Goal: Task Accomplishment & Management: Complete application form

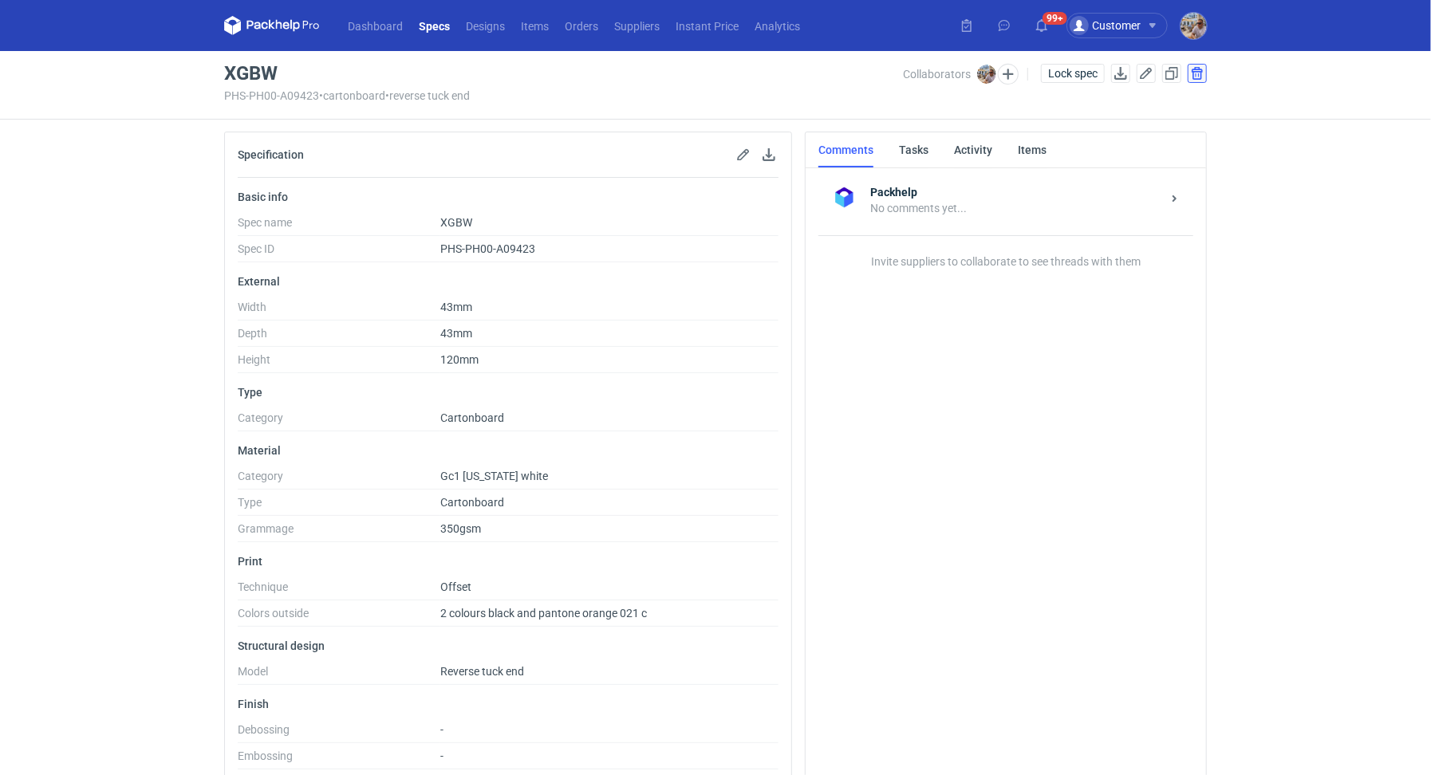
click at [1195, 68] on button "button" at bounding box center [1197, 73] width 19 height 19
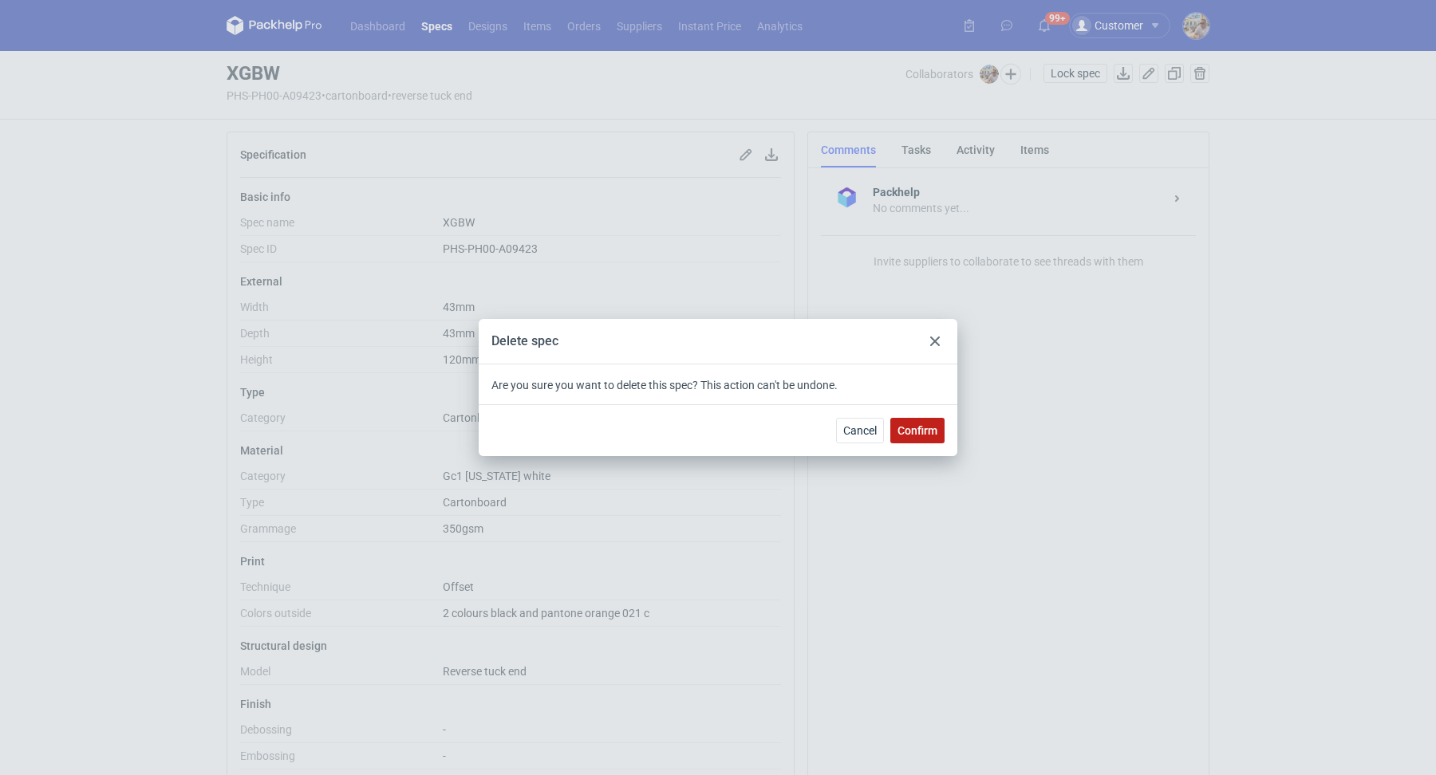
click at [917, 440] on button "Confirm" at bounding box center [917, 431] width 54 height 26
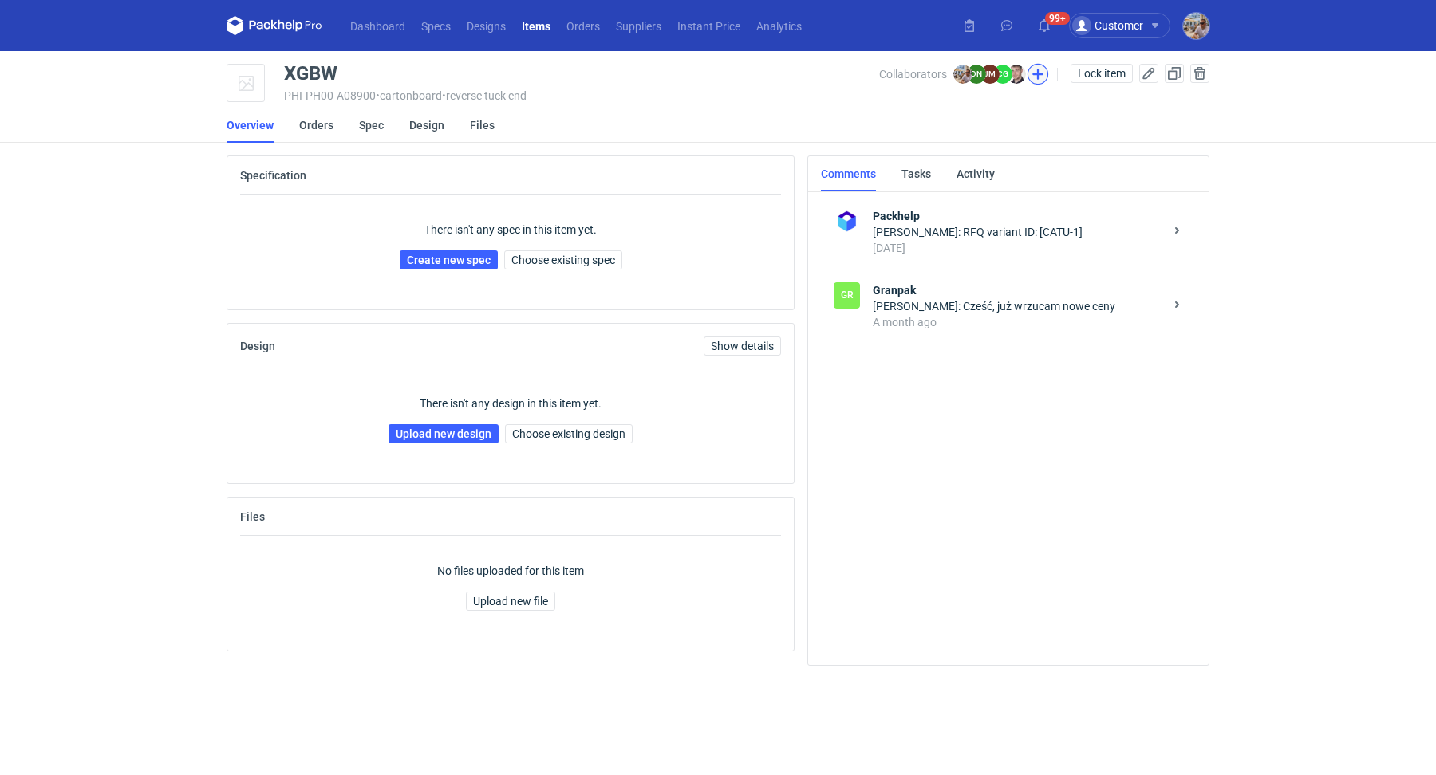
click at [1042, 76] on button "button" at bounding box center [1037, 74] width 21 height 21
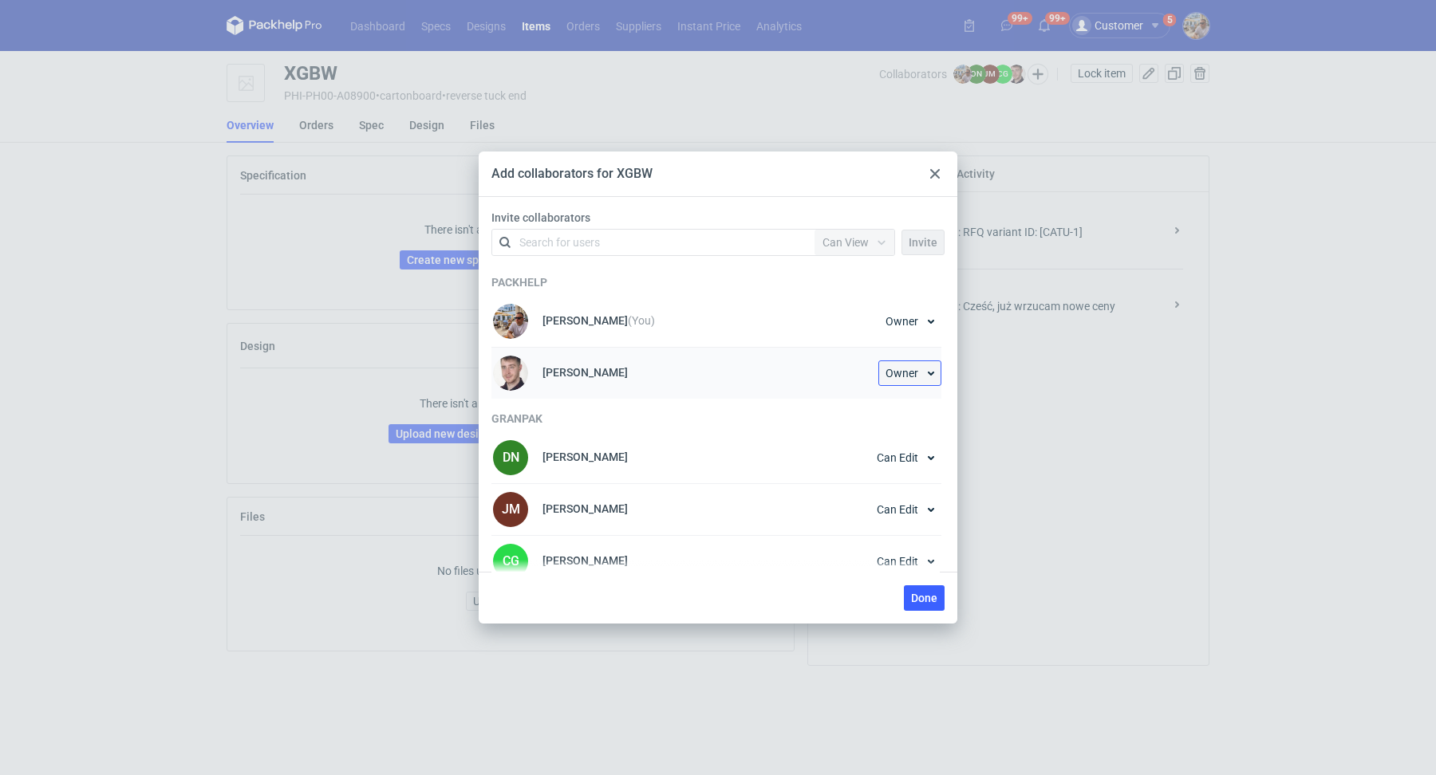
click at [926, 371] on button "Owner" at bounding box center [909, 374] width 63 height 26
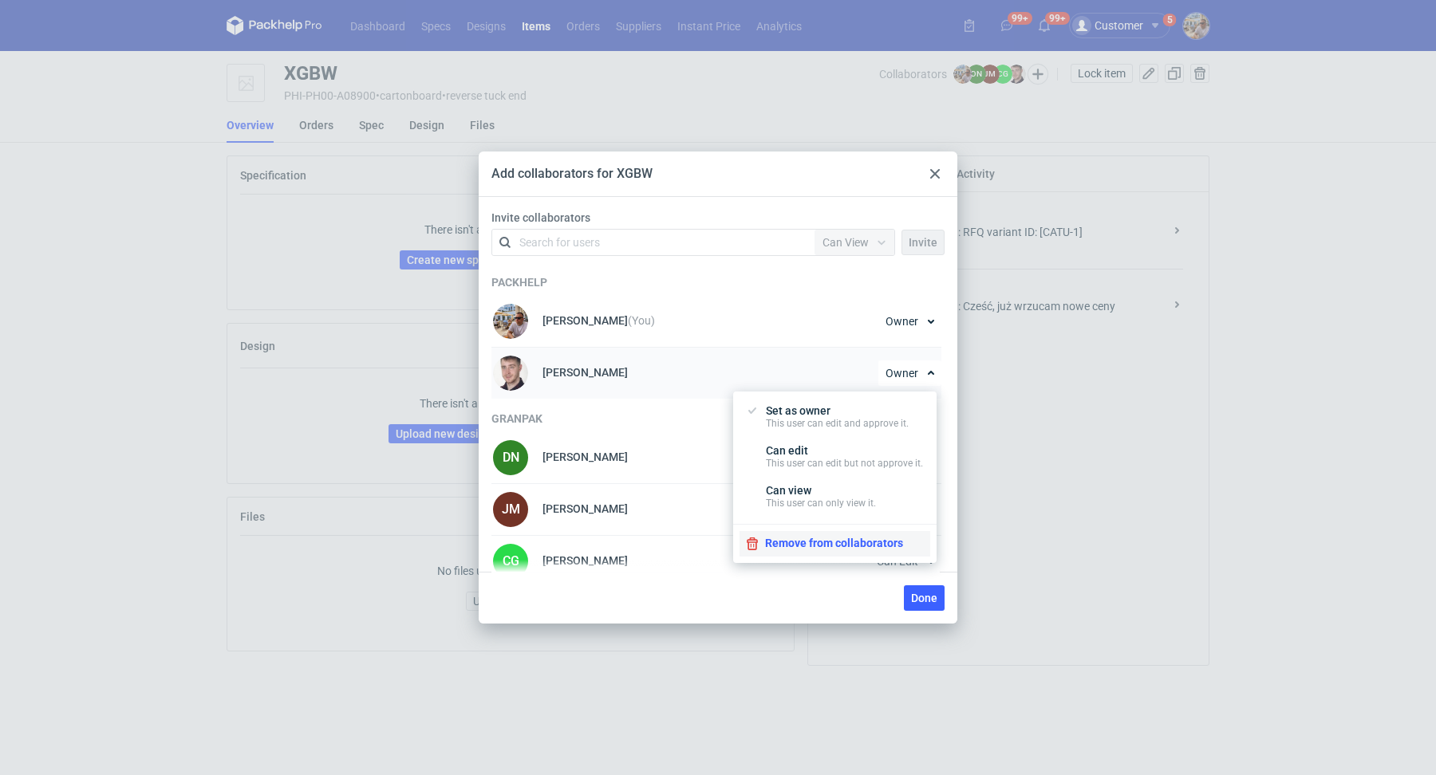
click at [852, 545] on button "Remove from collaborators" at bounding box center [834, 544] width 191 height 26
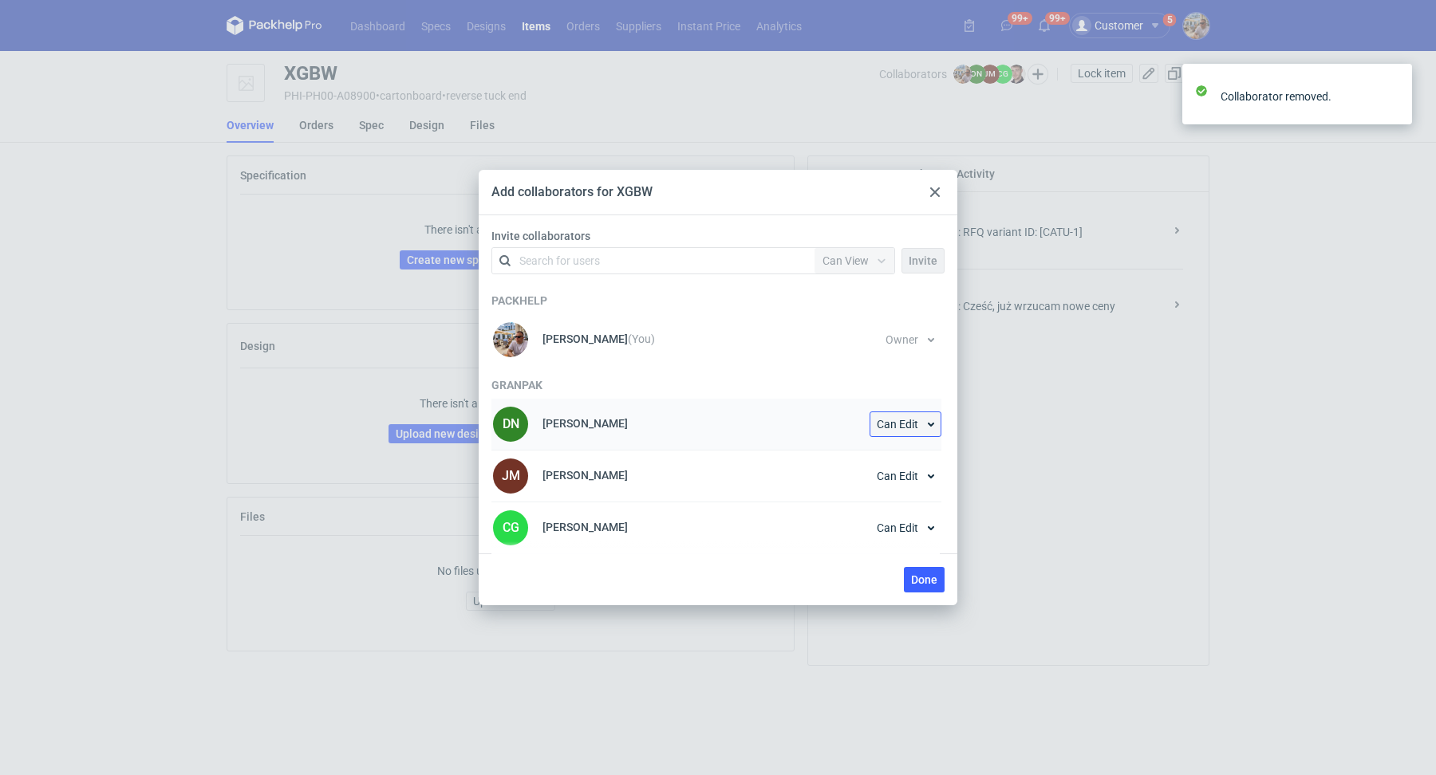
click at [929, 412] on button "Can Edit" at bounding box center [905, 425] width 72 height 26
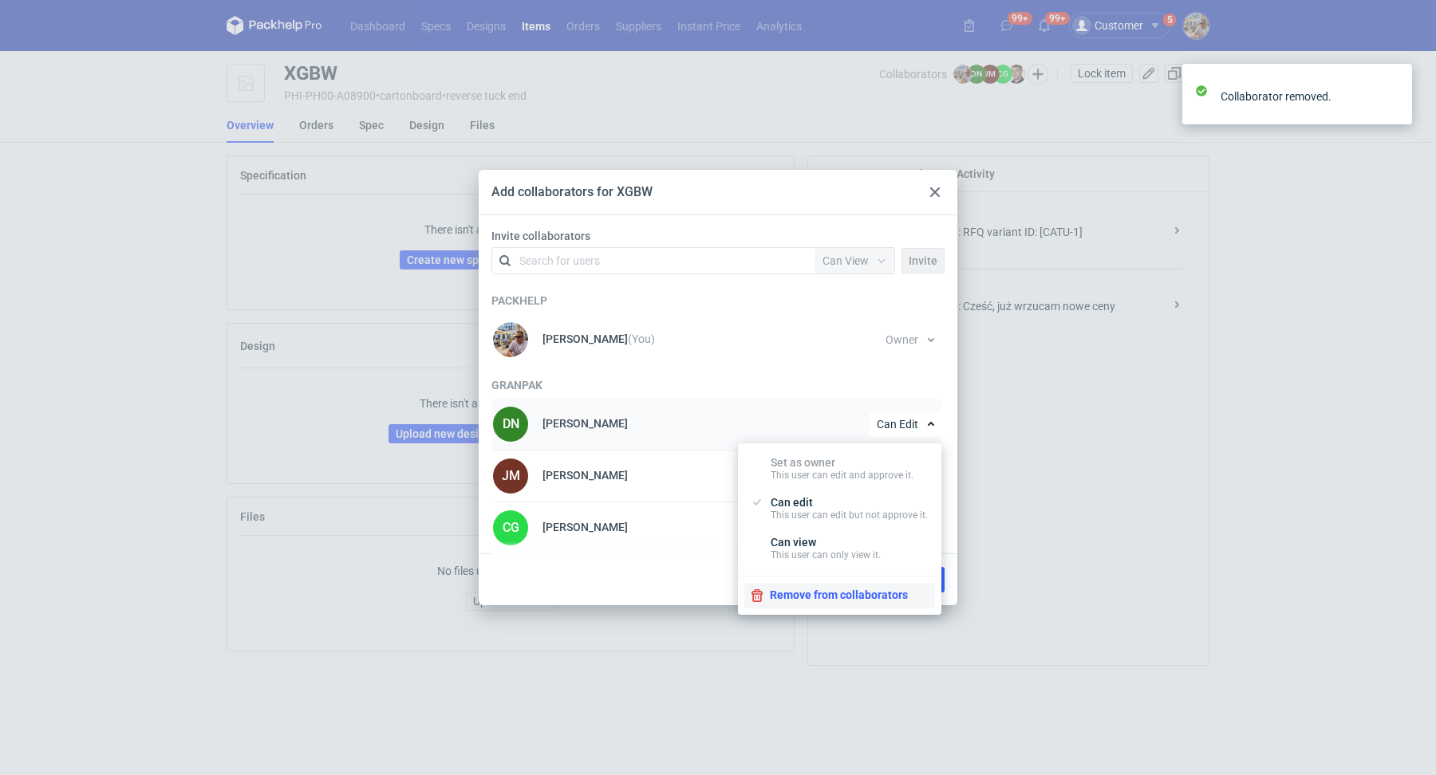
click at [865, 597] on button "Remove from collaborators" at bounding box center [839, 596] width 191 height 26
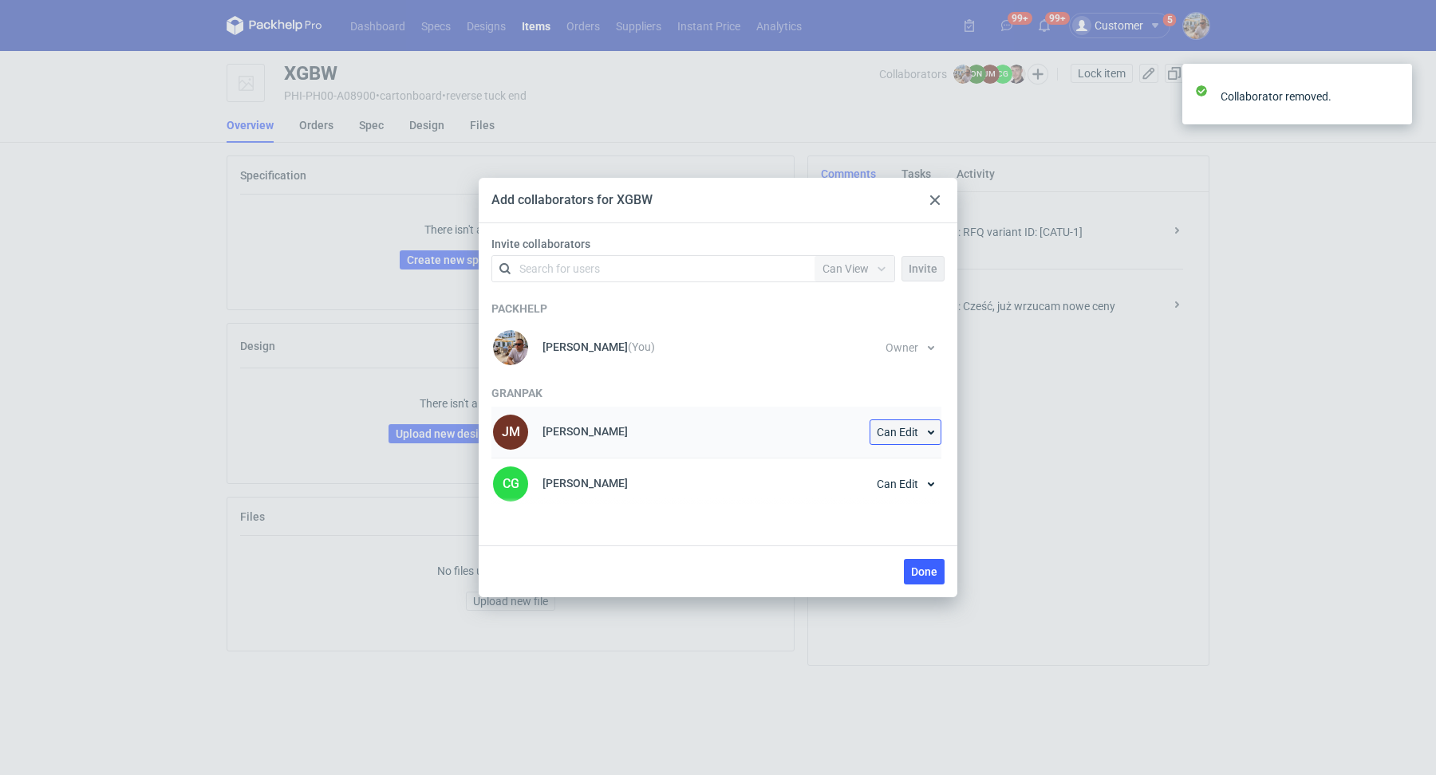
click at [934, 436] on button "Can Edit" at bounding box center [905, 433] width 72 height 26
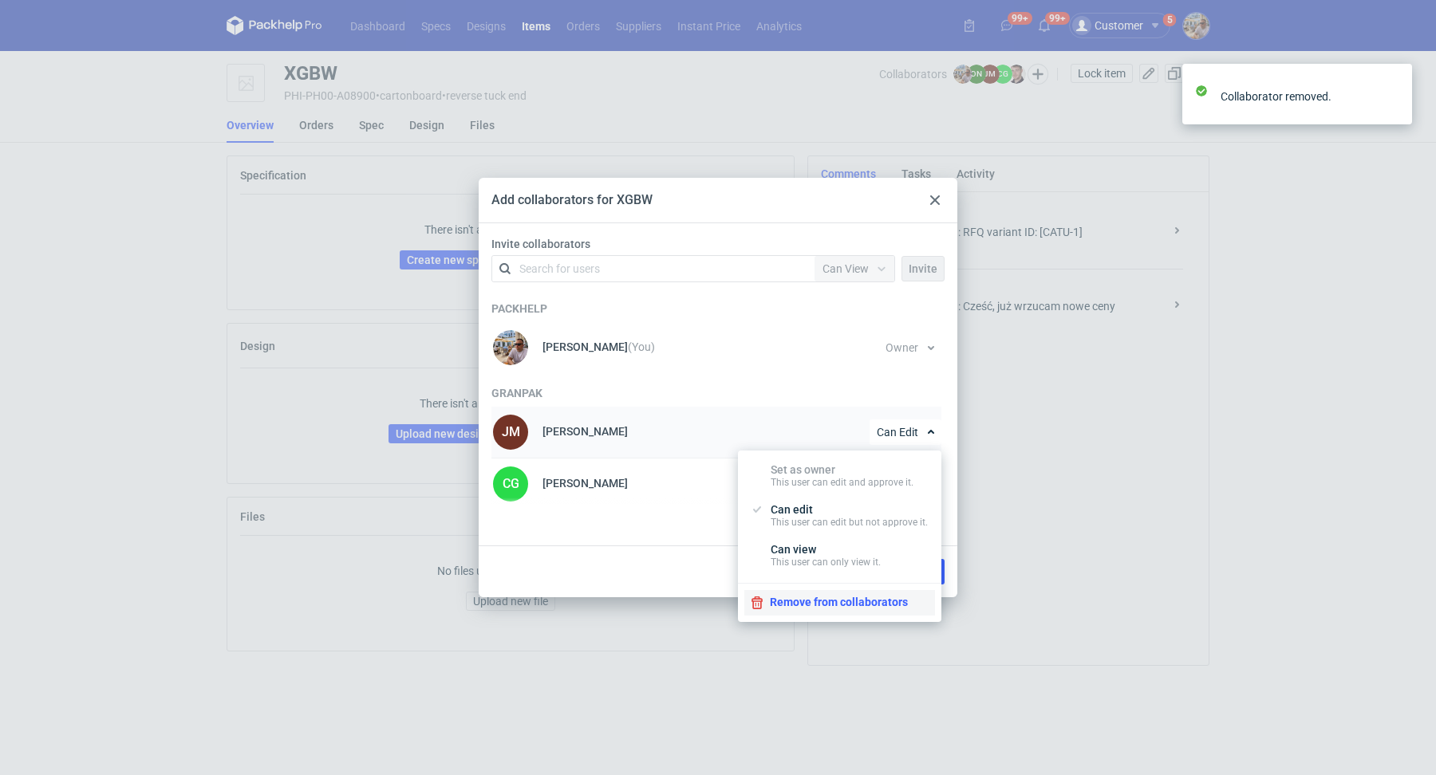
click at [871, 613] on button "Remove from collaborators" at bounding box center [839, 603] width 191 height 26
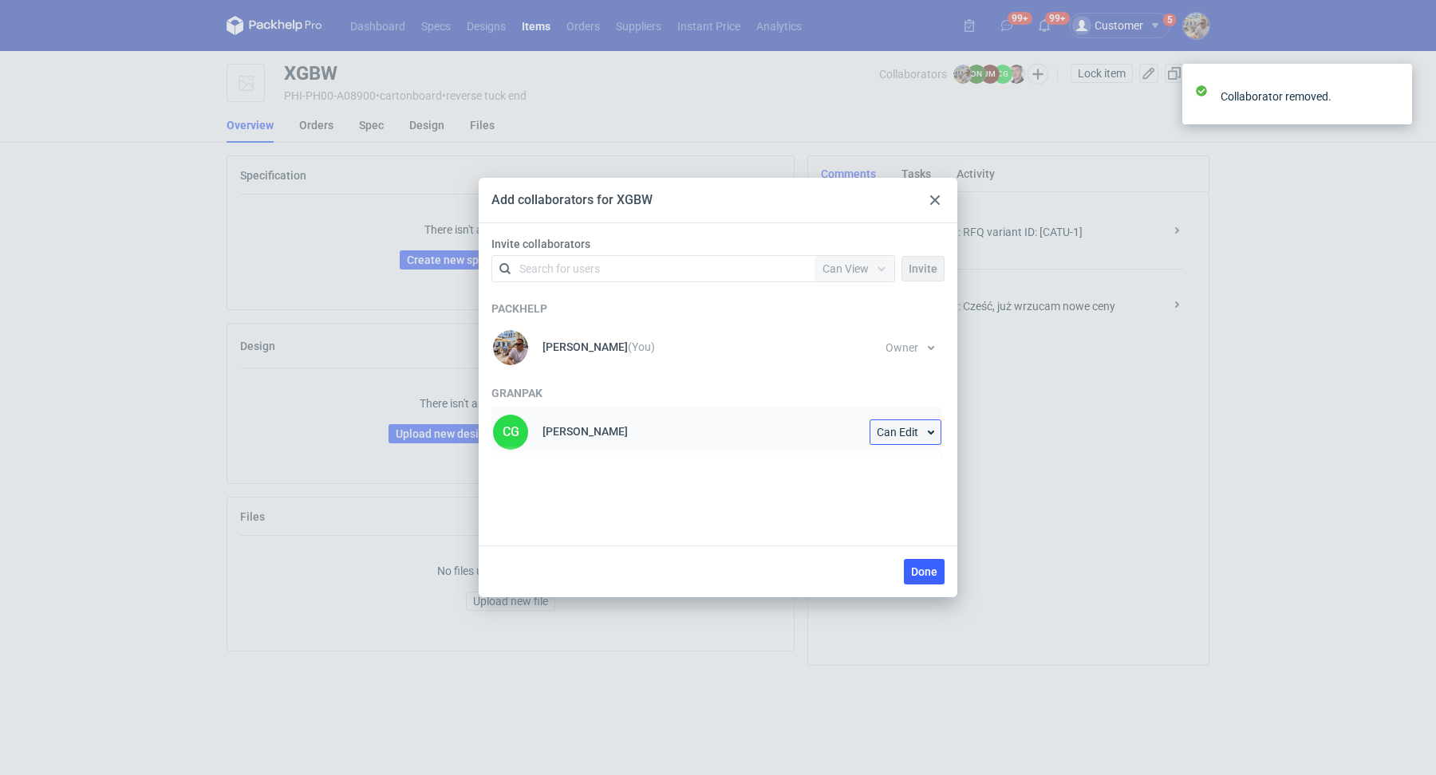
click at [927, 422] on button "Can Edit" at bounding box center [905, 433] width 72 height 26
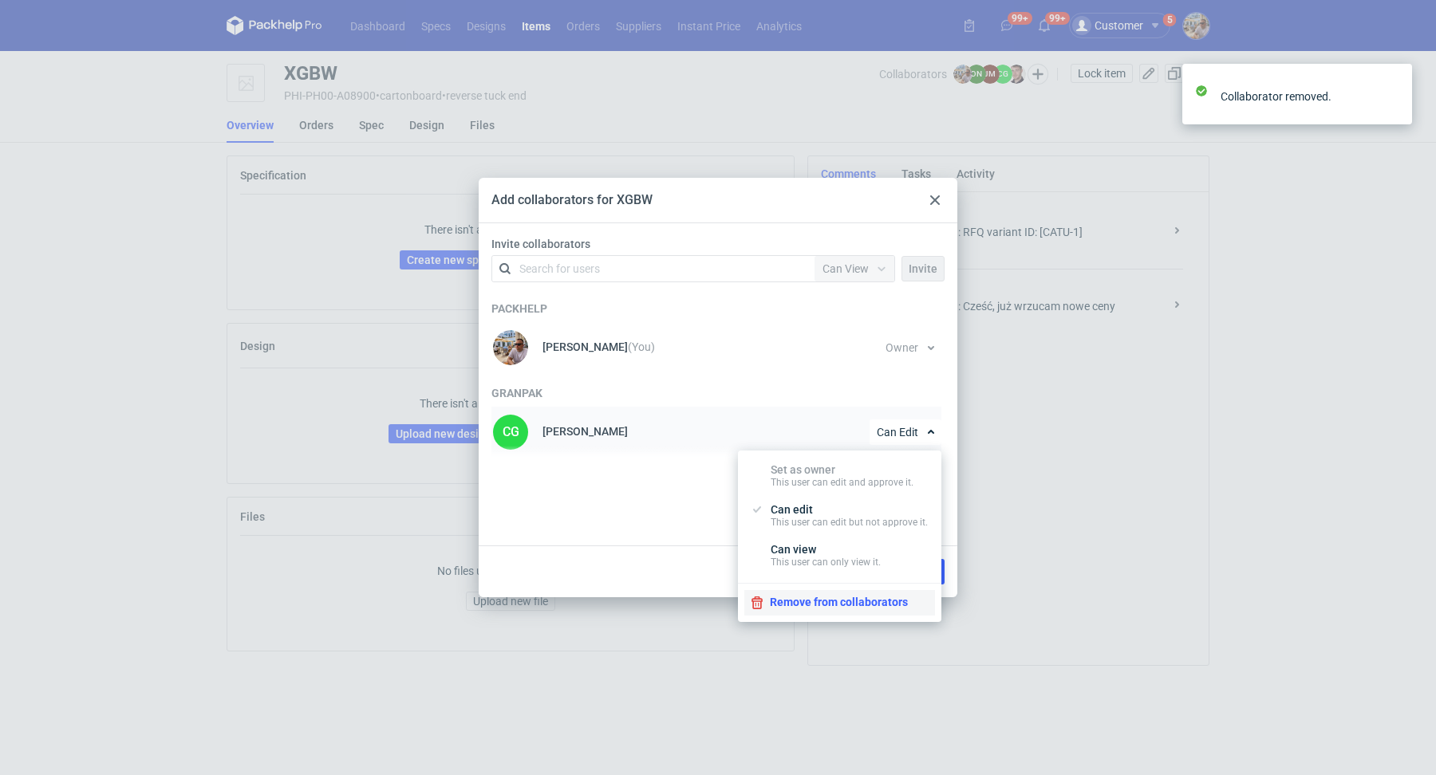
click at [868, 605] on button "Remove from collaborators" at bounding box center [839, 603] width 191 height 26
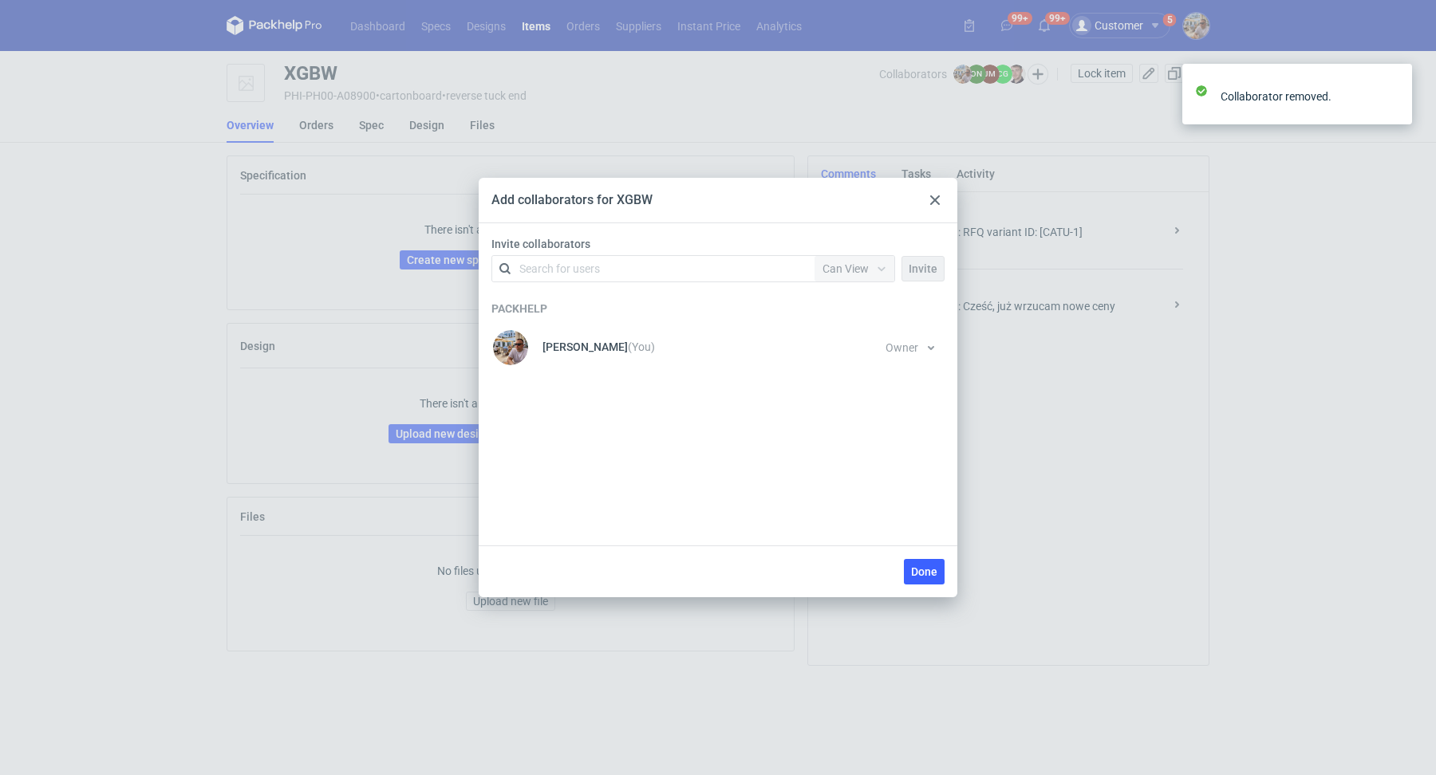
click at [932, 199] on icon at bounding box center [935, 200] width 10 height 10
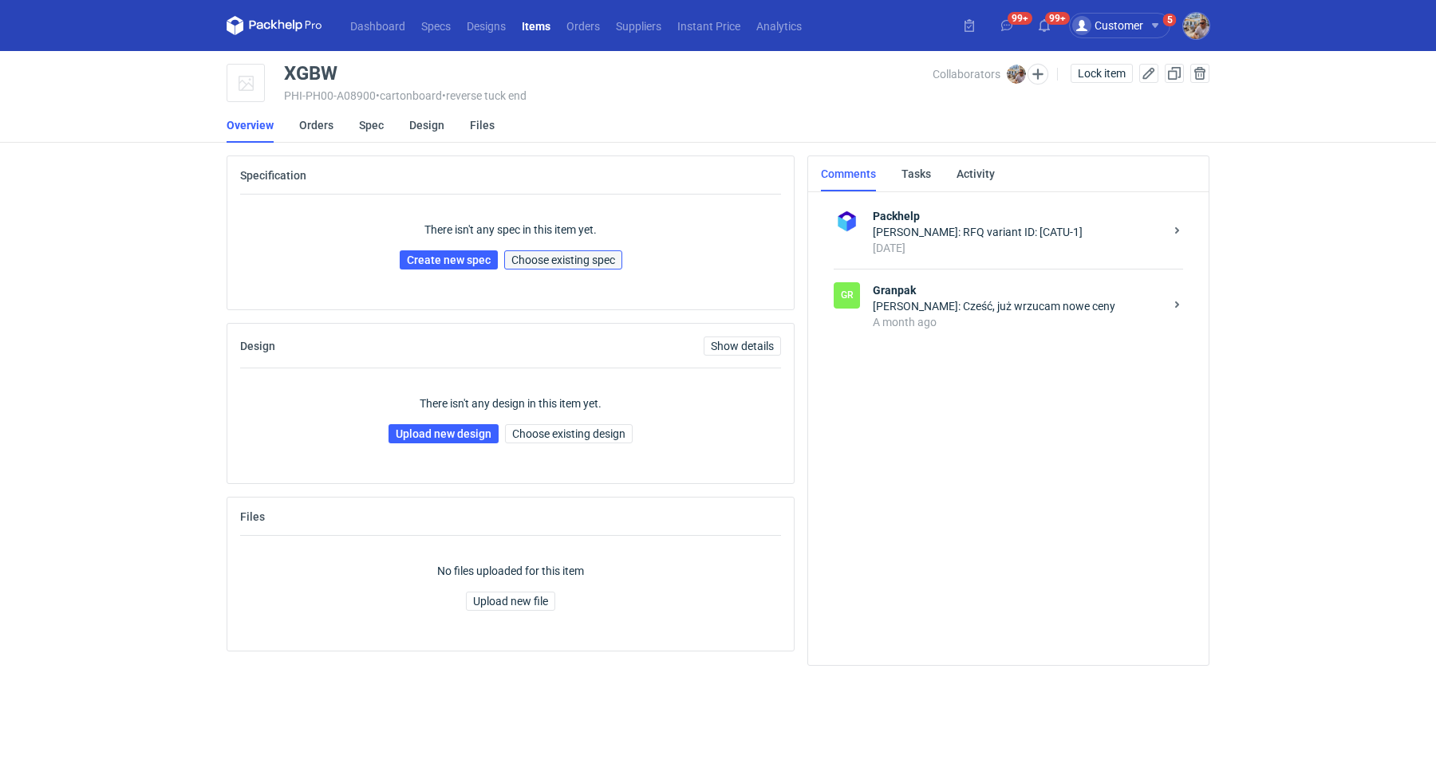
click at [540, 261] on span "Choose existing spec" at bounding box center [563, 259] width 104 height 11
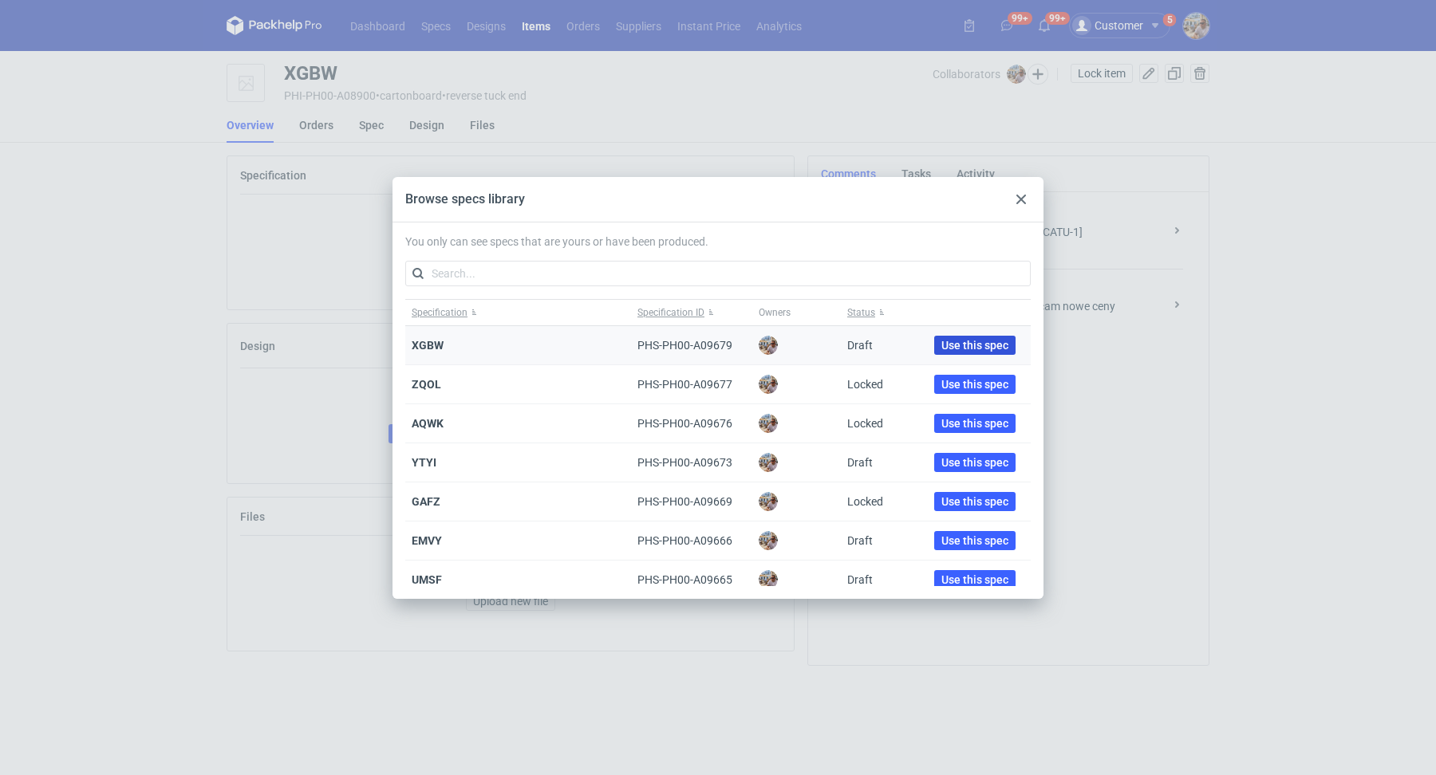
click at [976, 343] on span "Use this spec" at bounding box center [974, 345] width 67 height 11
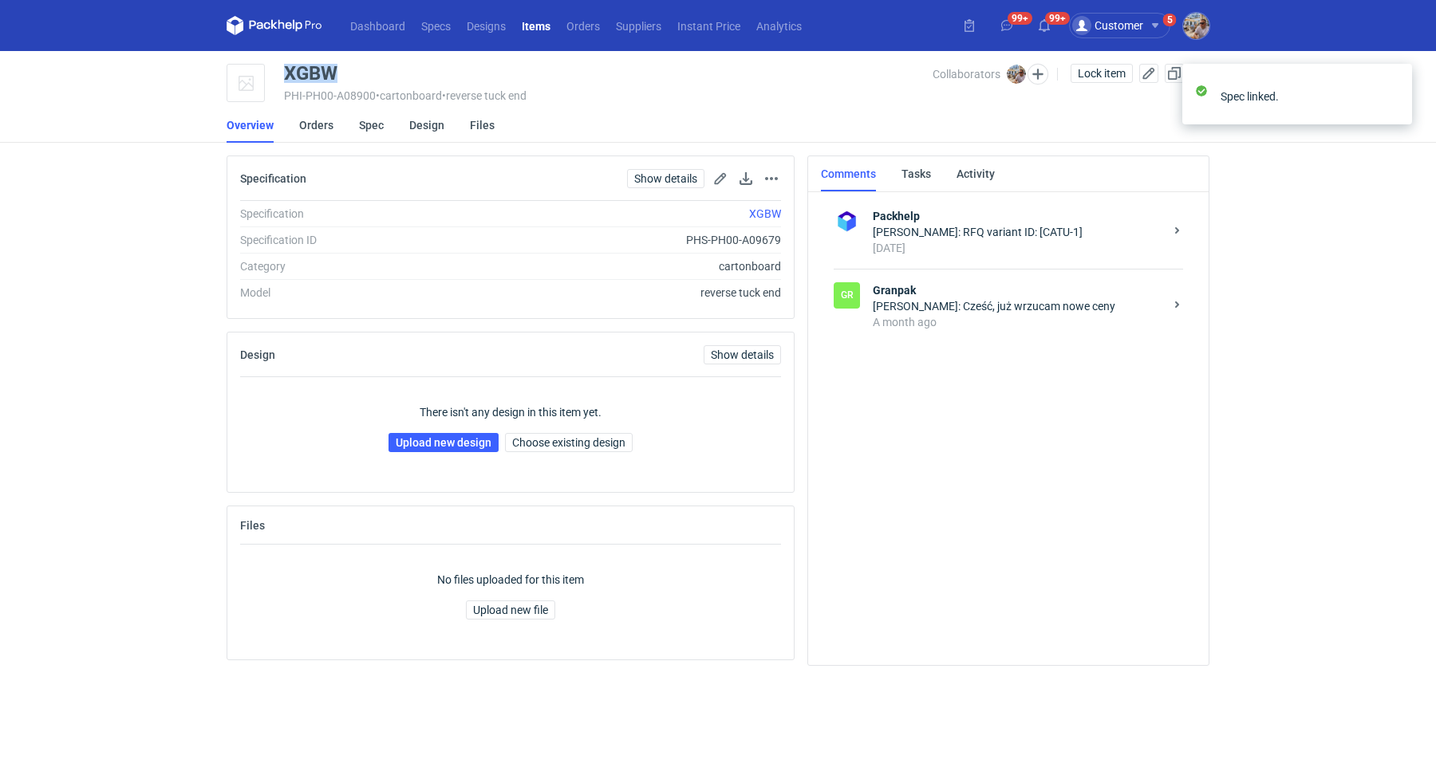
drag, startPoint x: 344, startPoint y: 73, endPoint x: 289, endPoint y: 69, distance: 55.2
click at [289, 69] on div "XGBW" at bounding box center [608, 73] width 649 height 19
copy div "XGBW"
click at [431, 444] on link "Upload new design" at bounding box center [443, 442] width 110 height 19
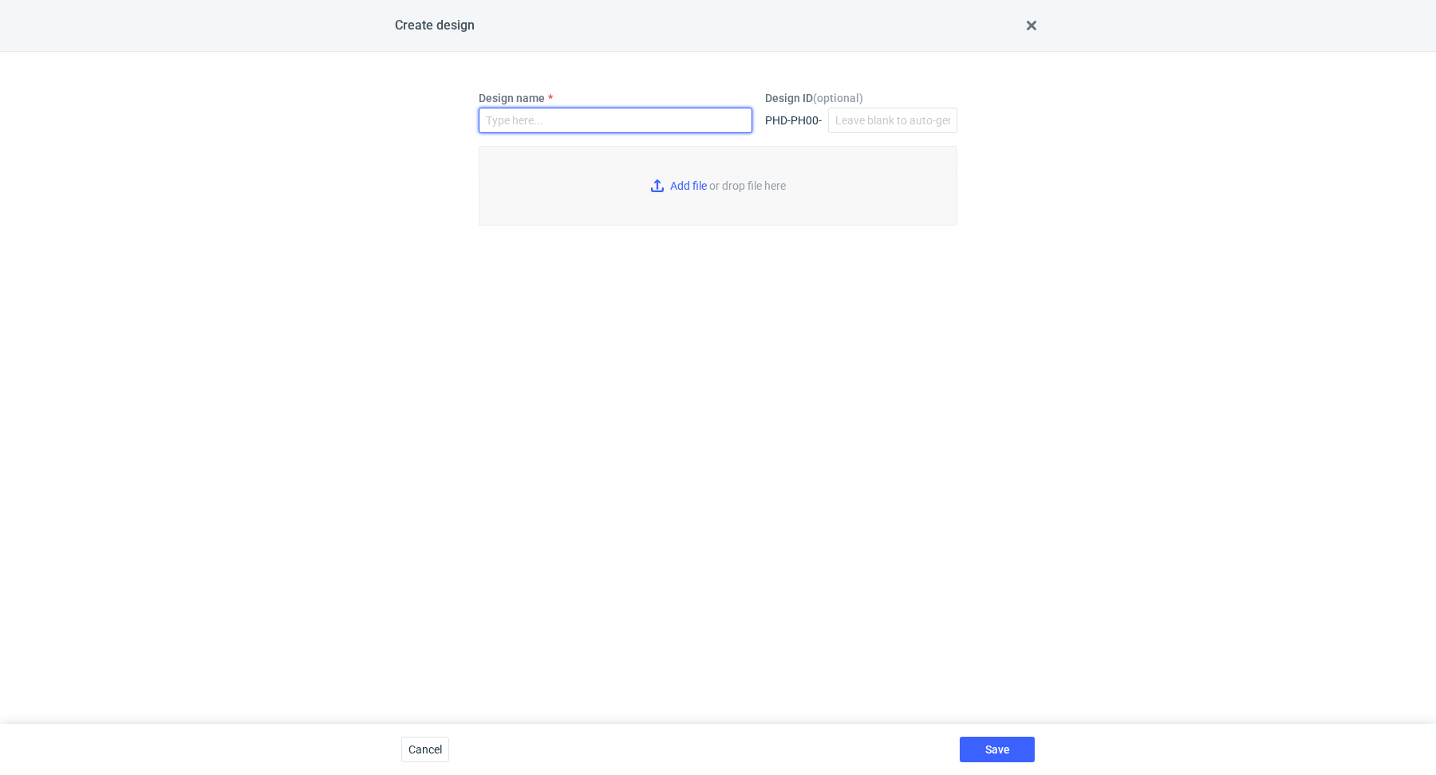
click at [553, 121] on input "Design name" at bounding box center [616, 121] width 274 height 26
paste input "XGBW"
type input "XGBW"
click at [665, 175] on input "Add file or drop file here" at bounding box center [718, 186] width 479 height 80
type input "C:\fakepath\wk__custom____XGBW__d0__oR348541270__outside__v2.pdf"
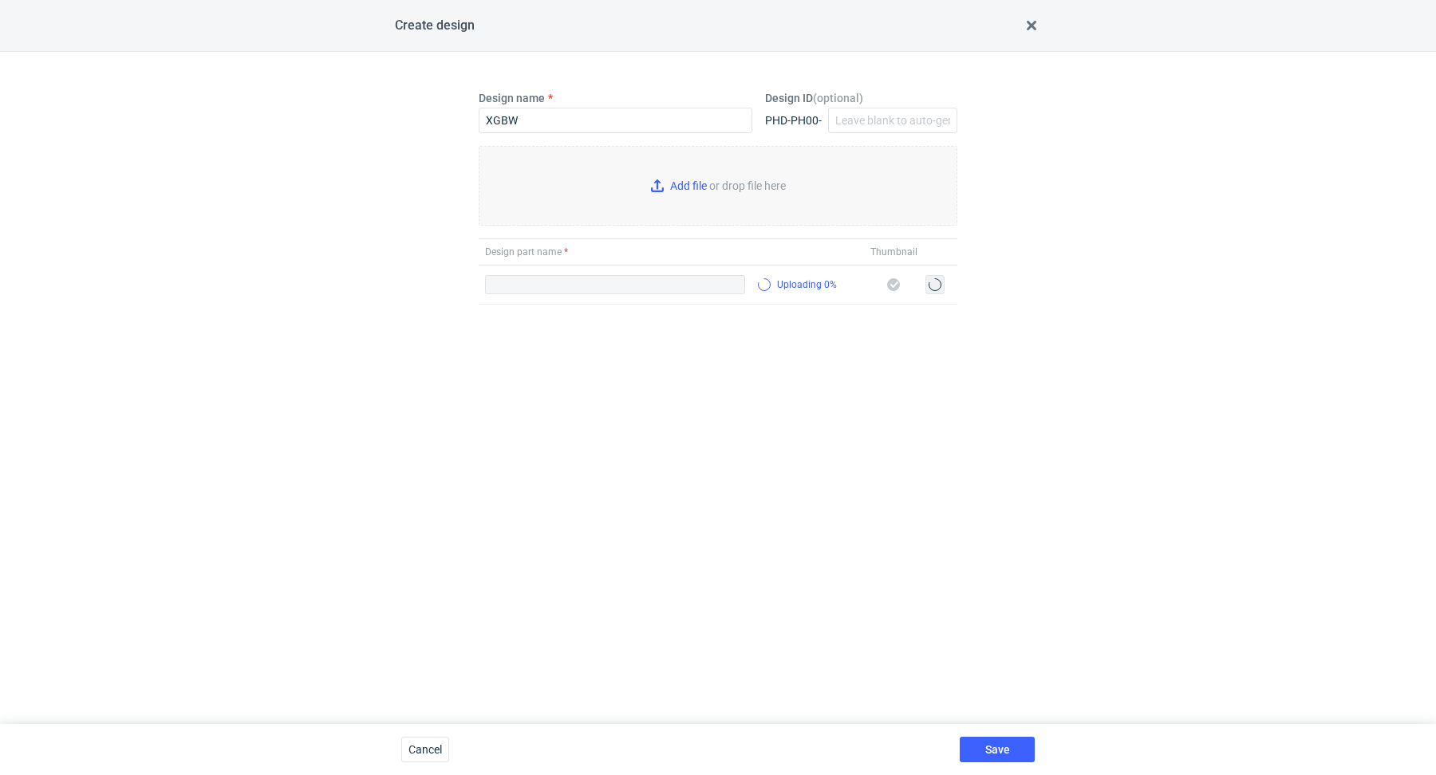
type input "wk__custom____XGBW__d0__oR348541270__outside__v2.pdf"
click at [986, 751] on span "Save" at bounding box center [997, 749] width 25 height 11
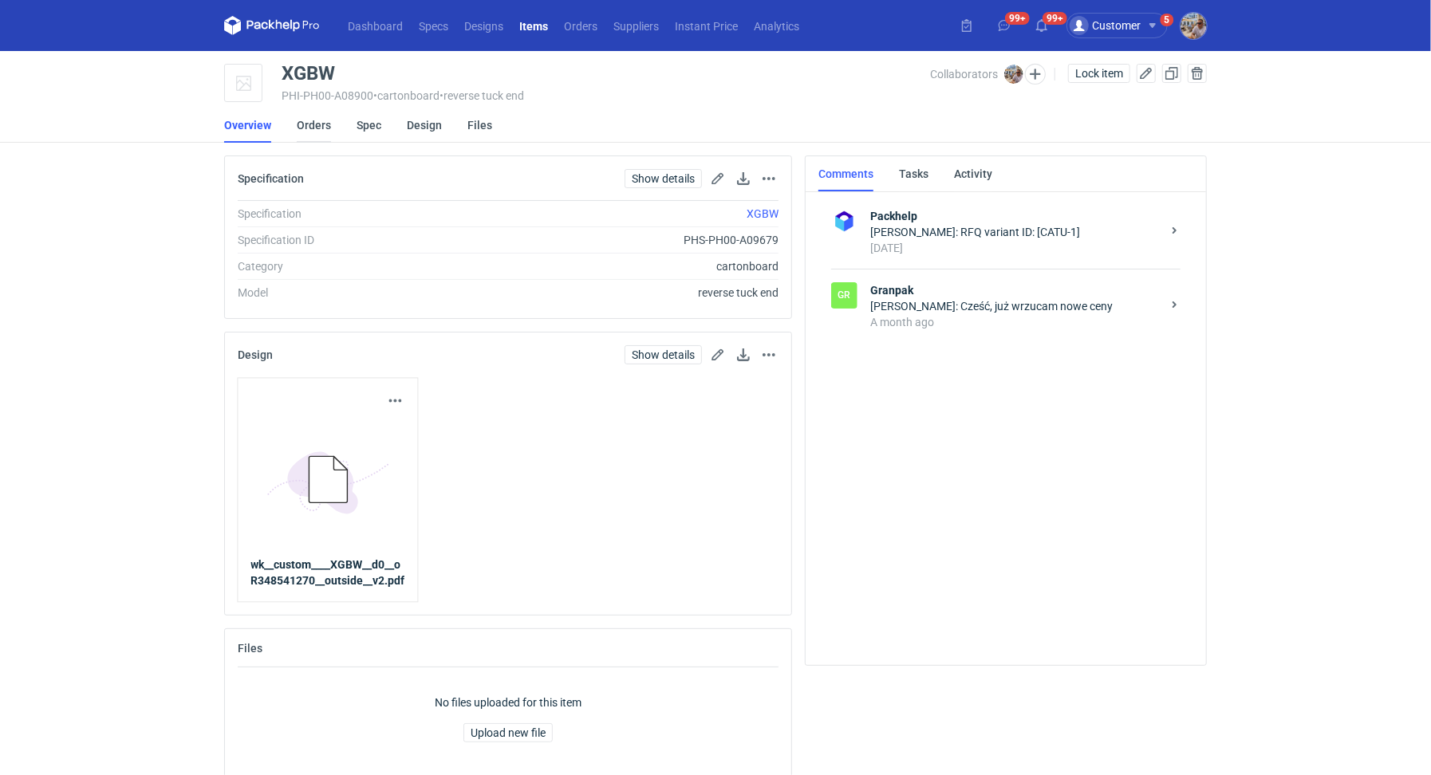
click at [317, 131] on link "Orders" at bounding box center [314, 125] width 34 height 35
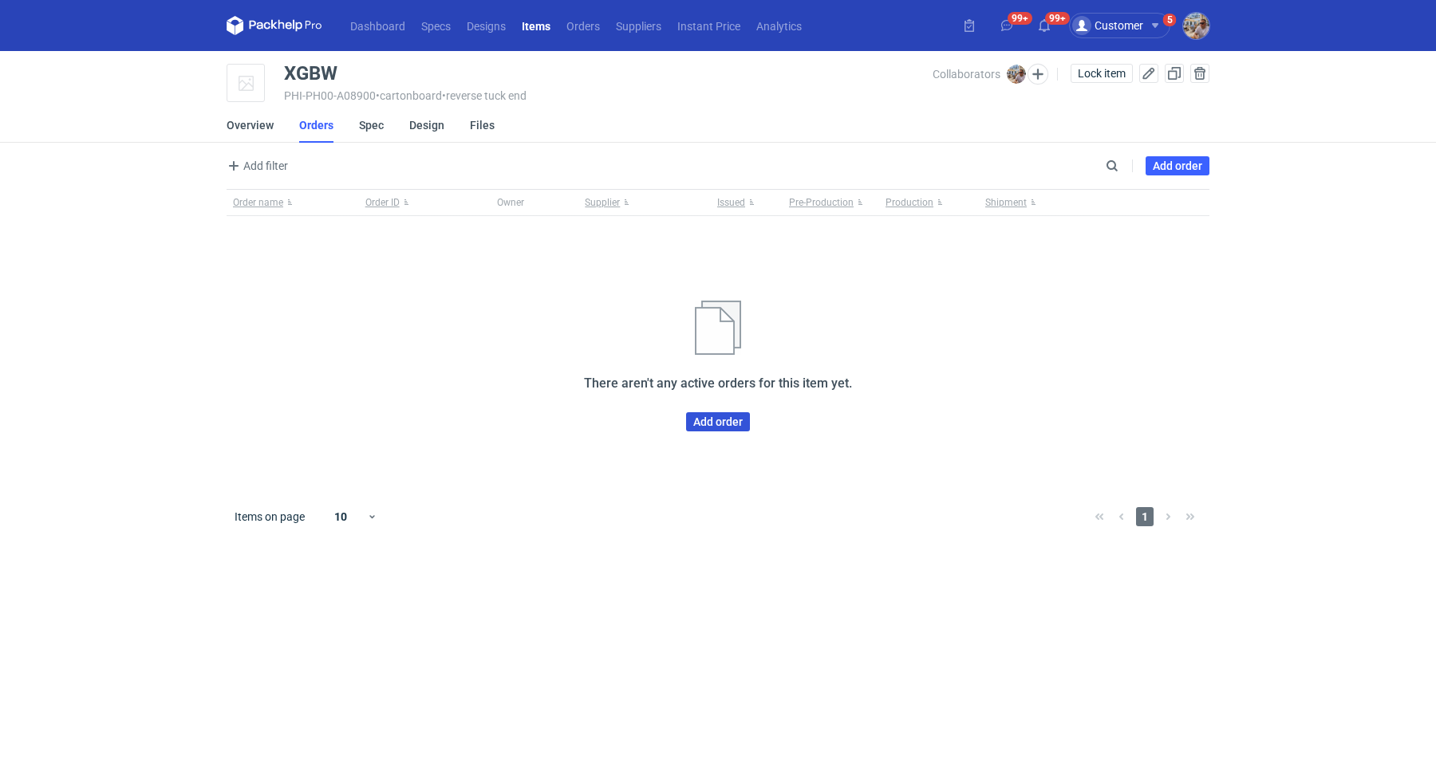
click at [708, 426] on link "Add order" at bounding box center [718, 421] width 64 height 19
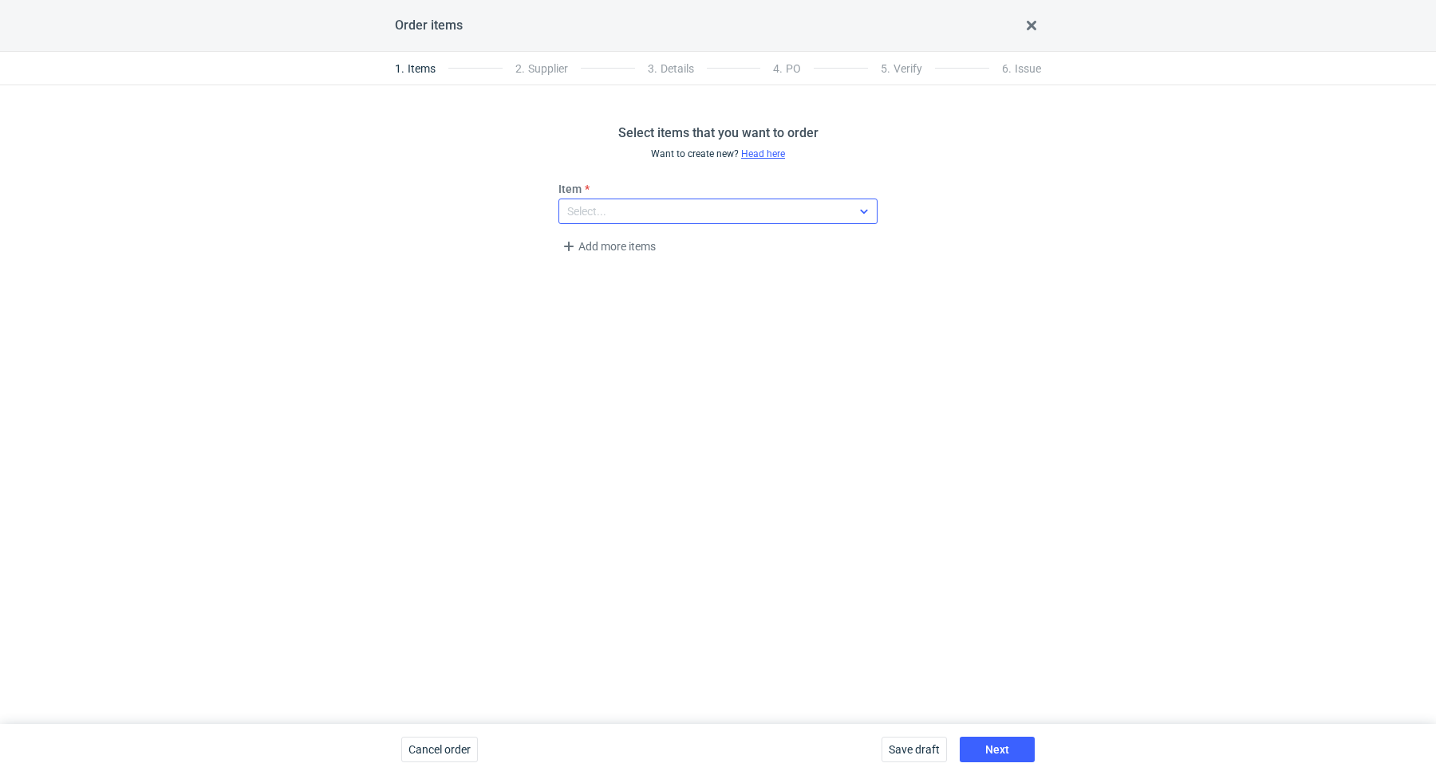
click at [642, 207] on div "Select..." at bounding box center [705, 211] width 292 height 22
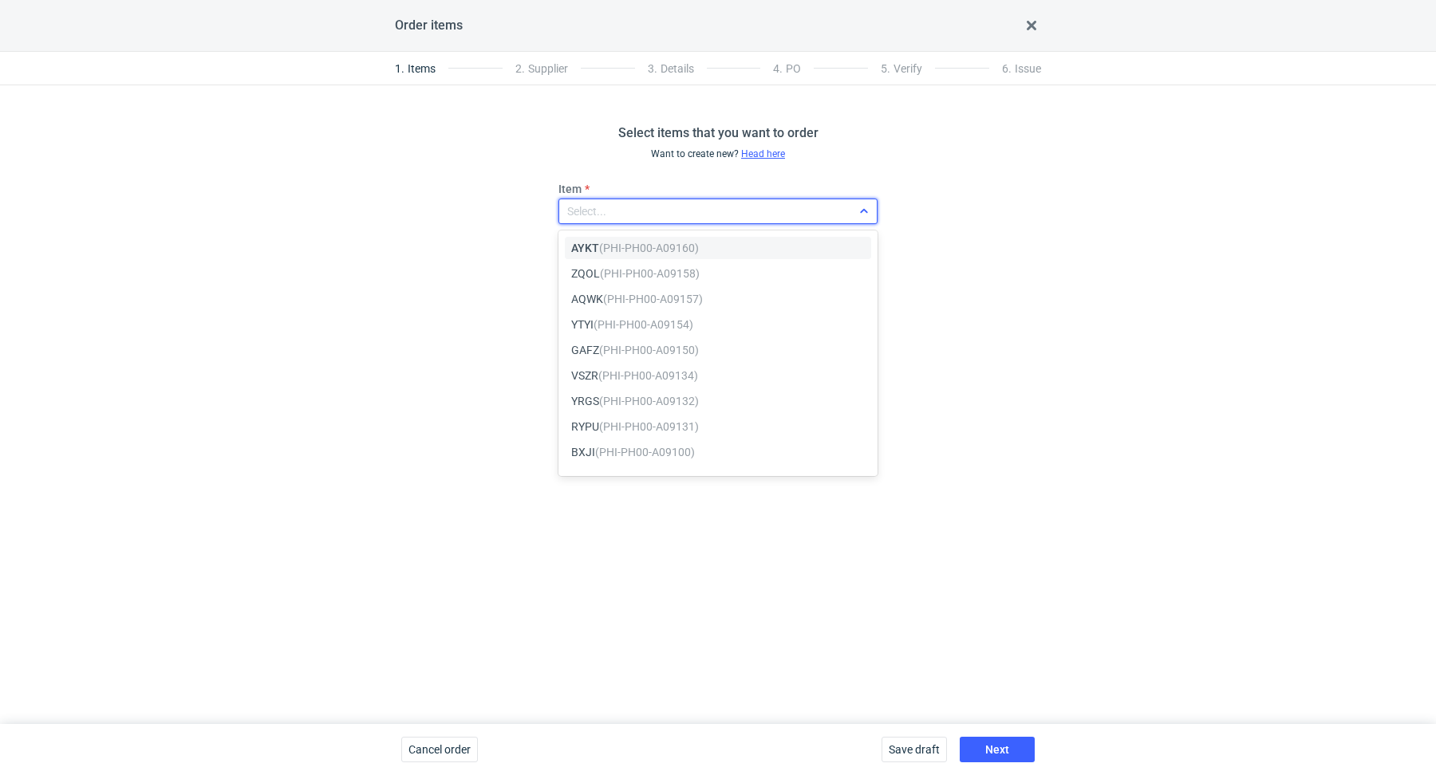
paste input "XGBW"
type input "XGBW"
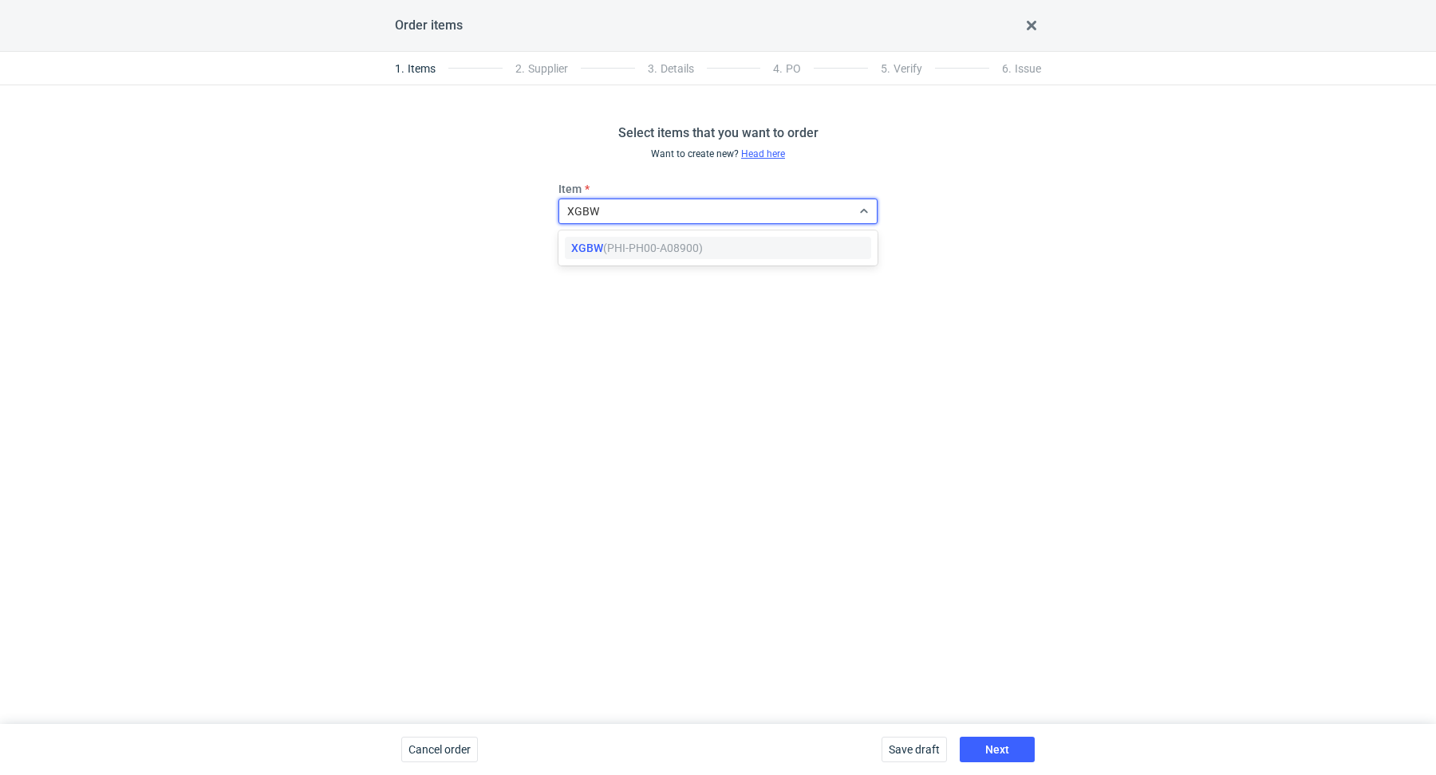
click at [640, 247] on em "(PHI-PH00-A08900)" at bounding box center [653, 248] width 100 height 13
click at [625, 250] on span "Add more items" at bounding box center [608, 246] width 99 height 19
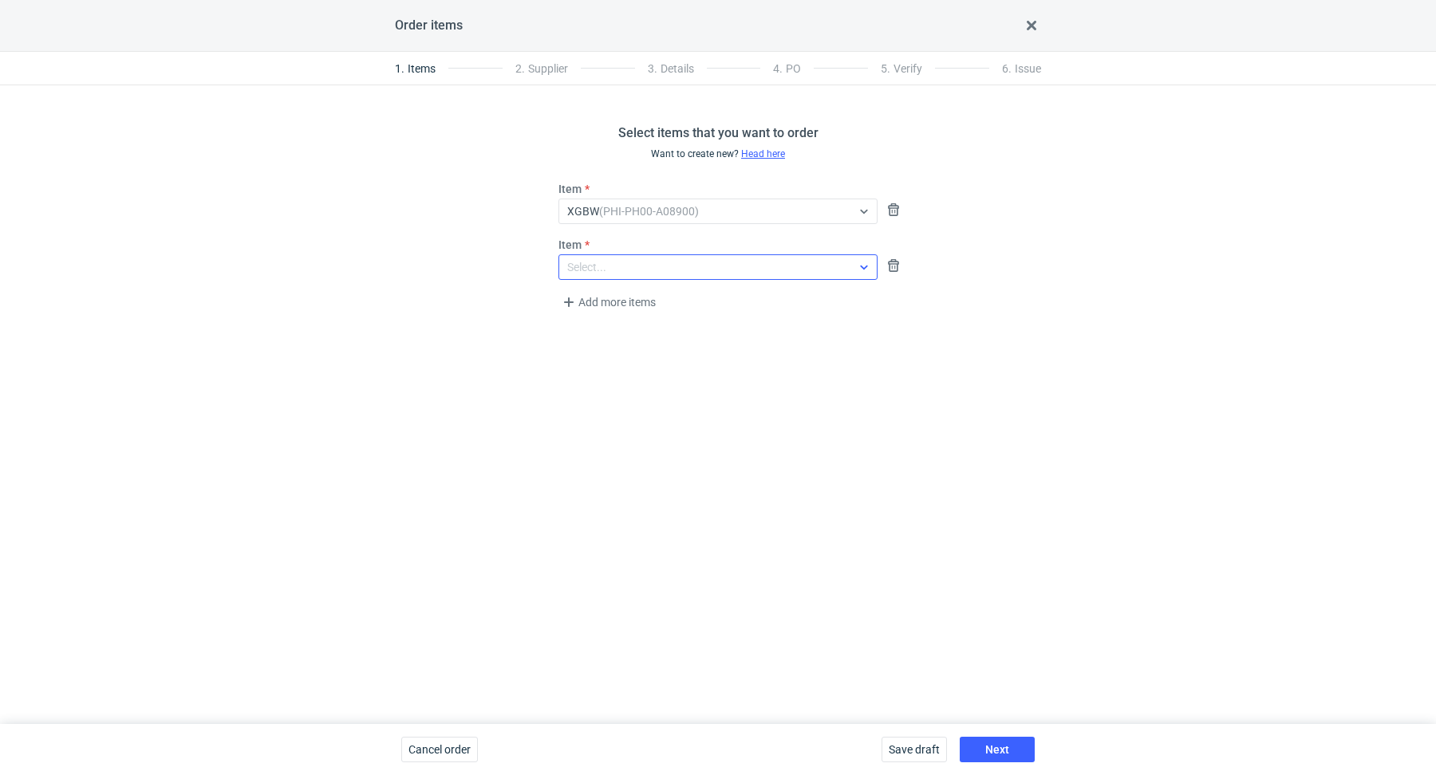
click at [692, 268] on div "Select..." at bounding box center [705, 267] width 292 height 22
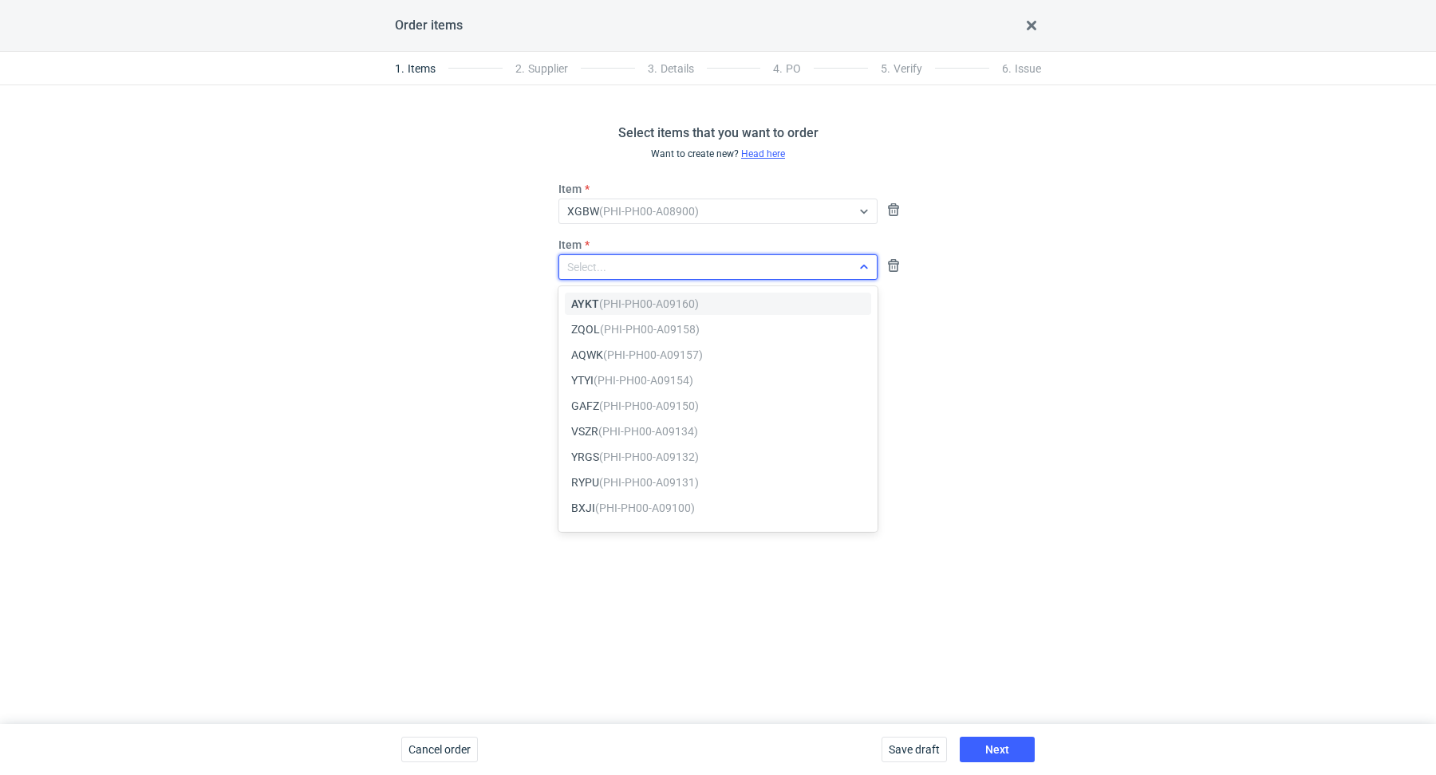
paste input "AYKT"
type input "AYKT"
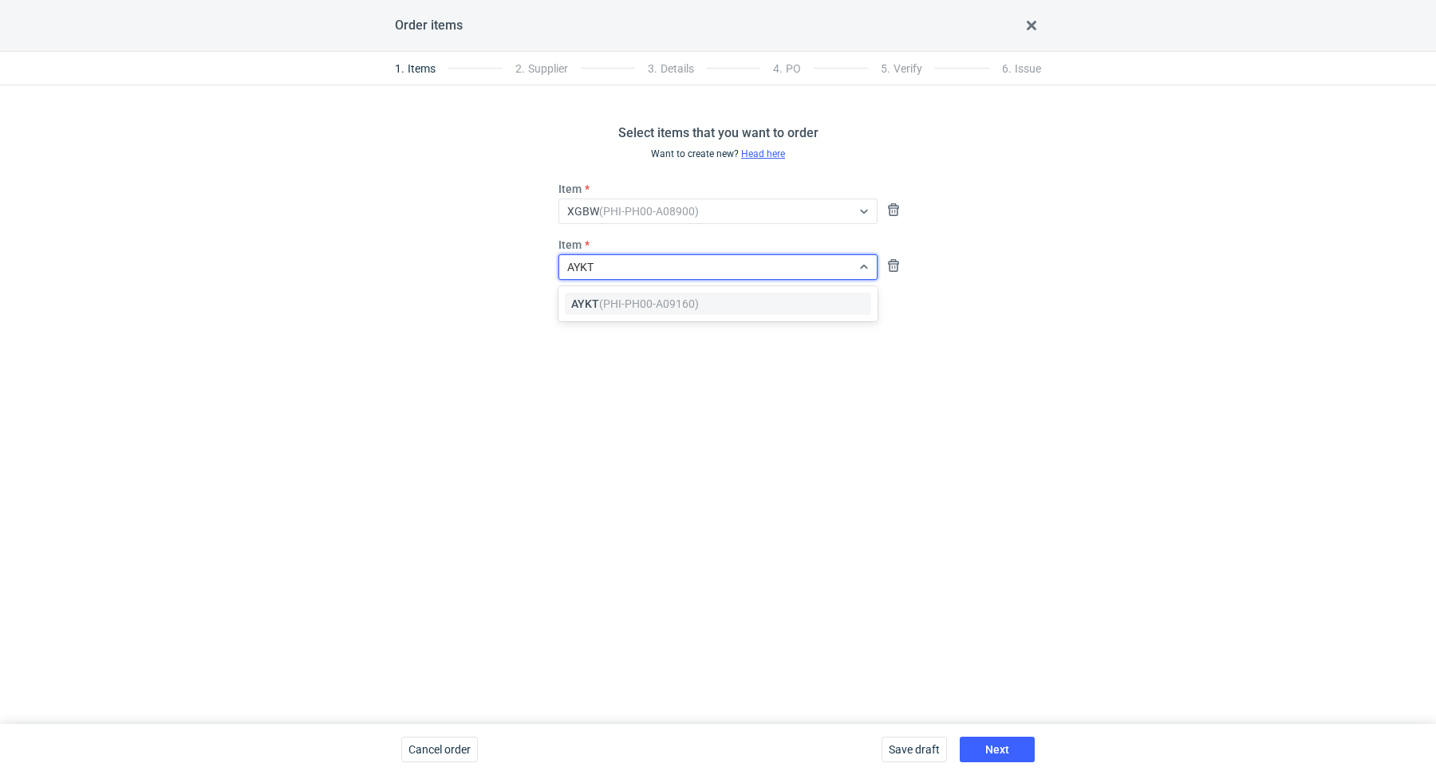
click at [677, 302] on em "(PHI-PH00-A09160)" at bounding box center [649, 304] width 100 height 13
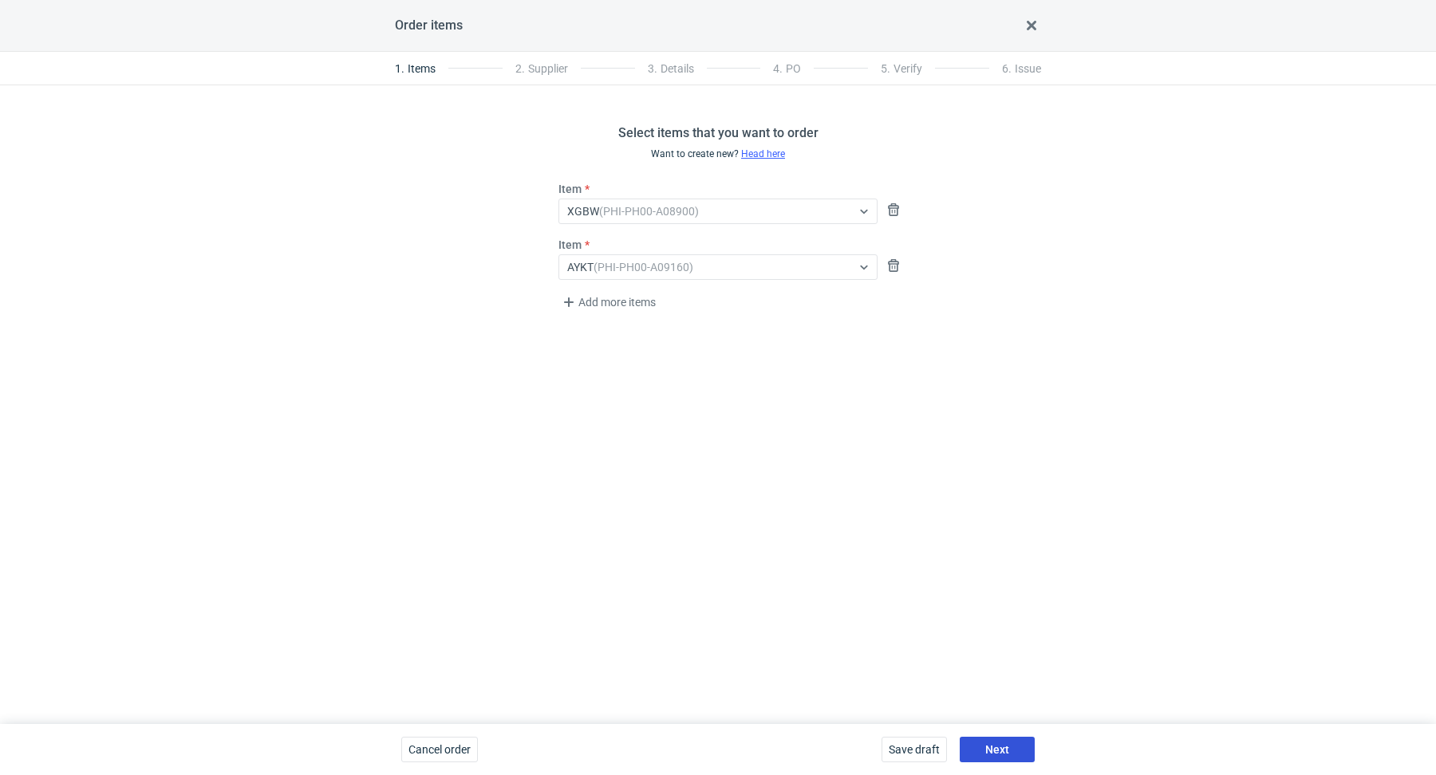
click at [994, 751] on span "Next" at bounding box center [997, 749] width 24 height 11
click at [612, 216] on div "Select..." at bounding box center [705, 211] width 292 height 22
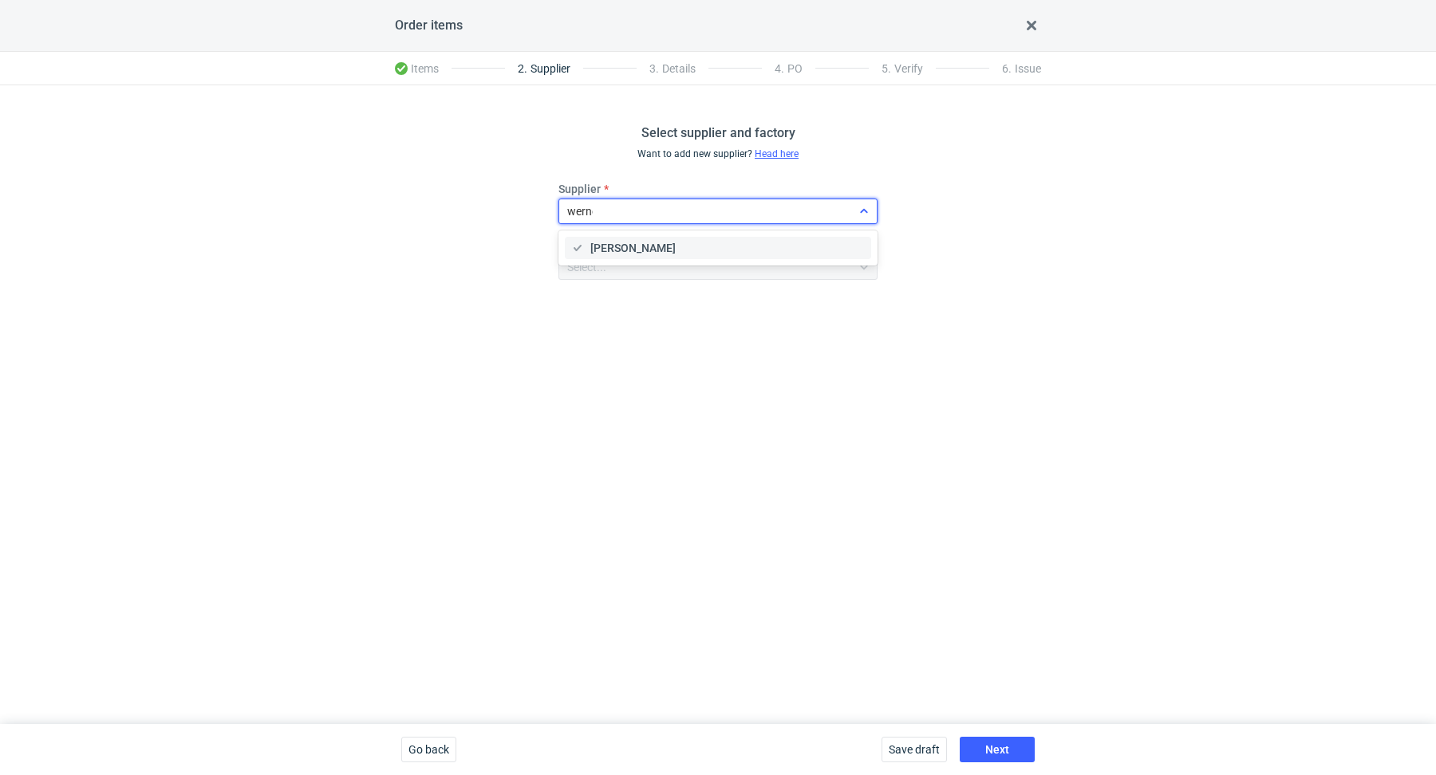
type input "[PERSON_NAME]"
click at [662, 246] on div "[PERSON_NAME]" at bounding box center [718, 248] width 294 height 16
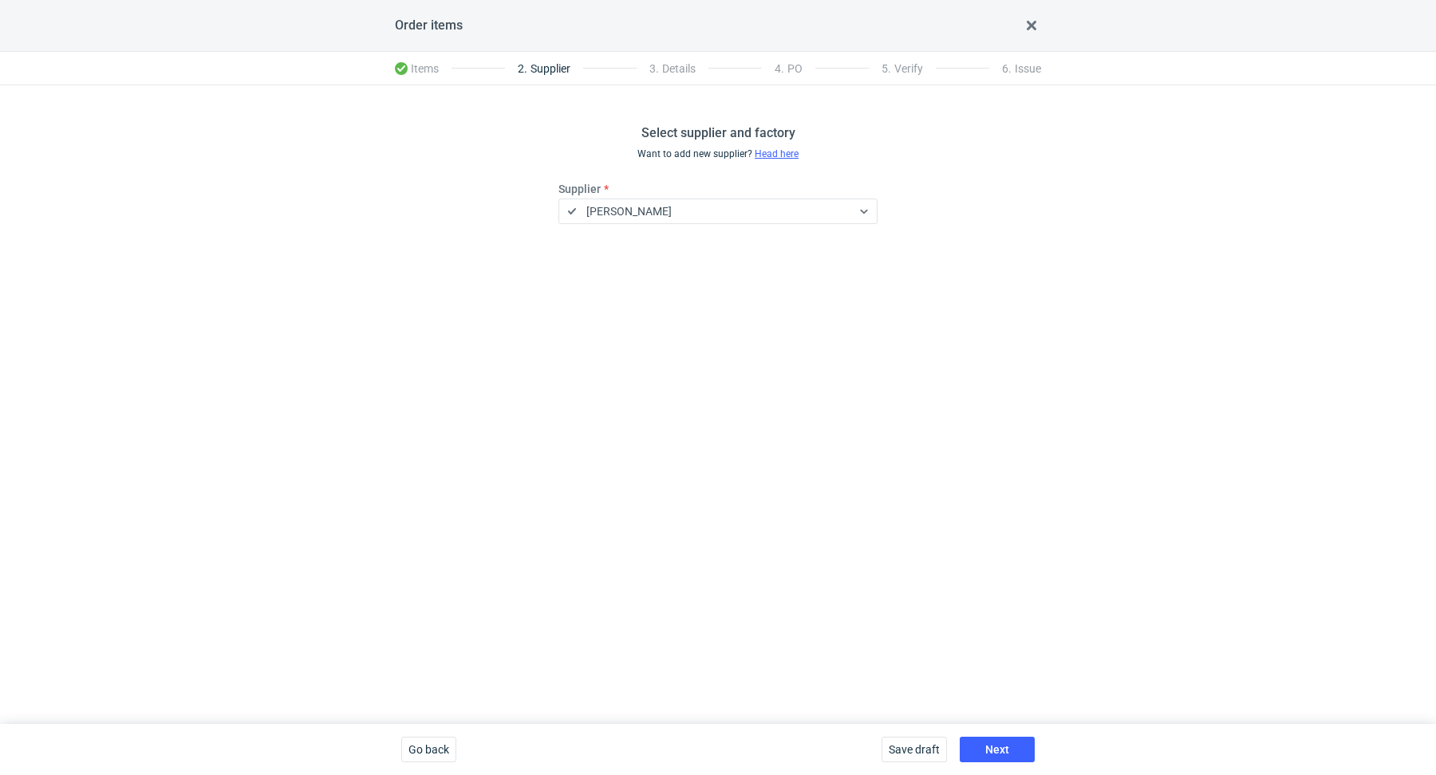
click at [766, 462] on div "Select supplier and factory Want to add new supplier? Head here Supplier [PERSO…" at bounding box center [718, 404] width 1436 height 639
click at [992, 750] on span "Next" at bounding box center [997, 749] width 24 height 11
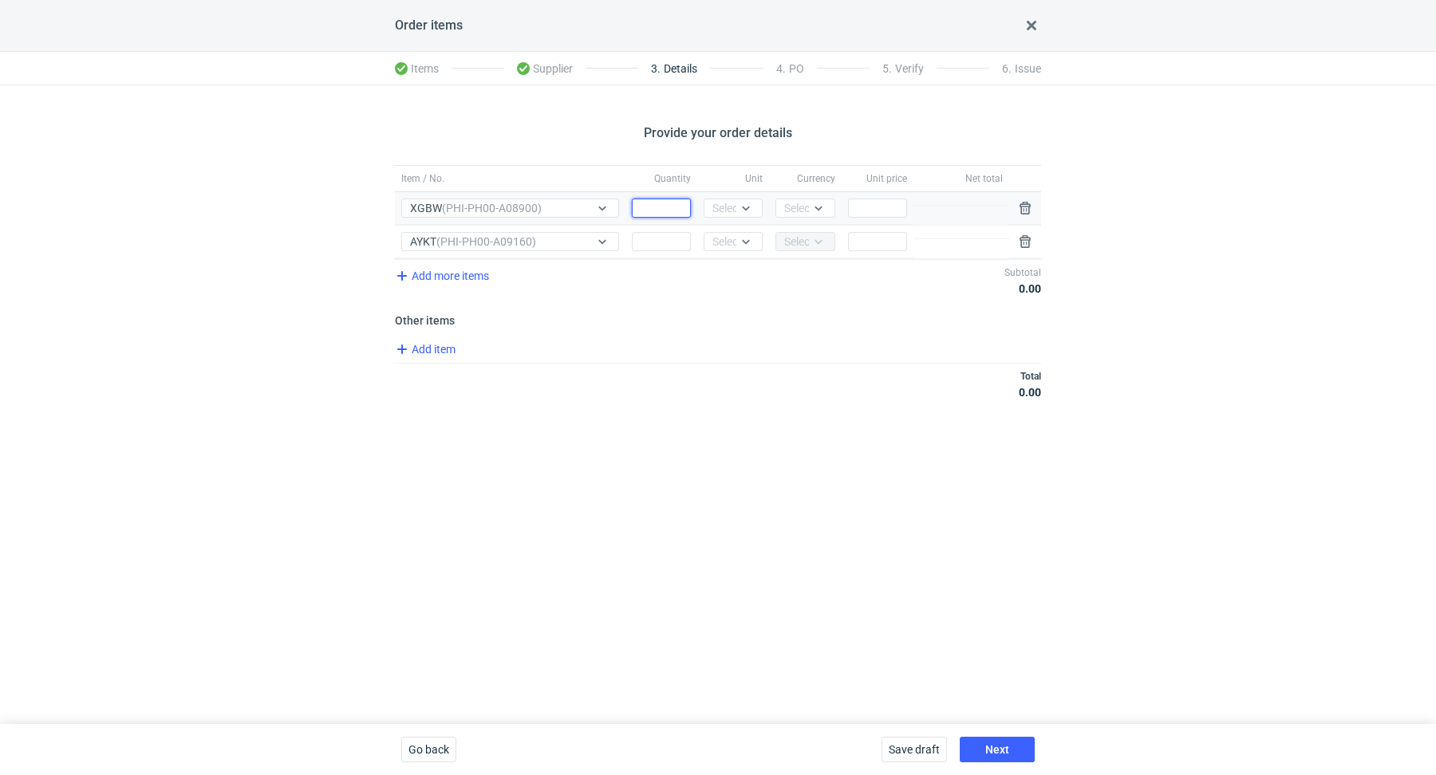
click at [663, 203] on input "Quantity" at bounding box center [661, 208] width 59 height 19
paste input "115000"
type input "115000"
click at [719, 209] on div "Select..." at bounding box center [731, 208] width 39 height 16
click at [727, 240] on span "pcs" at bounding box center [725, 241] width 18 height 16
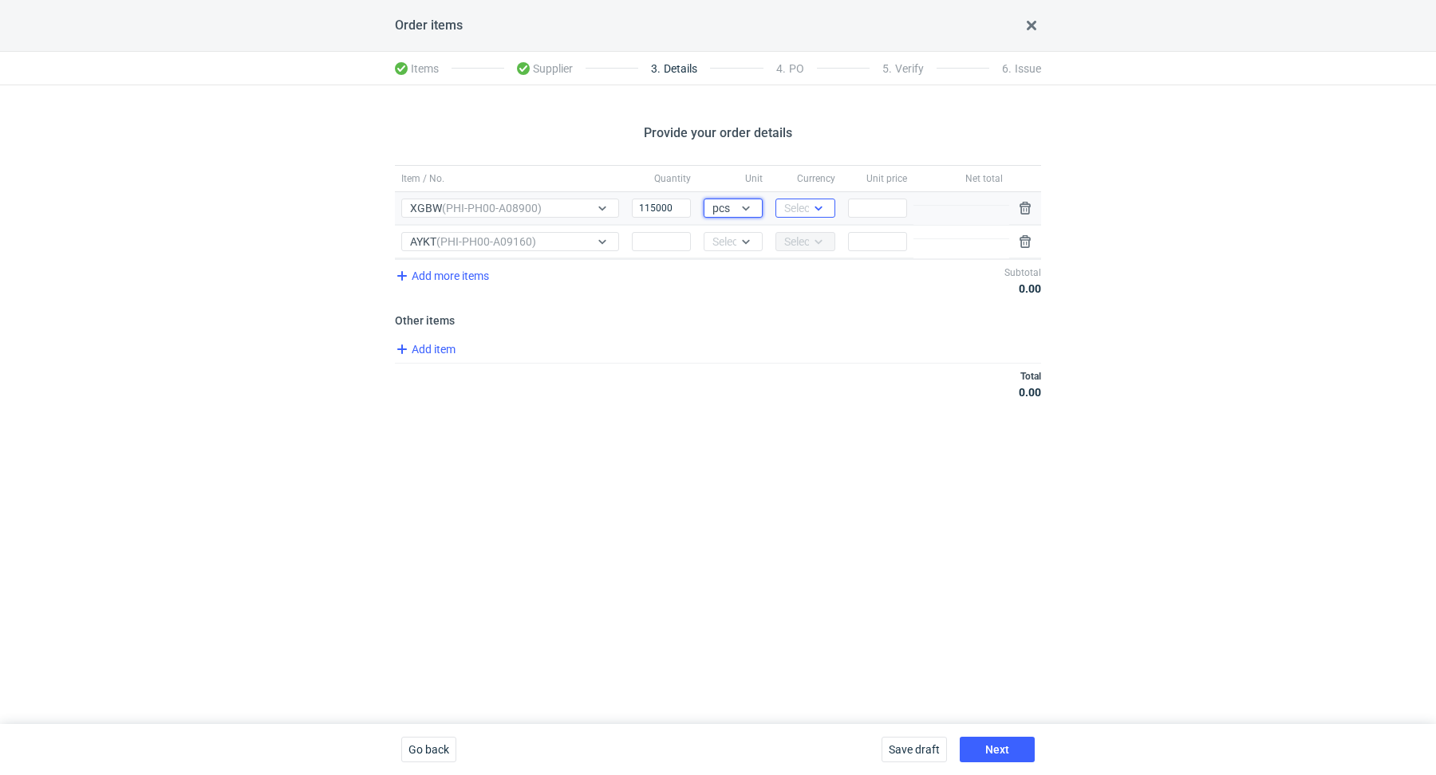
click at [782, 211] on div "Select..." at bounding box center [792, 208] width 32 height 16
click at [795, 242] on span "PLN" at bounding box center [799, 241] width 22 height 16
click at [727, 352] on div "Add item" at bounding box center [716, 351] width 649 height 23
click at [676, 241] on input "Quantity" at bounding box center [661, 241] width 59 height 19
paste input "9000"
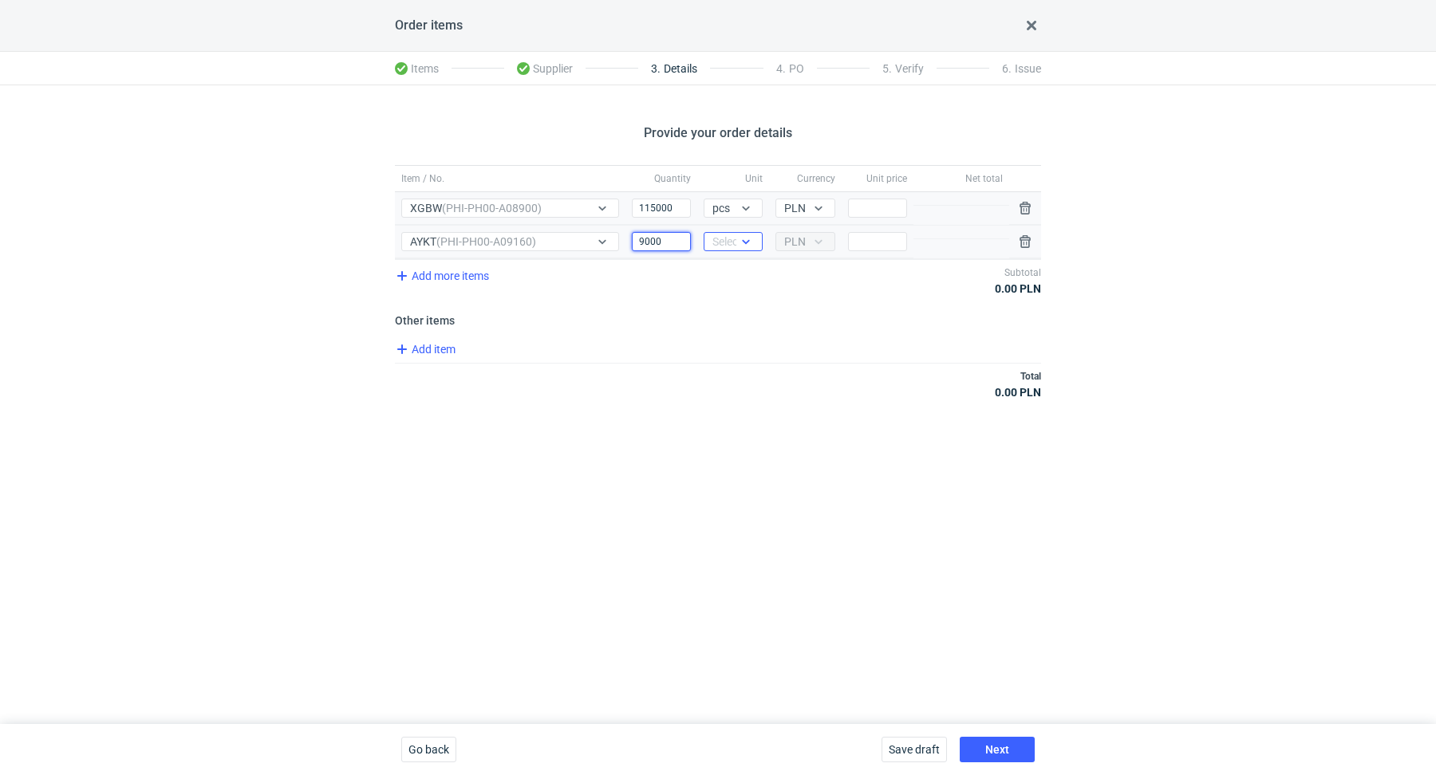
type input "9000"
click at [730, 245] on div "Select..." at bounding box center [731, 242] width 39 height 16
click at [732, 270] on span "pcs" at bounding box center [725, 274] width 18 height 16
click at [772, 325] on div "Item / No. Quantity Unit Currency Unit price Net total Item / No. XGBW (PHI-PH0…" at bounding box center [718, 291] width 646 height 253
click at [885, 211] on input "Price" at bounding box center [877, 208] width 59 height 19
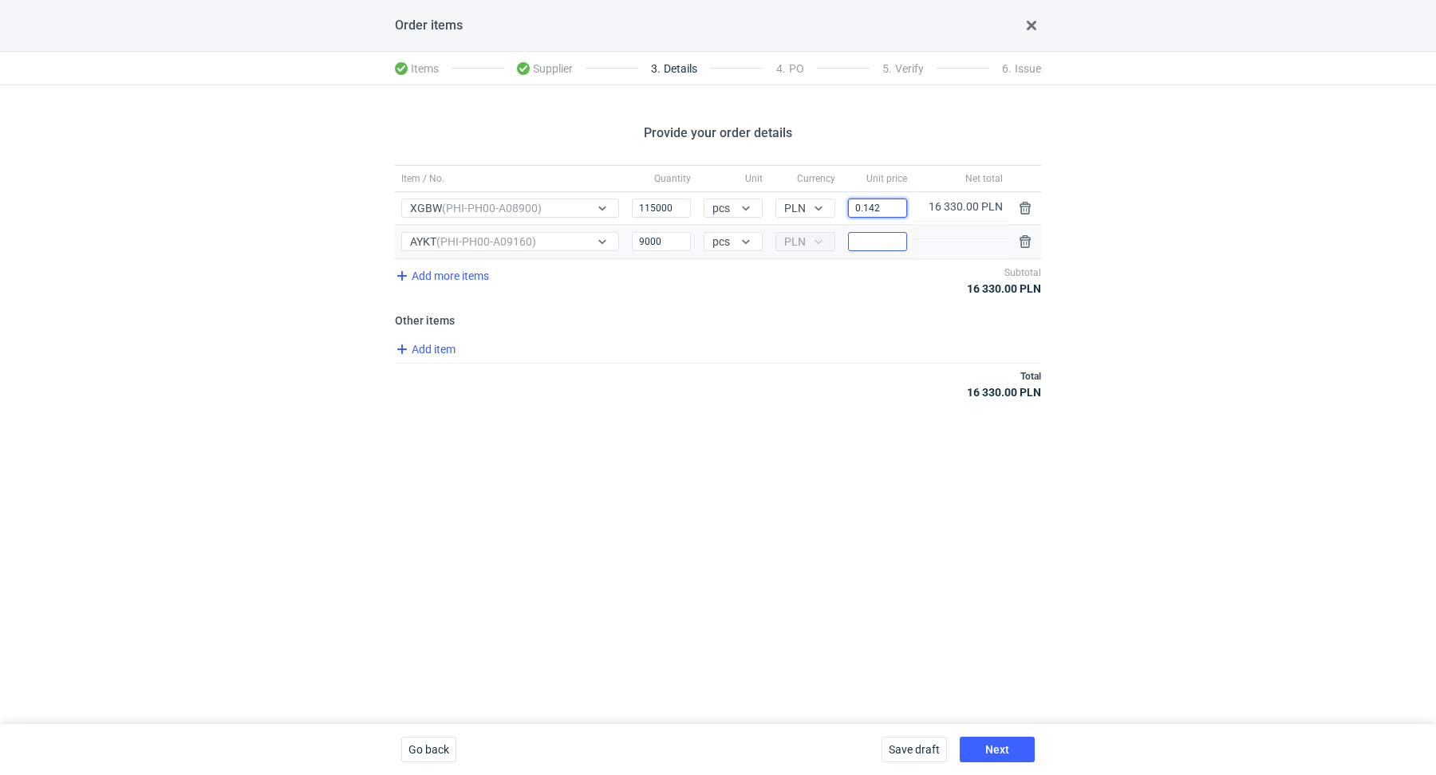
type input "0.142"
click at [866, 238] on input "Price" at bounding box center [877, 241] width 59 height 19
type input "0.142"
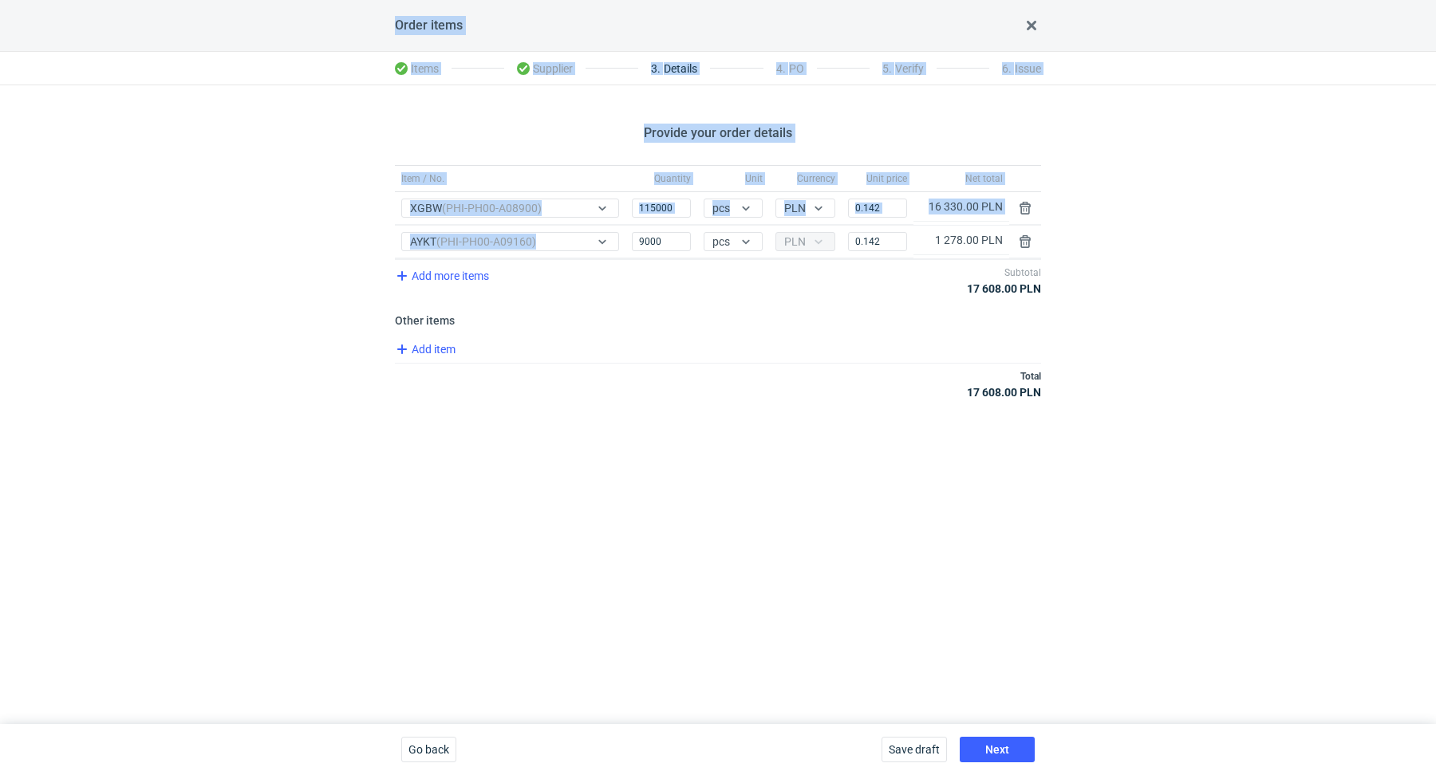
drag, startPoint x: 0, startPoint y: 21, endPoint x: 0, endPoint y: -122, distance: 142.8
click at [0, 0] on html "Order items Items Supplier 3 . Details 4 . PO 5 . Verify 6 . Issue Provide your…" at bounding box center [718, 387] width 1436 height 775
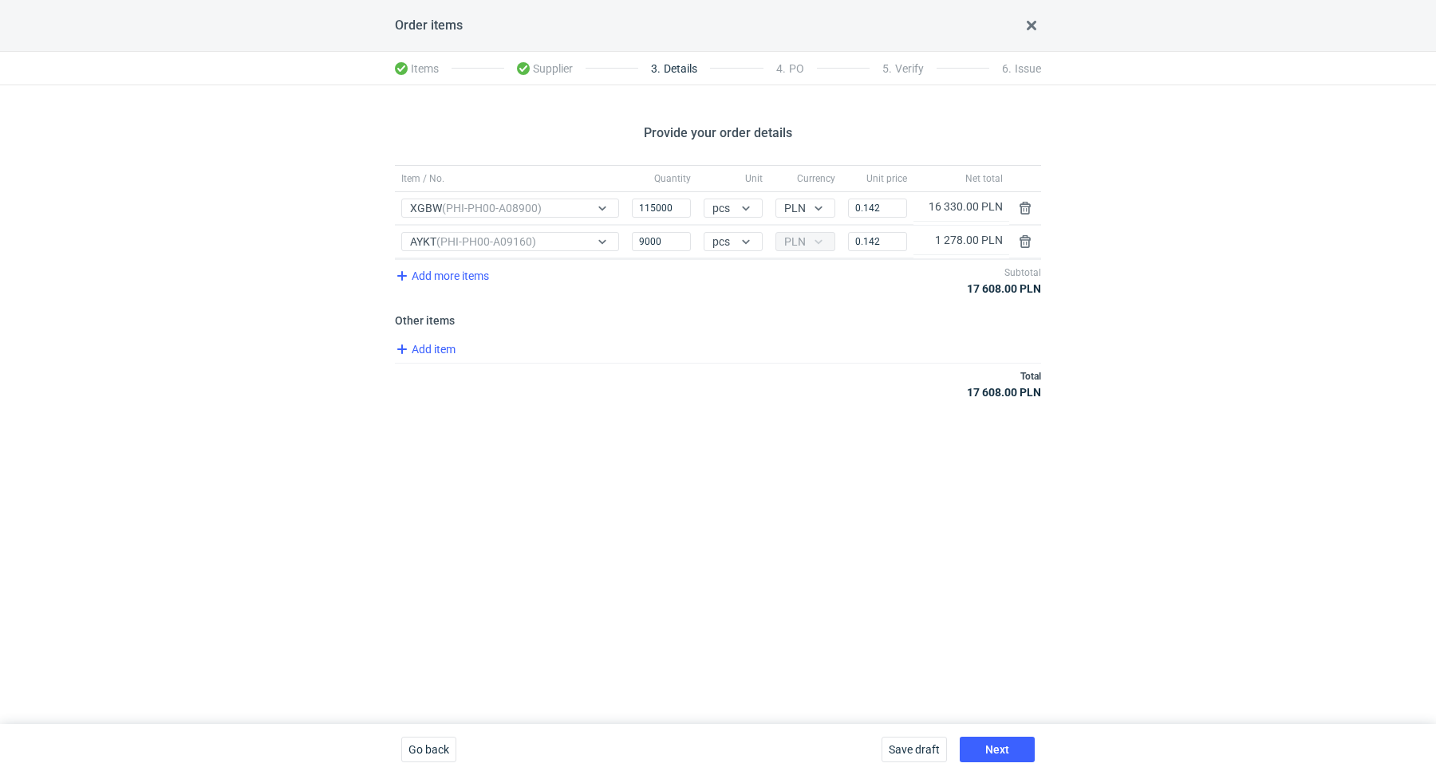
click at [820, 520] on div "Provide your order details Item / No. Quantity Unit Currency Unit price Net tot…" at bounding box center [718, 404] width 1436 height 639
click at [431, 356] on span "Add item" at bounding box center [424, 349] width 65 height 19
click at [426, 419] on span "Add item" at bounding box center [424, 416] width 65 height 19
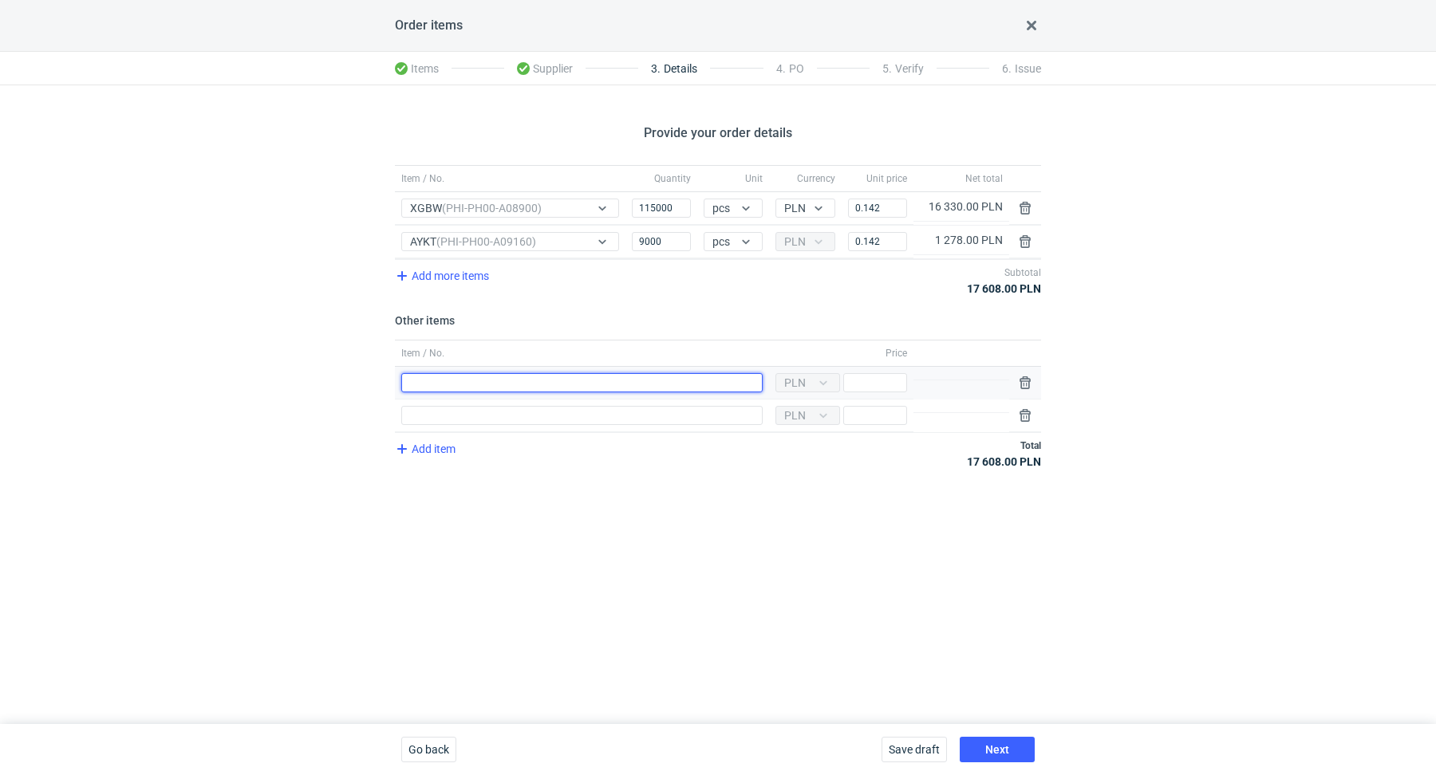
click at [449, 387] on input "Item / No." at bounding box center [581, 382] width 361 height 19
type input "Wykrojnik"
click at [525, 424] on div "Item / No." at bounding box center [582, 416] width 374 height 33
click at [525, 422] on div "Item / No." at bounding box center [582, 416] width 374 height 33
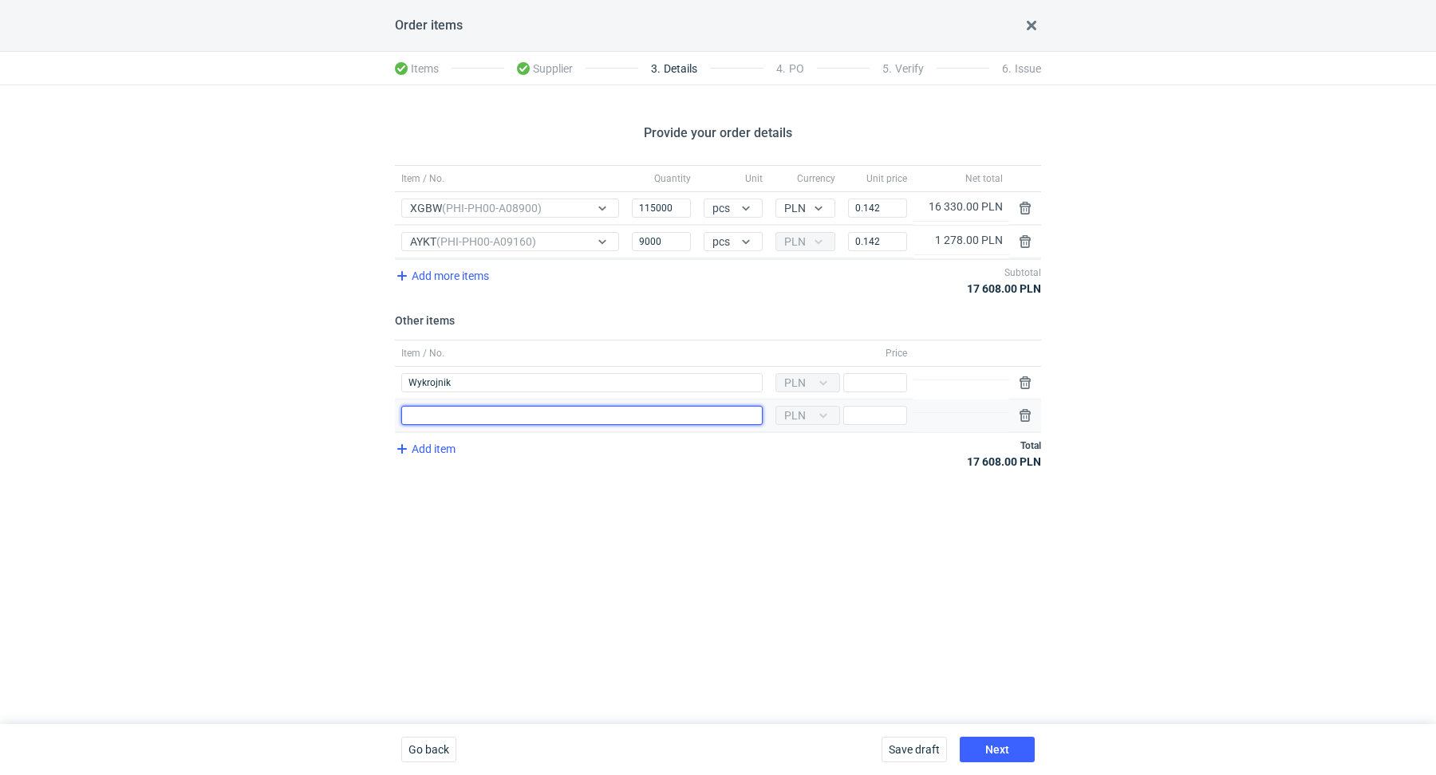
click at [531, 416] on input "Item / No." at bounding box center [581, 415] width 361 height 19
type input "Klisza"
click at [895, 380] on input "Price" at bounding box center [875, 382] width 64 height 19
type input "2000"
click at [867, 412] on input "Price" at bounding box center [875, 415] width 64 height 19
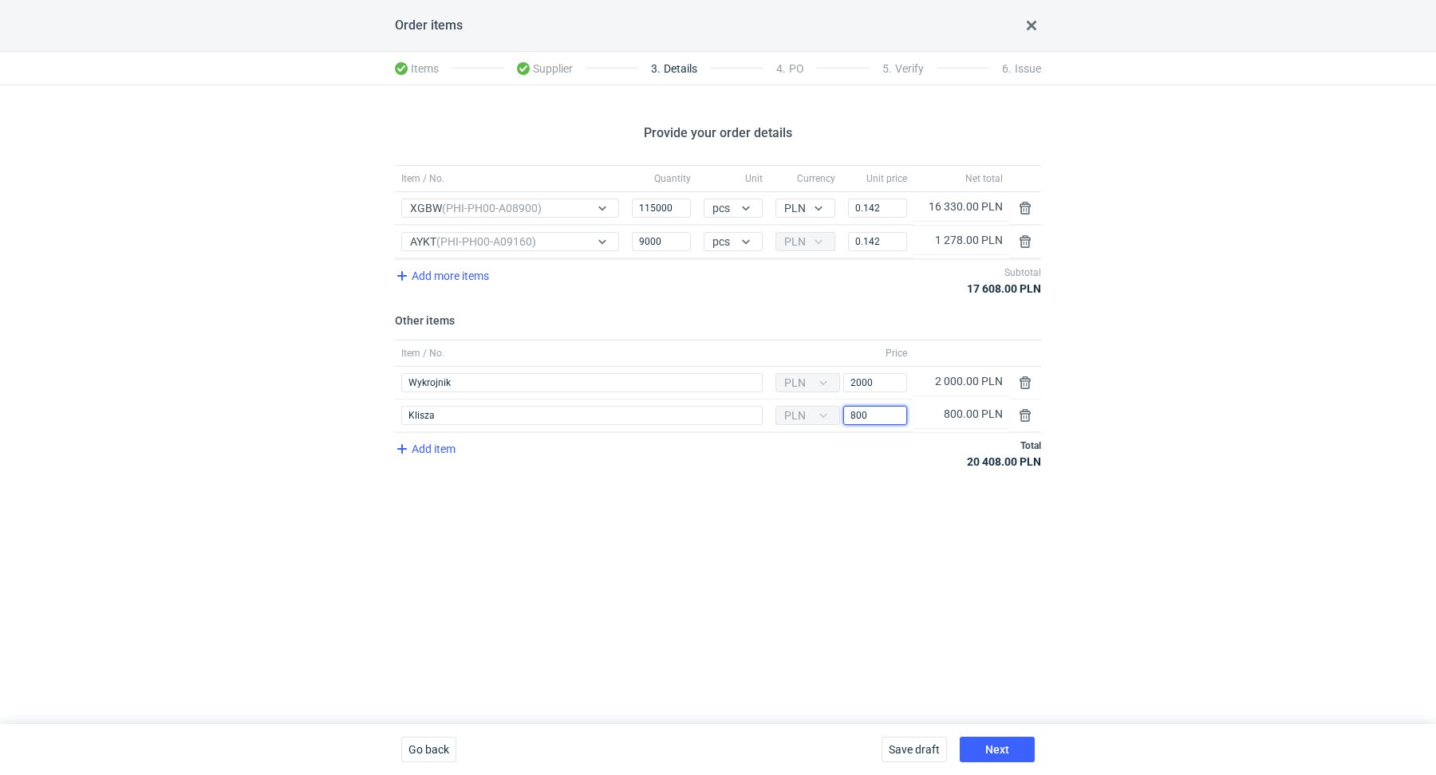
type input "800"
click at [794, 551] on div "Provide your order details Item / No. Quantity Unit Currency Unit price Net tot…" at bounding box center [718, 404] width 1436 height 639
click at [894, 204] on input "0.142" at bounding box center [877, 208] width 59 height 19
type input "0.14"
click at [896, 238] on input "0.142" at bounding box center [877, 241] width 59 height 19
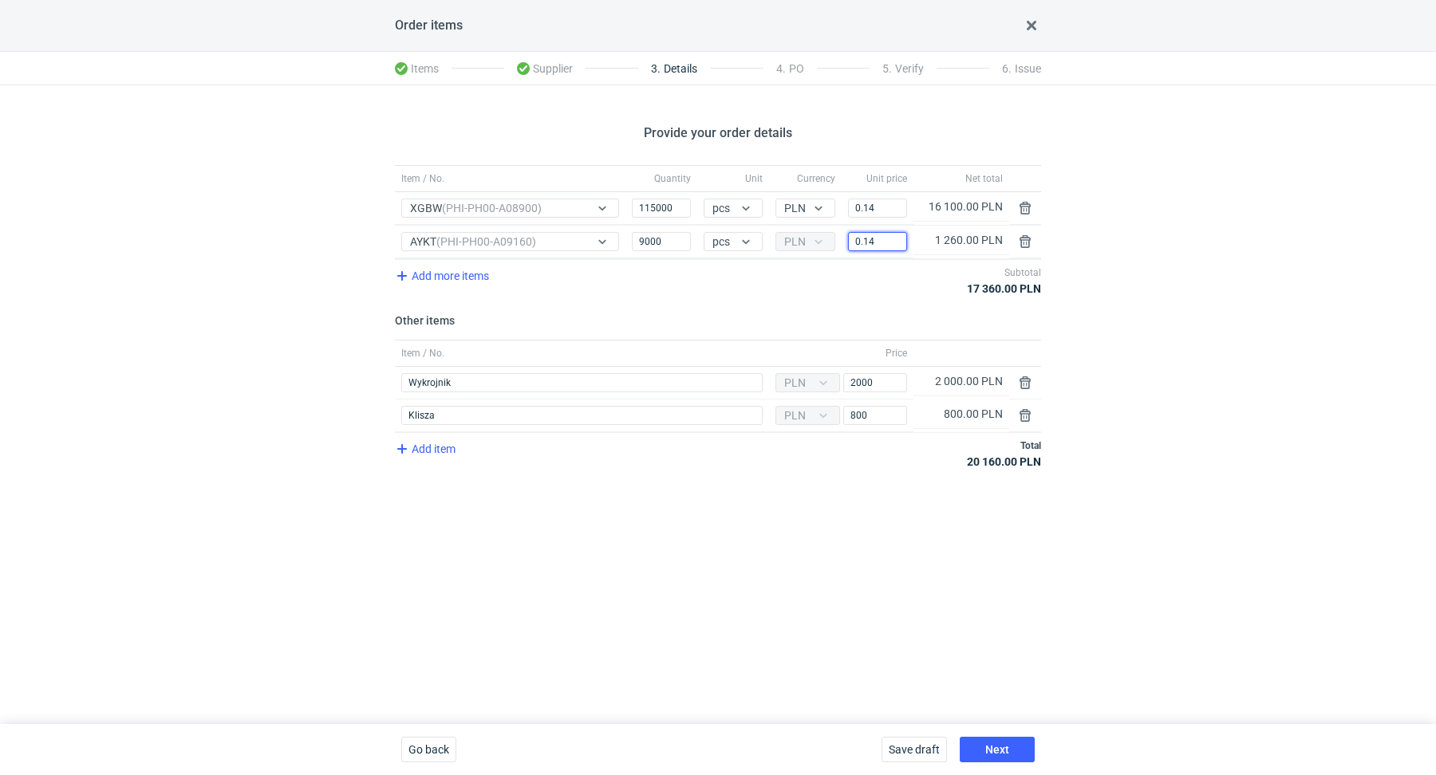
type input "0.14"
click at [1192, 364] on div "Provide your order details Item / No. Quantity Unit Currency Unit price Net tot…" at bounding box center [718, 404] width 1436 height 639
click at [1009, 754] on button "Next" at bounding box center [997, 750] width 75 height 26
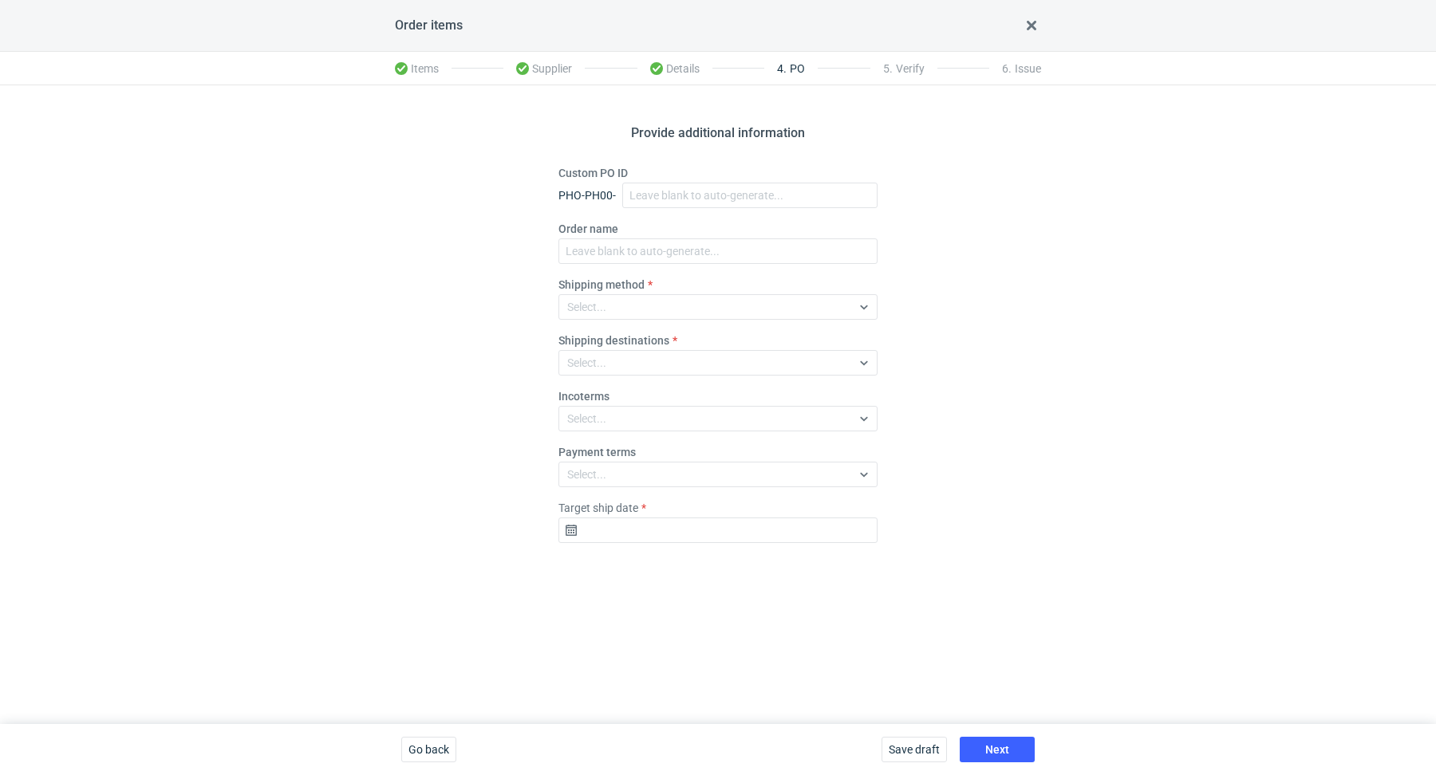
click at [1030, 229] on div "Provide additional information Custom PO ID PHO-PH00- Order name Shipping metho…" at bounding box center [718, 404] width 1436 height 639
click at [691, 187] on input "Custom PO ID" at bounding box center [749, 196] width 255 height 26
paste input "R348541270"
paste input "XGBW"
paste input "AYKT"
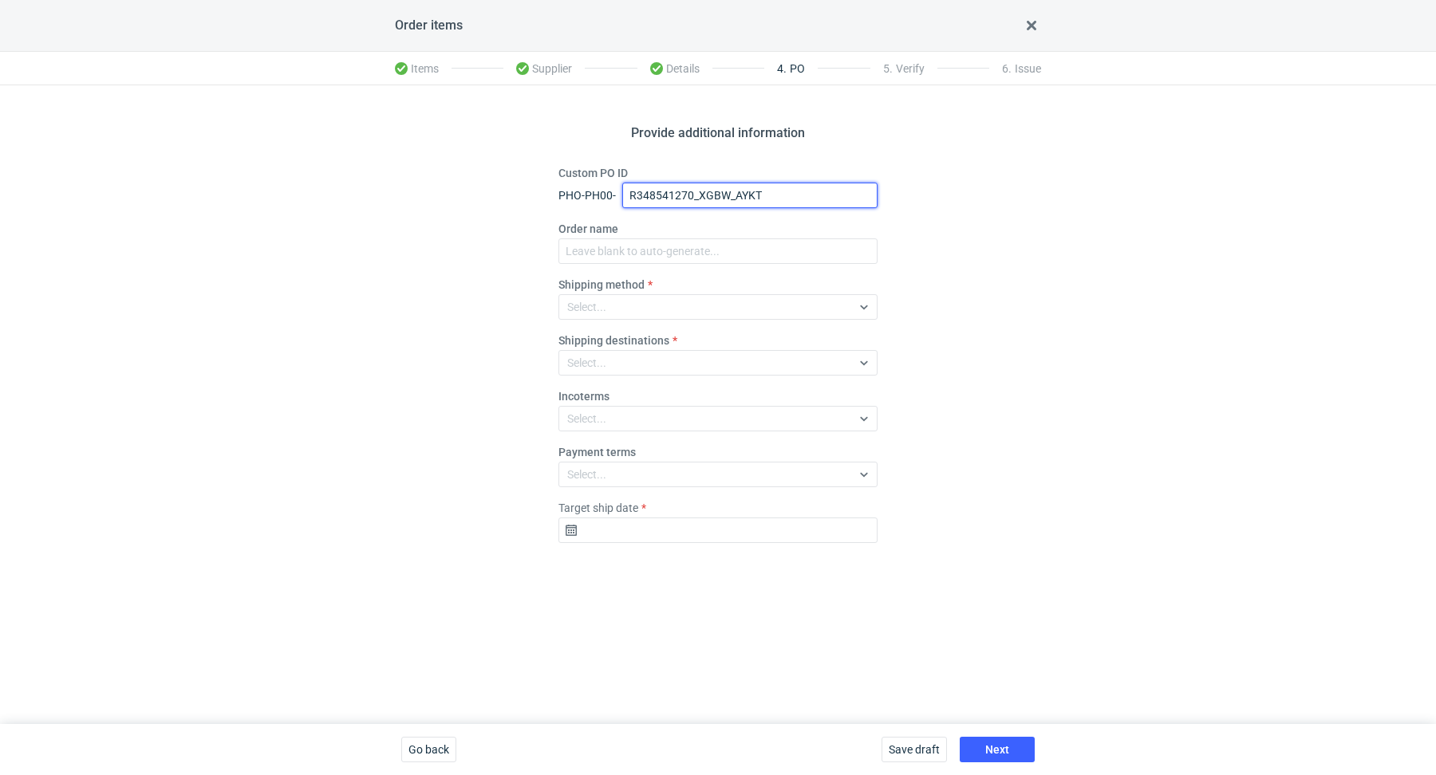
drag, startPoint x: 767, startPoint y: 199, endPoint x: 629, endPoint y: 187, distance: 138.5
click at [629, 187] on input "R348541270_XGBW_AYKT" at bounding box center [749, 196] width 255 height 26
type input "R348541270_XGBW_AYKT"
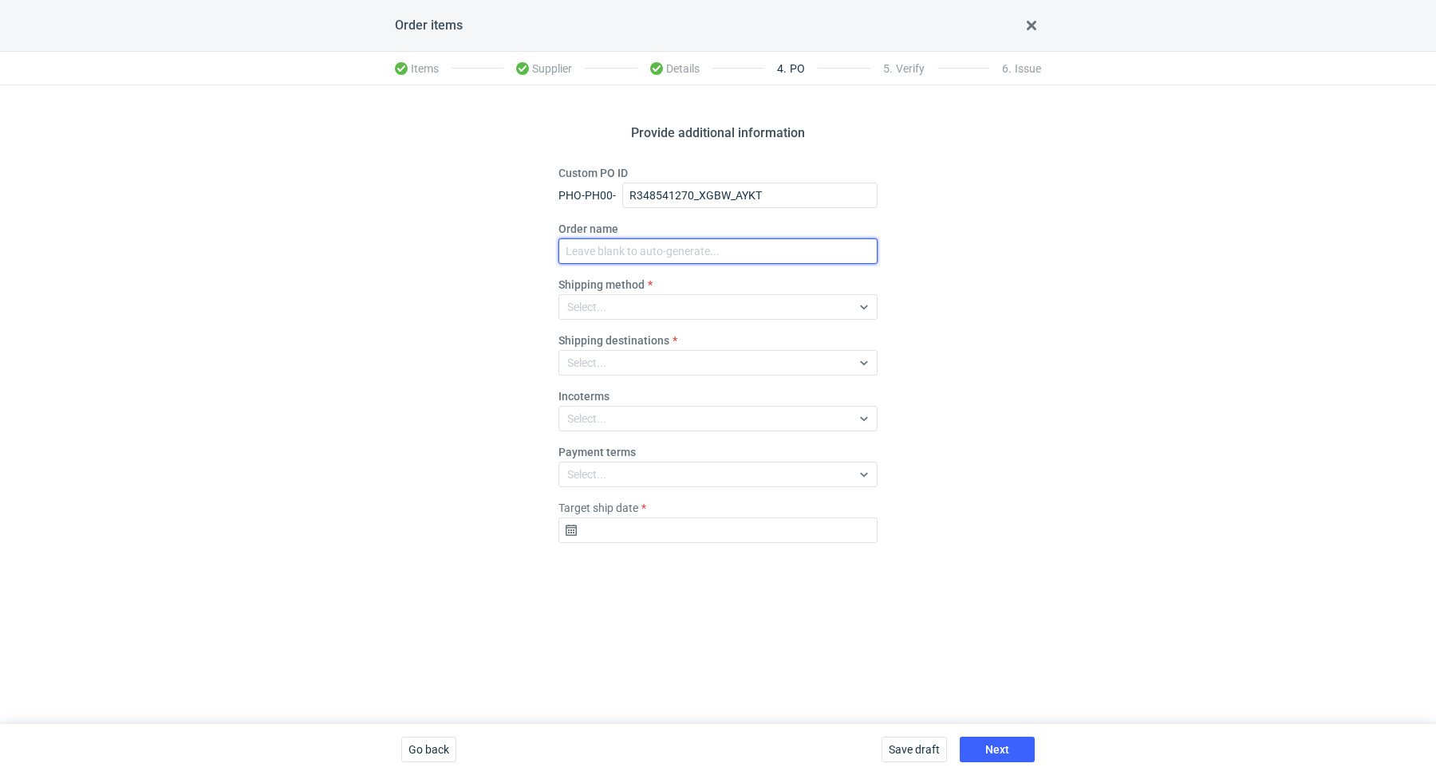
click at [633, 243] on input "Order name" at bounding box center [717, 252] width 319 height 26
paste input "R348541270_XGBW_AYKT"
type input "R348541270_XGBW_AYKT"
click at [645, 296] on div "Select..." at bounding box center [705, 307] width 292 height 22
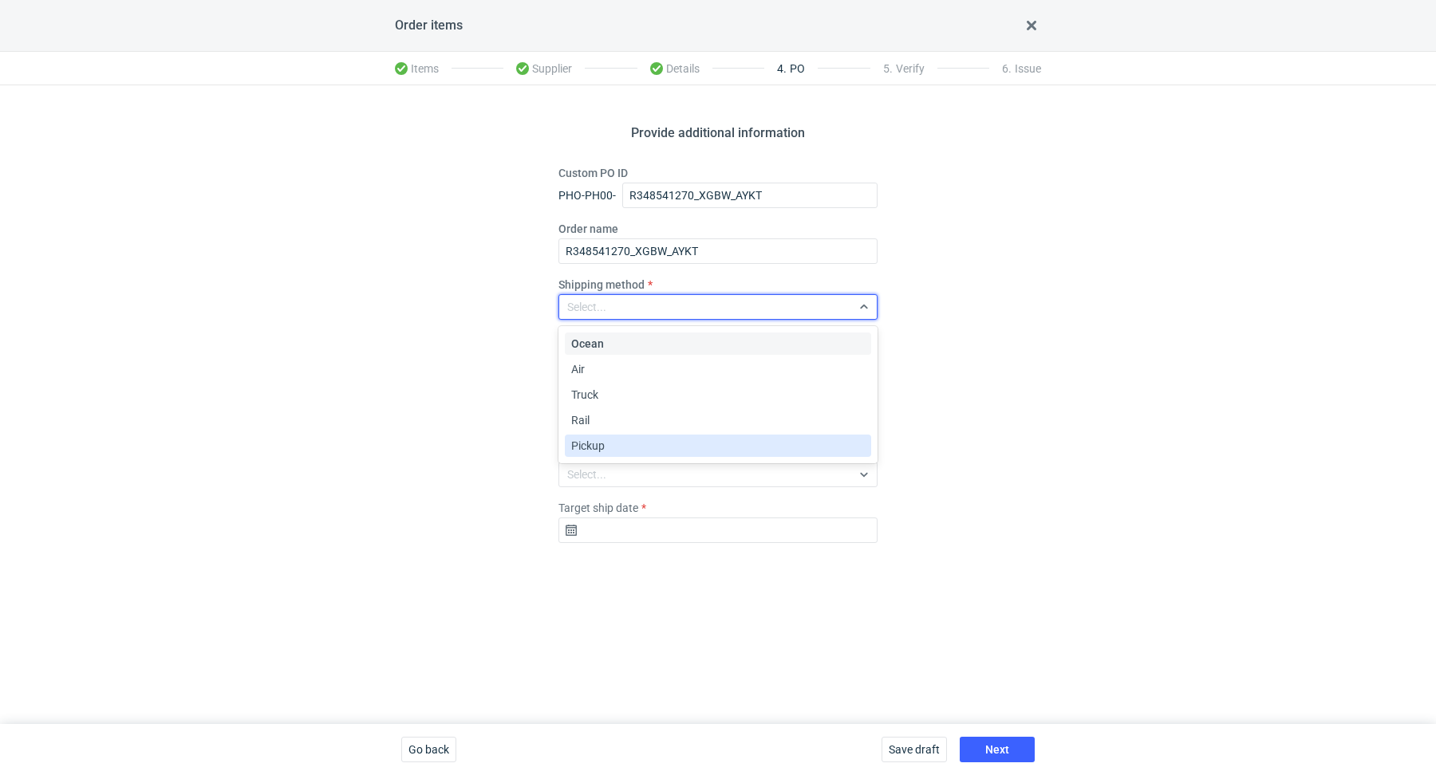
click at [645, 447] on div "Pickup" at bounding box center [718, 446] width 294 height 16
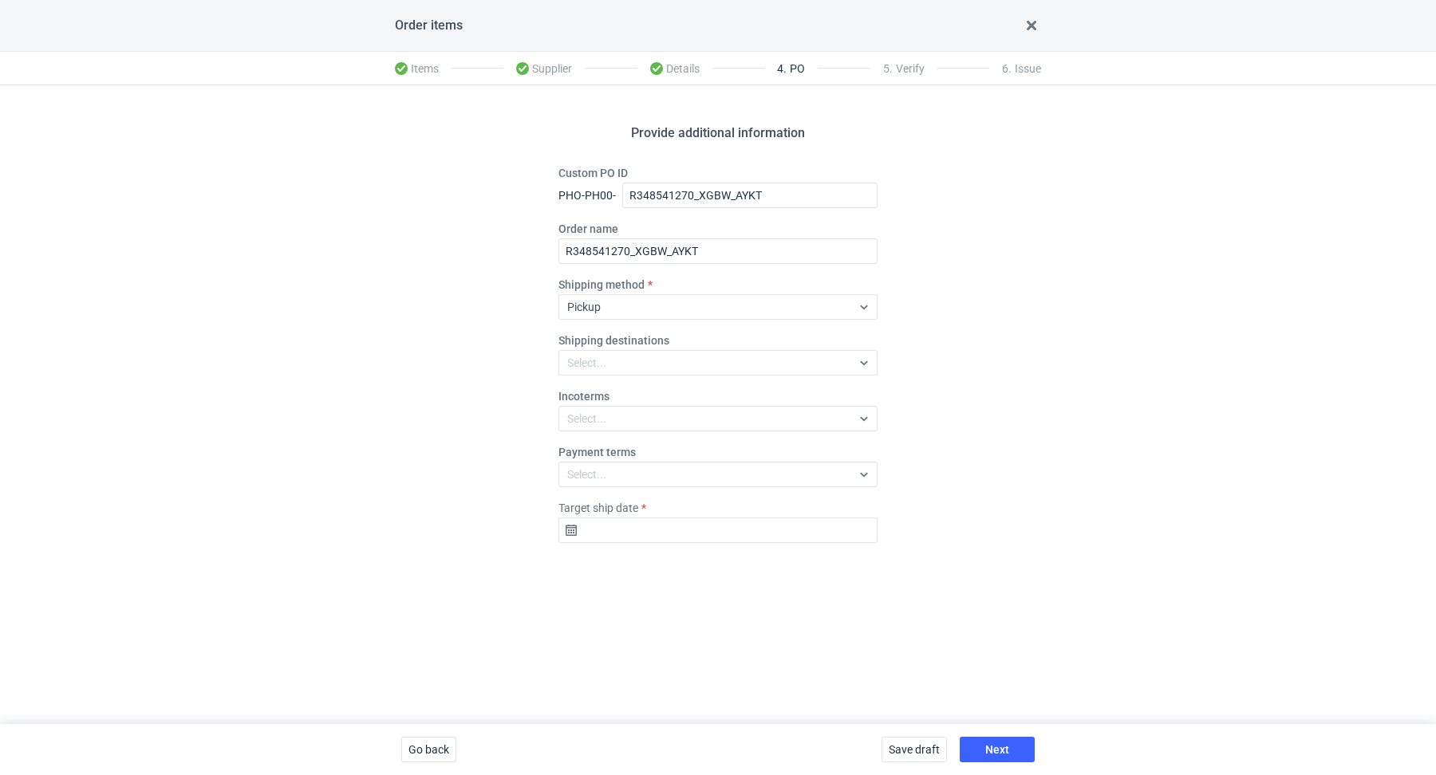
click at [448, 346] on div "Provide additional information Custom PO ID PHO-PH00- R348541270_XGBW_AYKT Orde…" at bounding box center [718, 404] width 1436 height 639
click at [635, 527] on input "Target ship date" at bounding box center [717, 531] width 319 height 26
click at [801, 304] on icon "Go forward 1 month" at bounding box center [800, 306] width 13 height 13
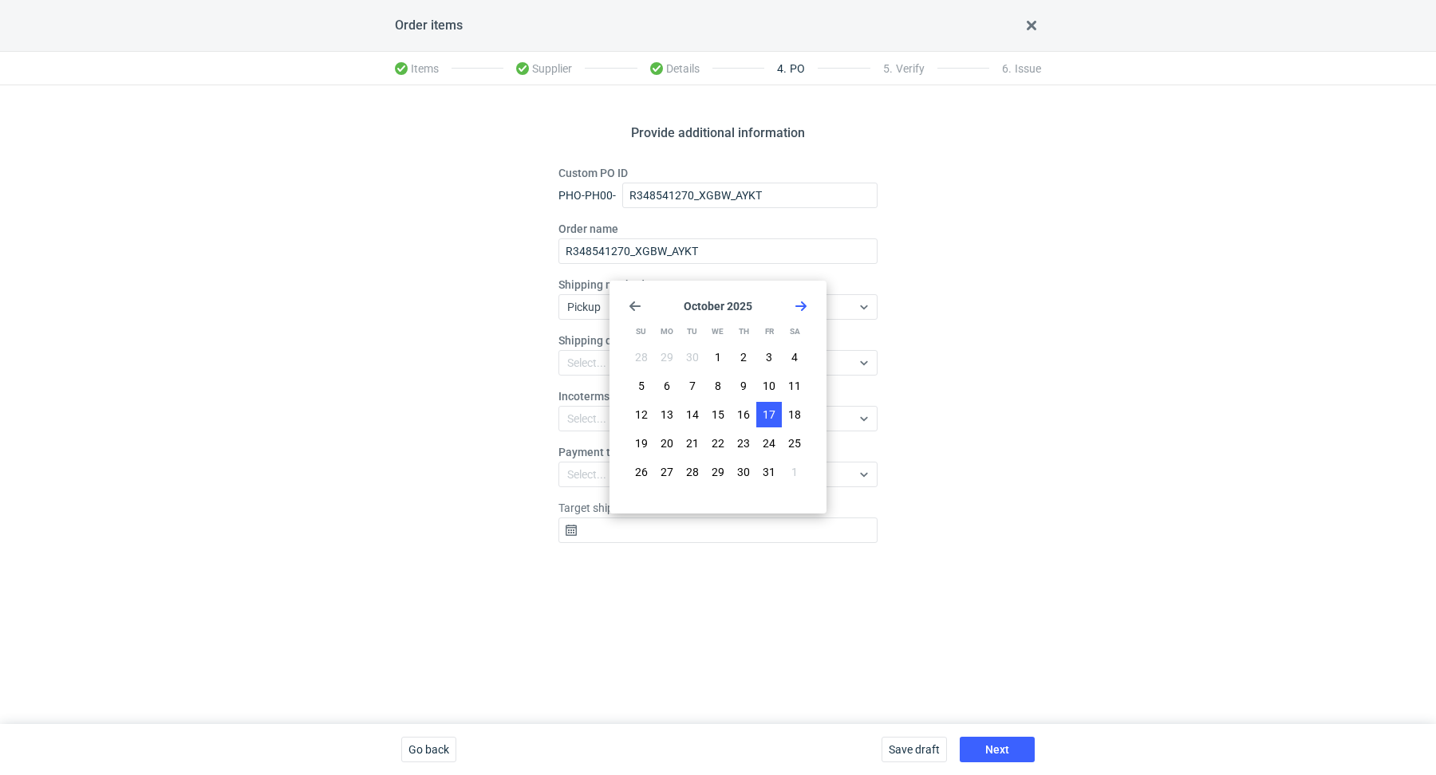
click at [767, 408] on span "17" at bounding box center [769, 415] width 13 height 16
type input "[DATE]"
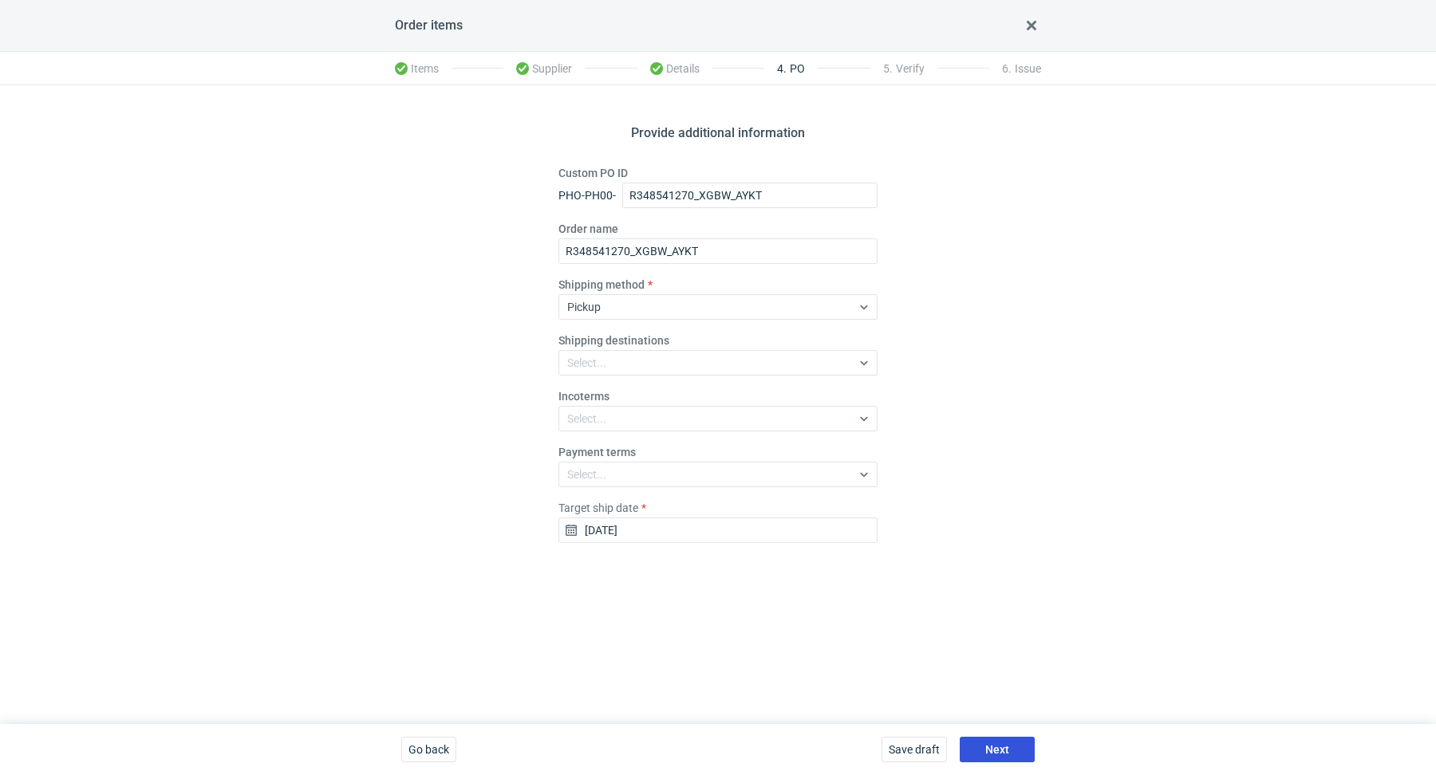
click at [1014, 752] on button "Next" at bounding box center [997, 750] width 75 height 26
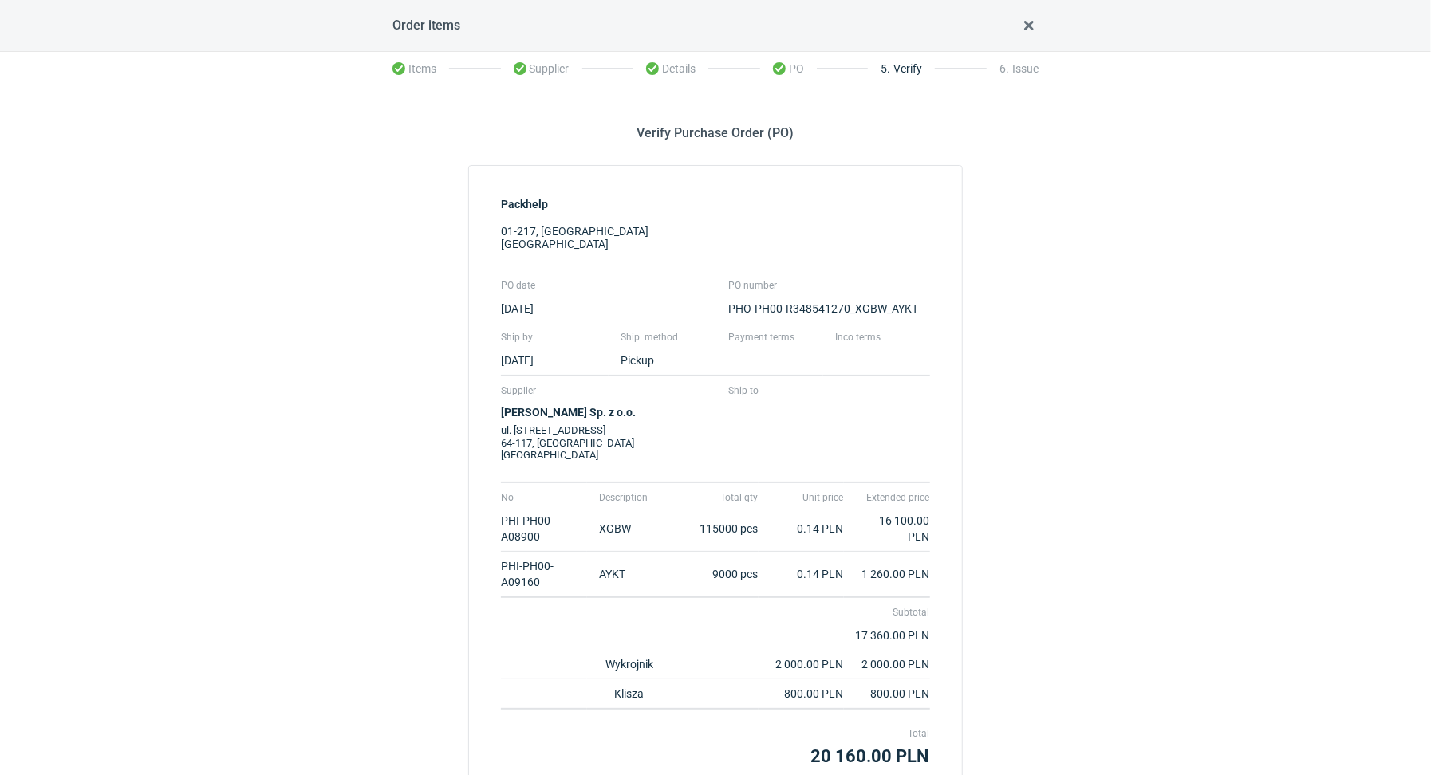
scroll to position [136, 0]
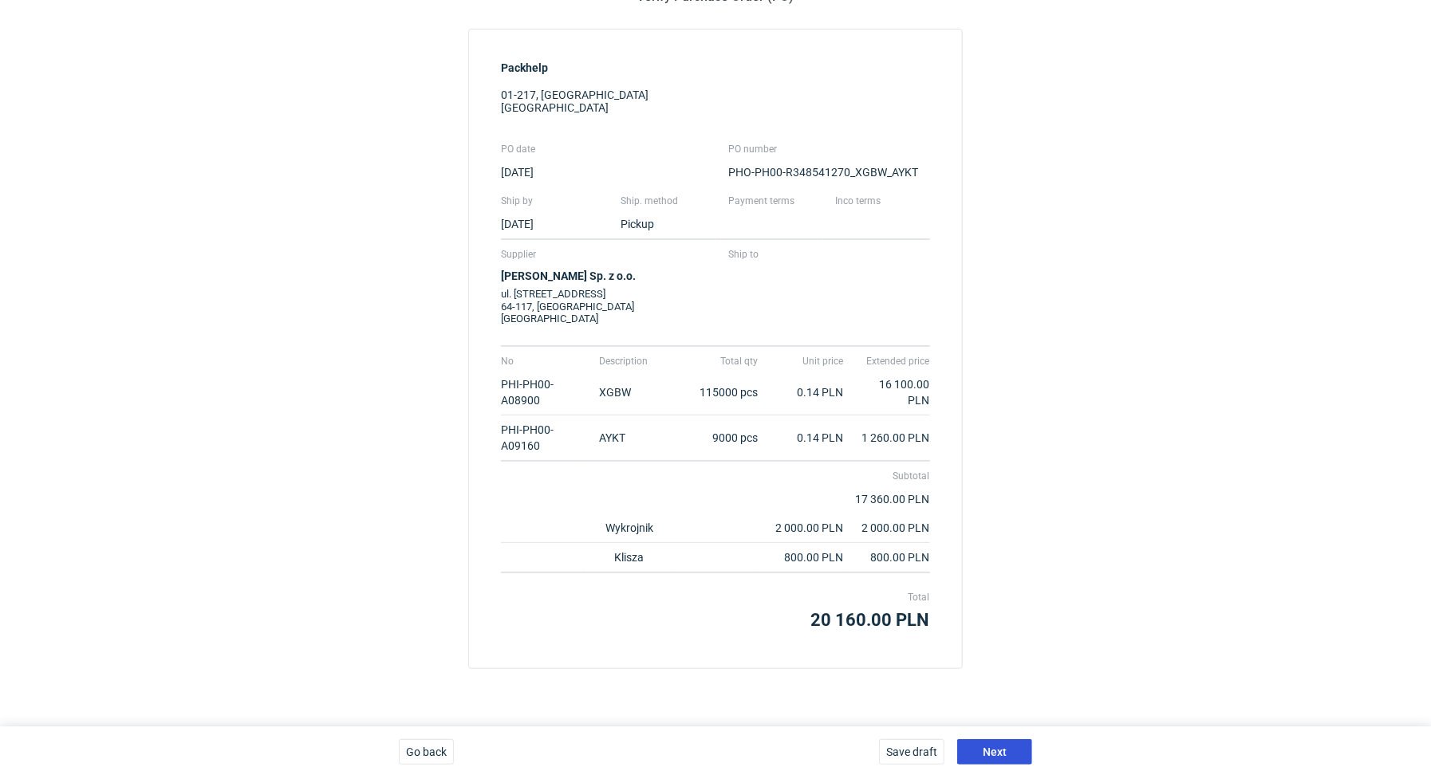
click at [996, 747] on span "Next" at bounding box center [995, 752] width 24 height 11
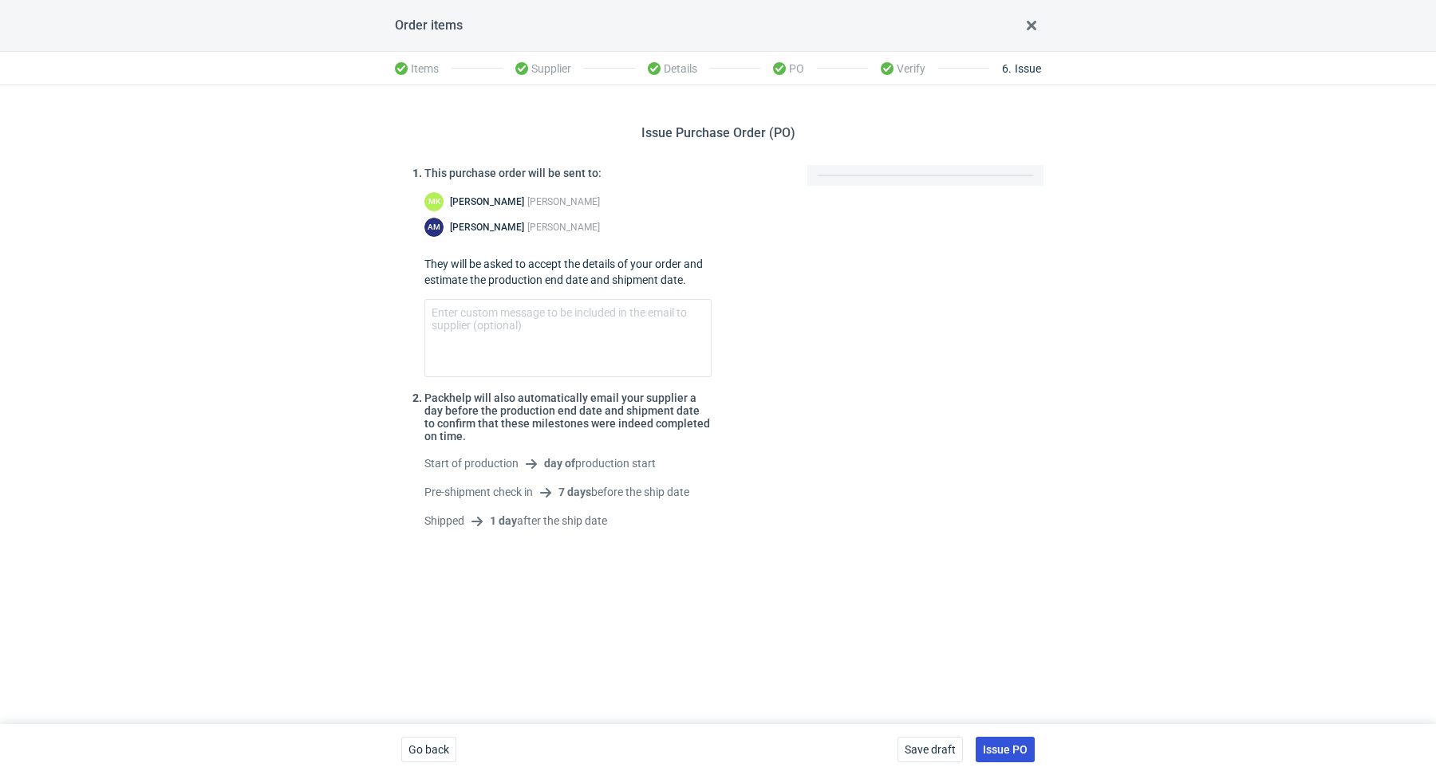
click at [1005, 741] on button "Issue PO" at bounding box center [1005, 750] width 59 height 26
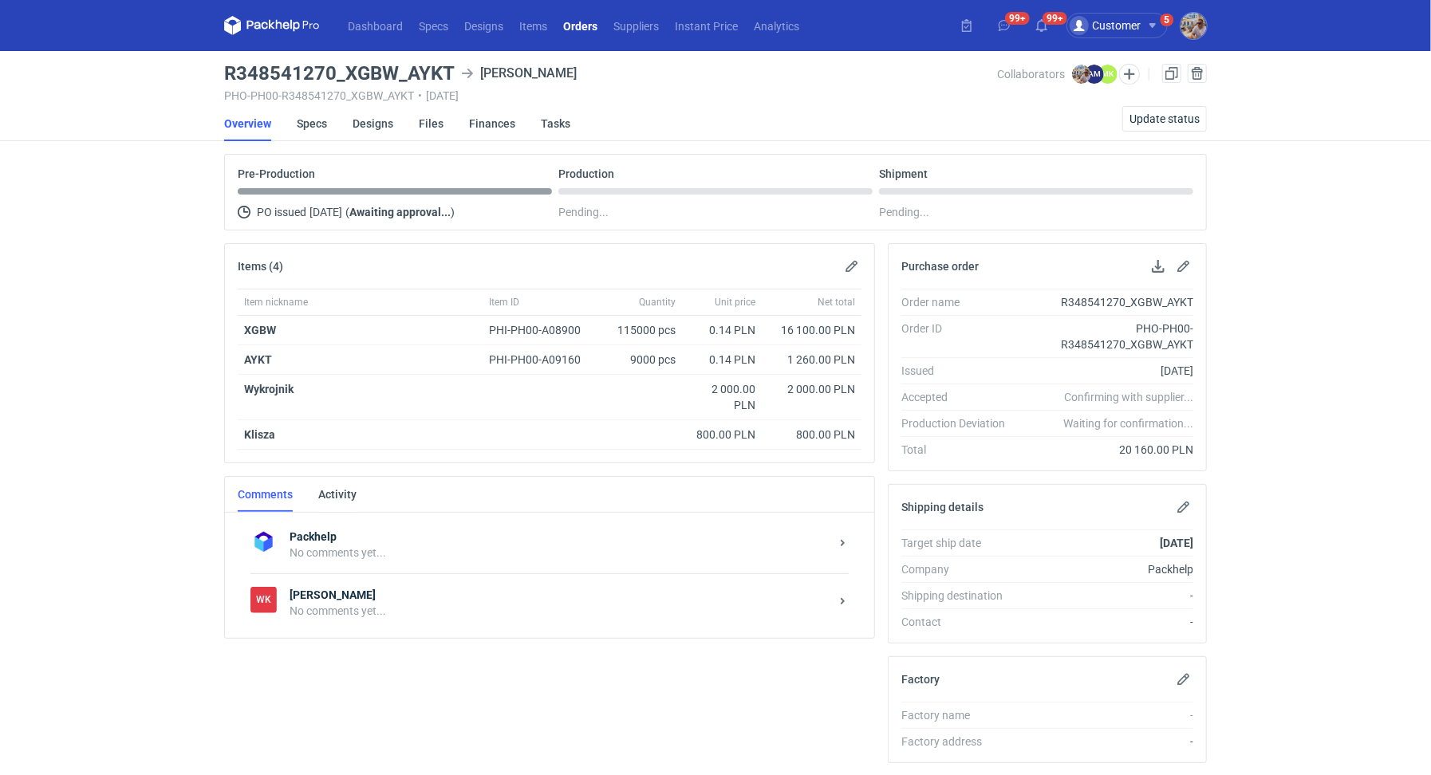
click at [392, 612] on div "No comments yet..." at bounding box center [560, 611] width 540 height 16
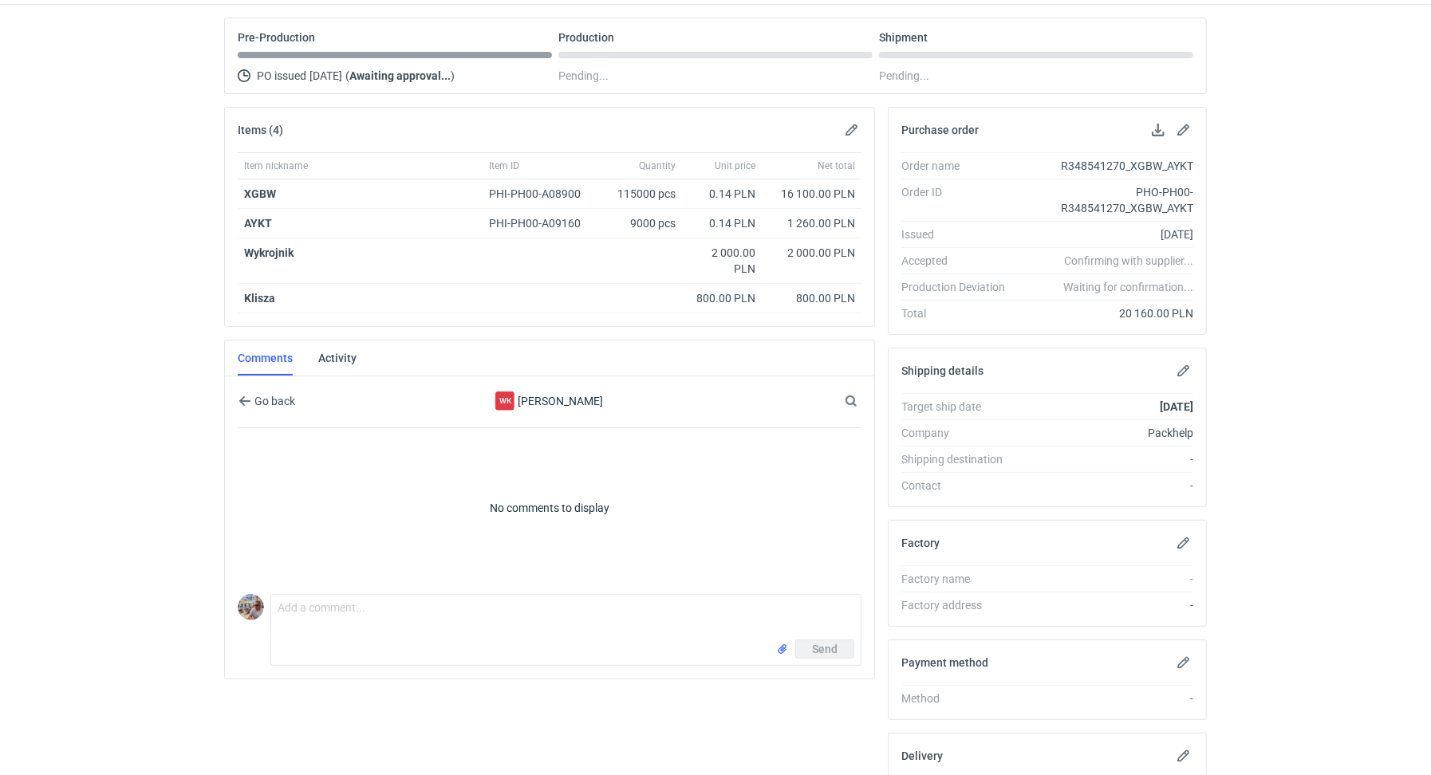
scroll to position [179, 0]
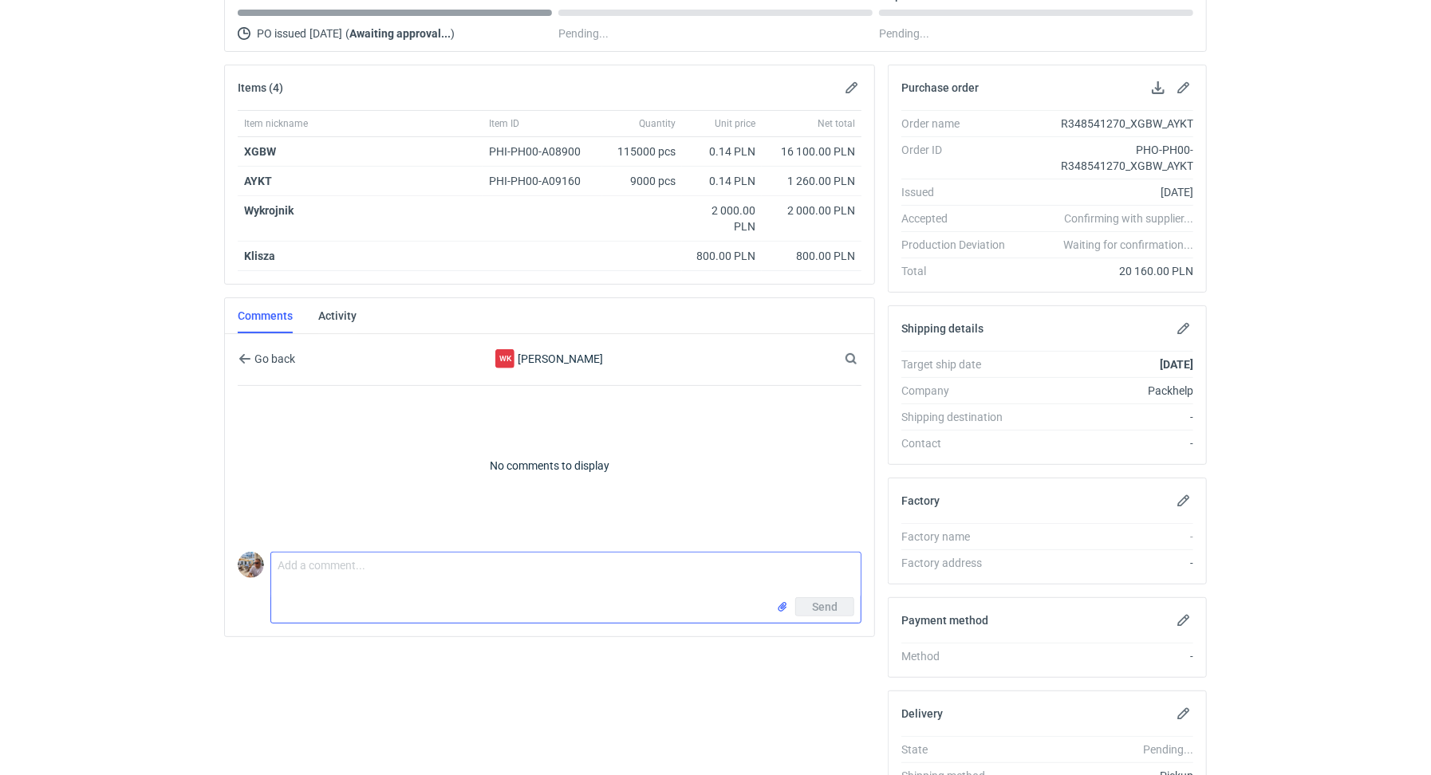
click at [384, 581] on textarea "Comment message" at bounding box center [565, 575] width 589 height 45
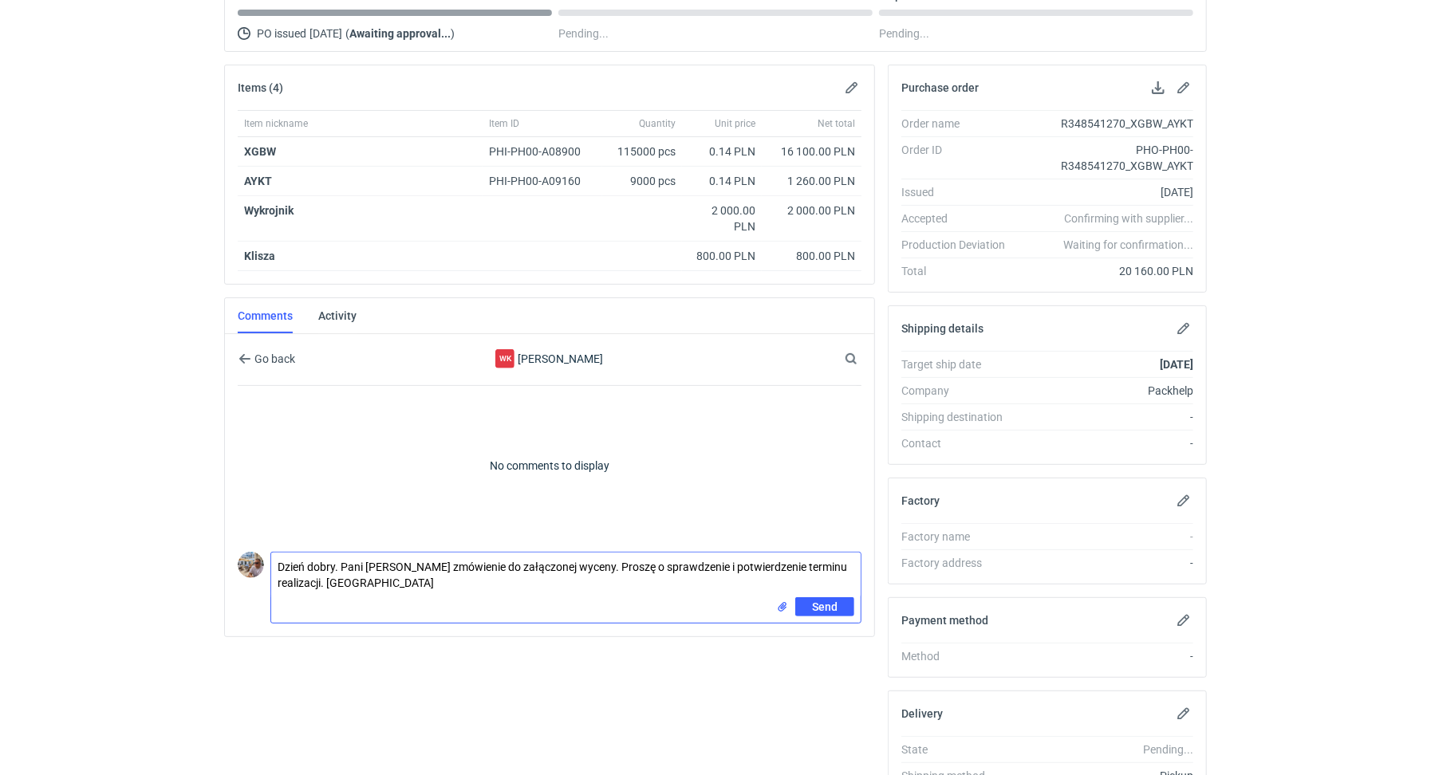
type textarea "Dzień dobry. Pani [PERSON_NAME] zmówienie do załączonej wyceny. Proszę o sprawd…"
click at [777, 599] on input "file" at bounding box center [782, 607] width 13 height 17
click at [811, 637] on button "Send" at bounding box center [824, 642] width 59 height 19
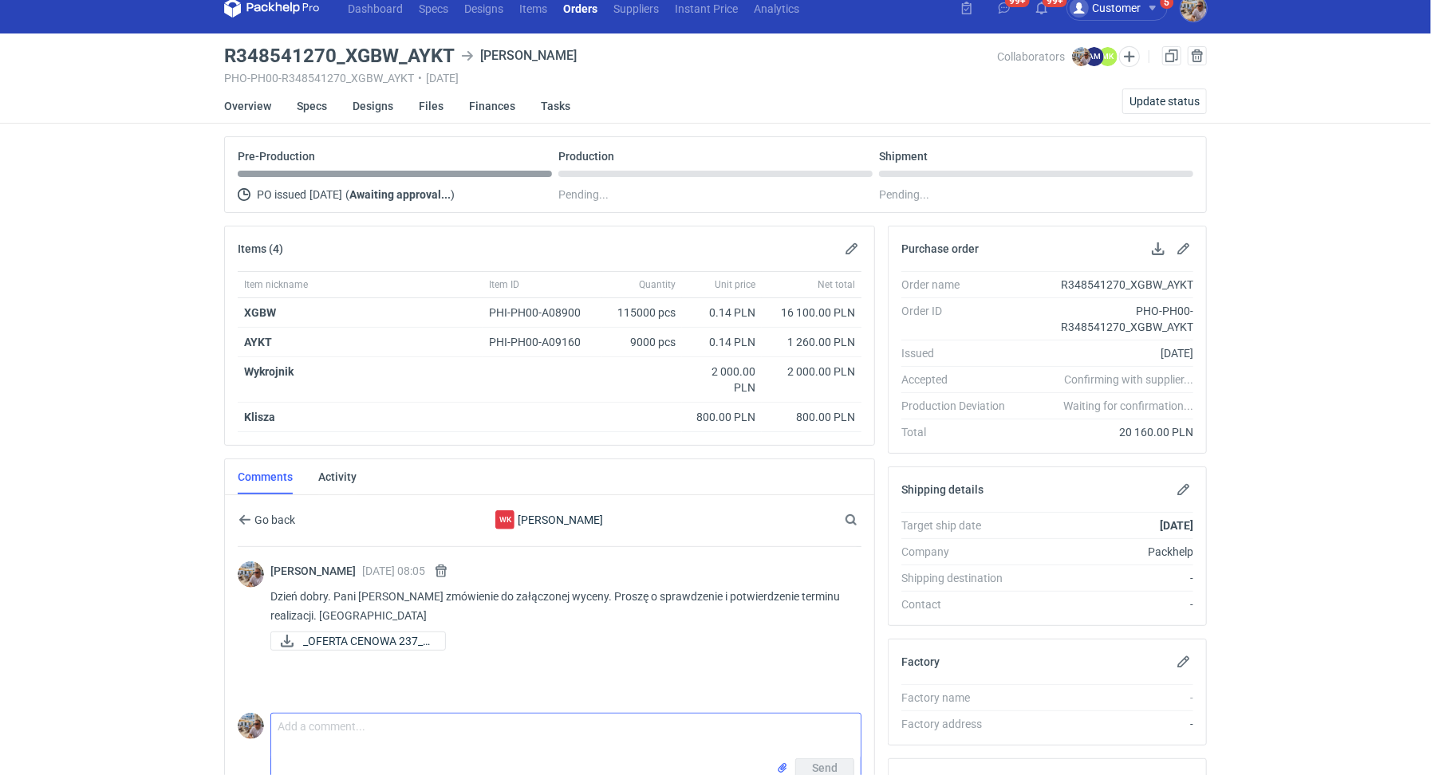
scroll to position [0, 0]
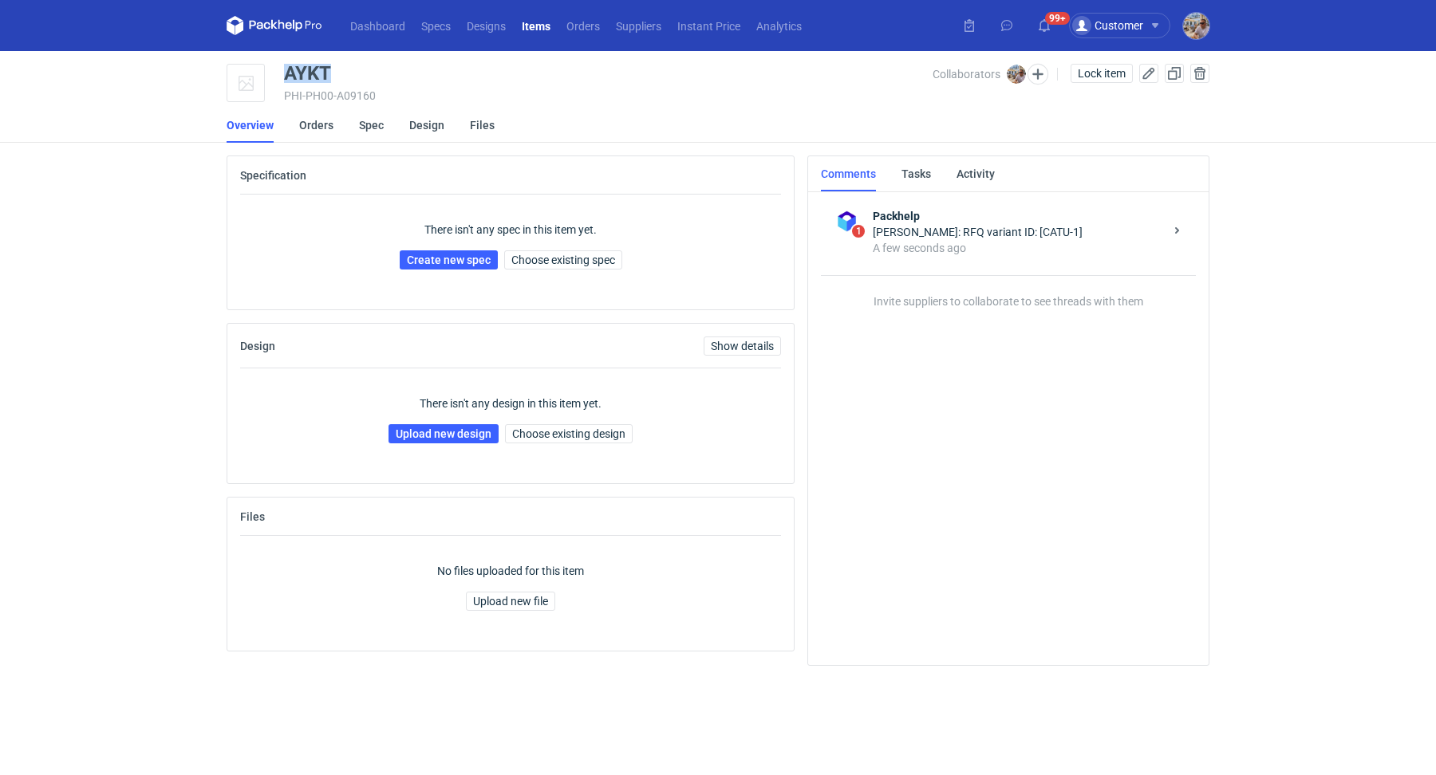
drag, startPoint x: 344, startPoint y: 68, endPoint x: 286, endPoint y: 71, distance: 57.5
click at [286, 71] on div "AYKT" at bounding box center [608, 73] width 649 height 19
copy div "AYKT"
click at [547, 266] on span "Choose existing spec" at bounding box center [563, 259] width 104 height 11
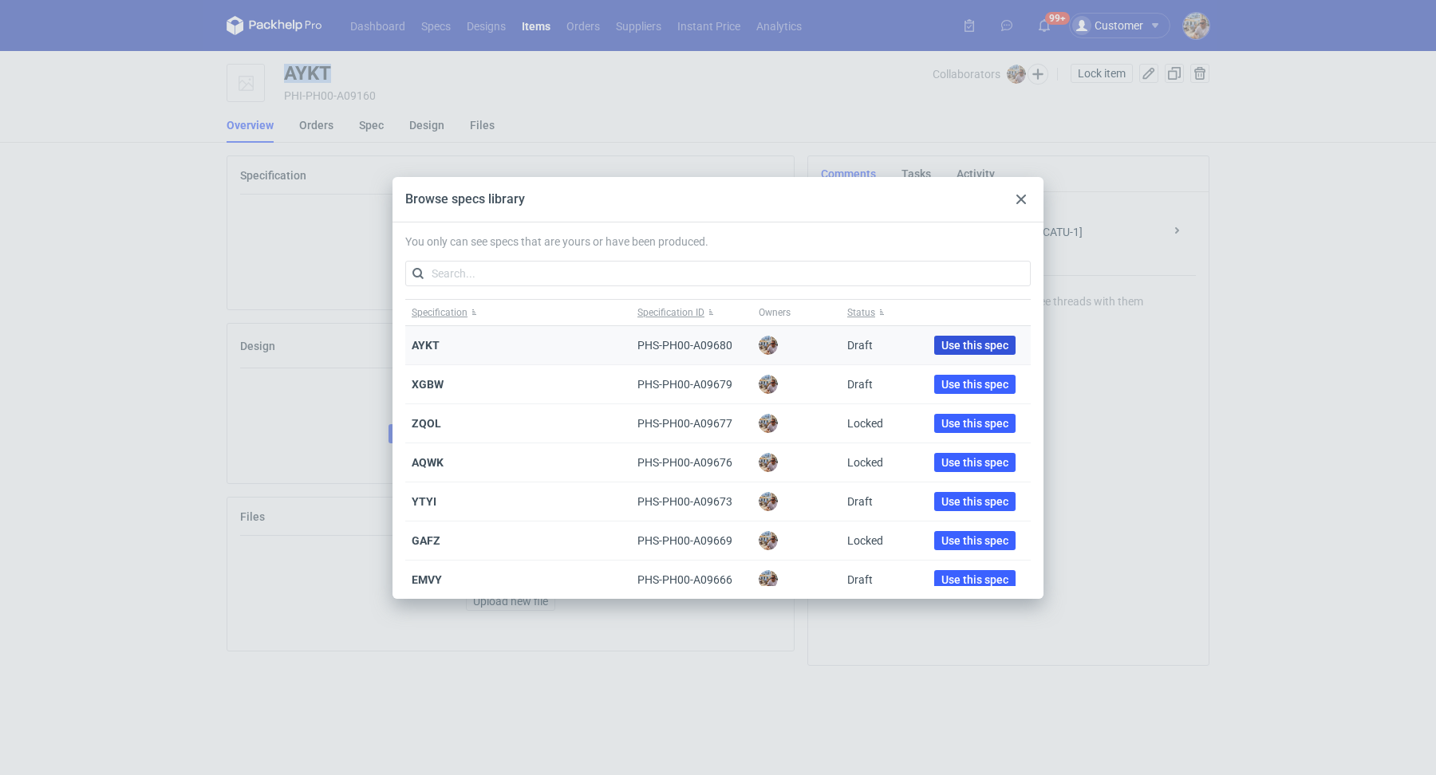
click at [980, 342] on span "Use this spec" at bounding box center [974, 345] width 67 height 11
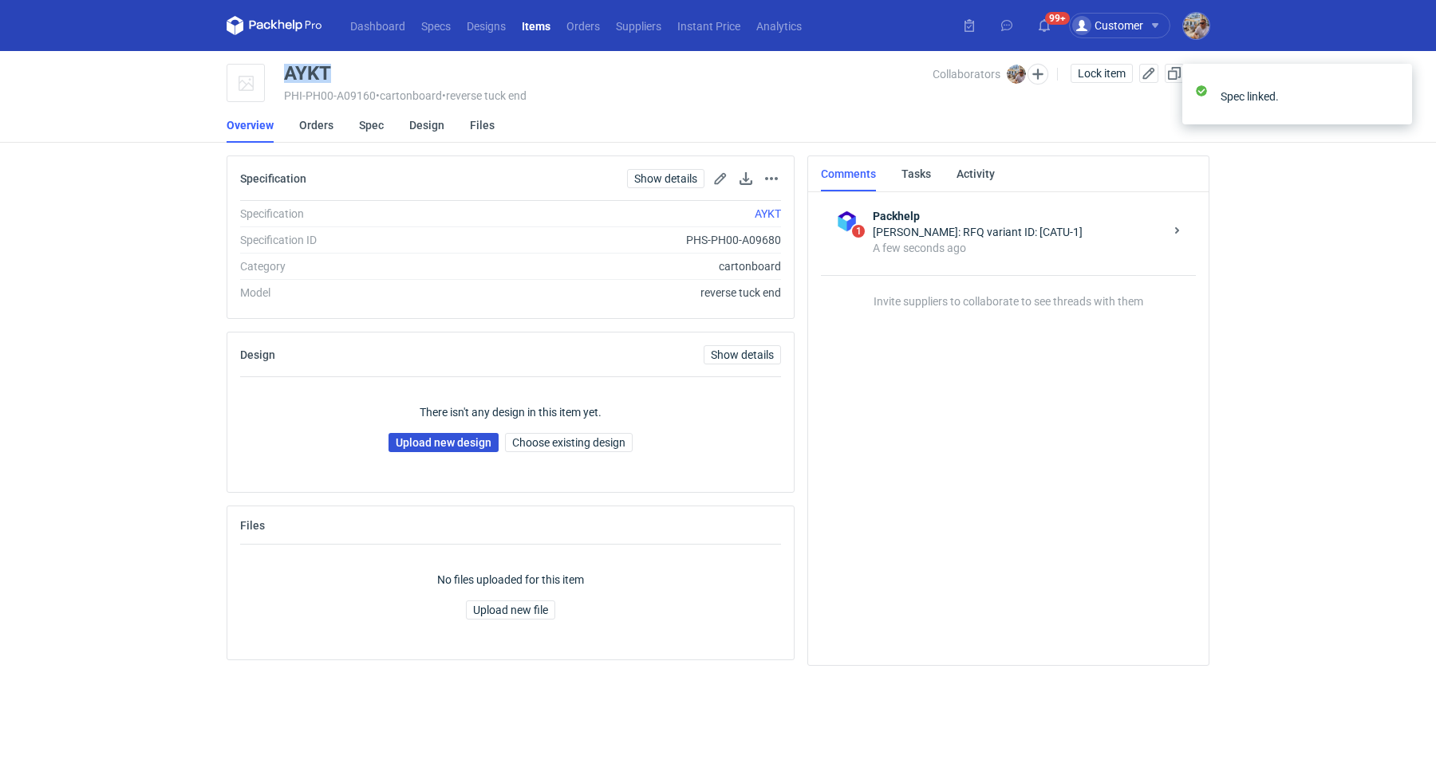
click at [476, 444] on link "Upload new design" at bounding box center [443, 442] width 110 height 19
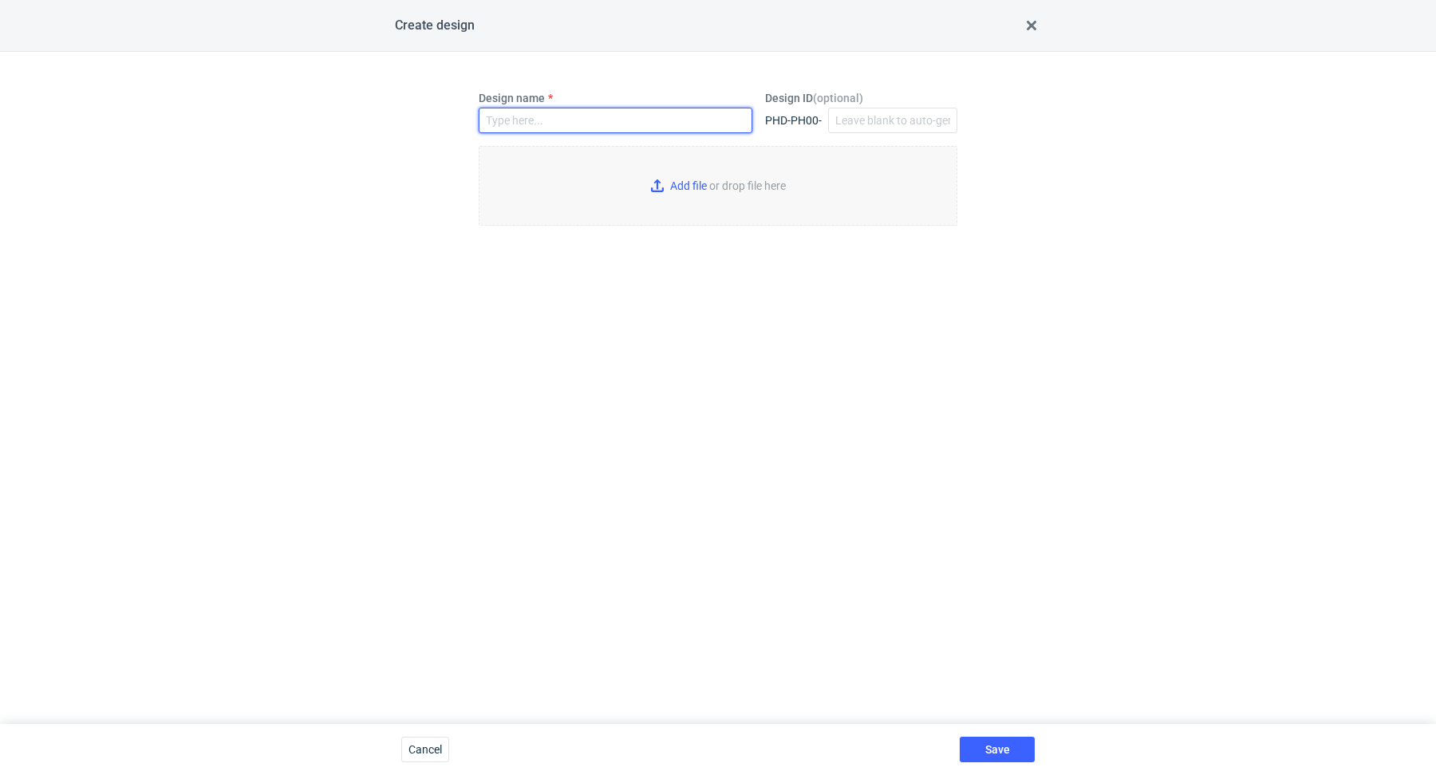
click at [585, 130] on input "Design name" at bounding box center [616, 121] width 274 height 26
paste input "AYKT"
type input "AYKT"
click at [657, 179] on input "Add file or drop file here" at bounding box center [718, 186] width 479 height 80
type input "C:\fakepath\wk__custom____AYKT__d0__oR348541270__outside__v2.pdf"
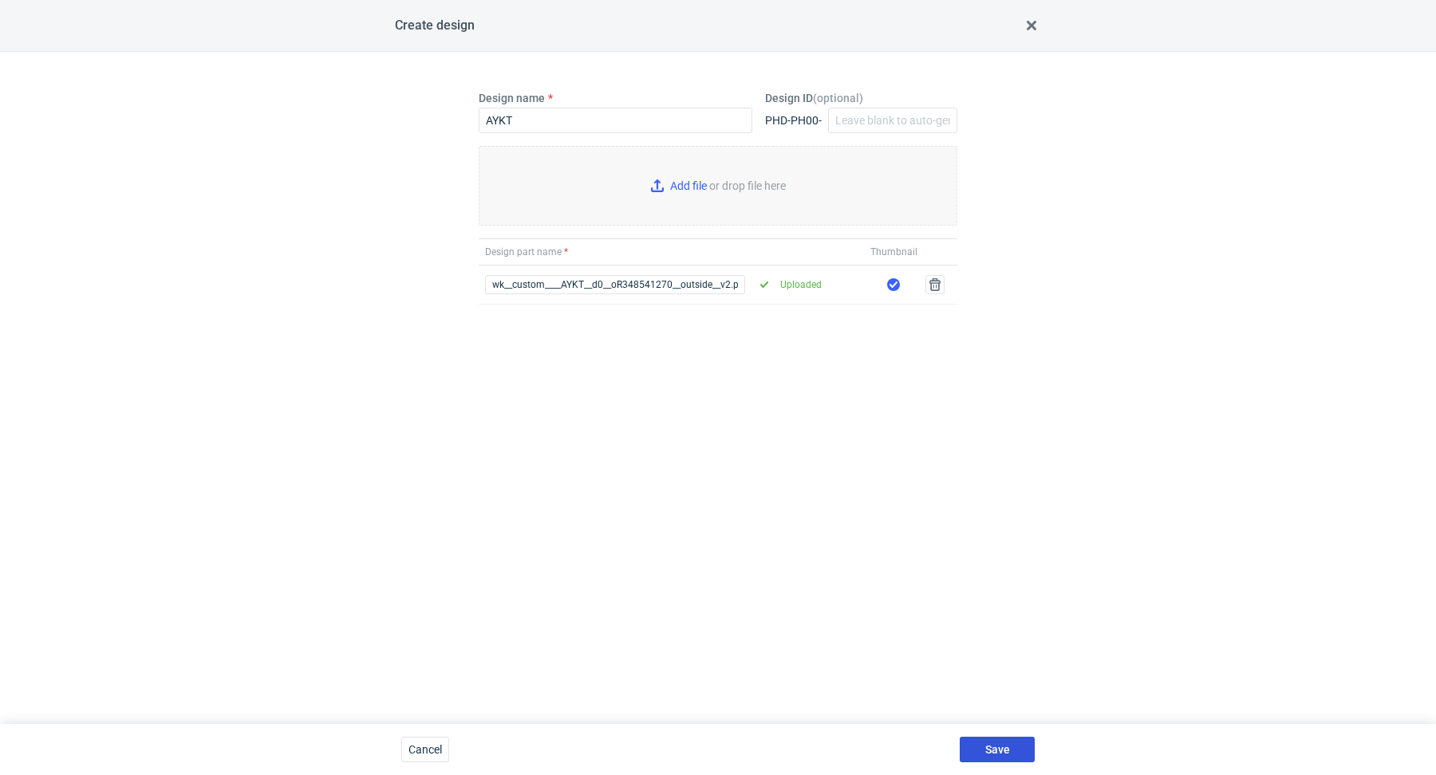
click at [1006, 741] on button "Save" at bounding box center [997, 750] width 75 height 26
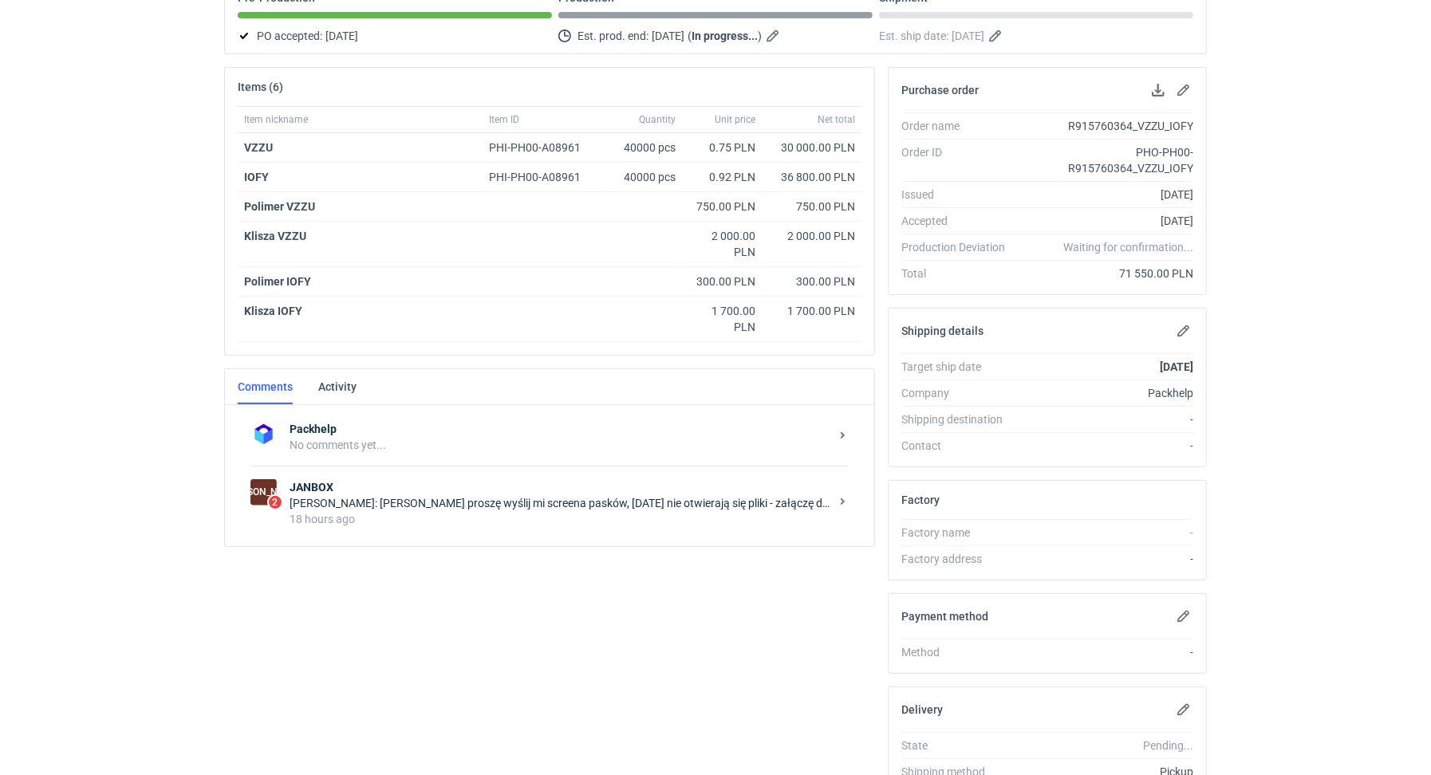
click at [471, 487] on strong "JANBOX" at bounding box center [560, 487] width 540 height 16
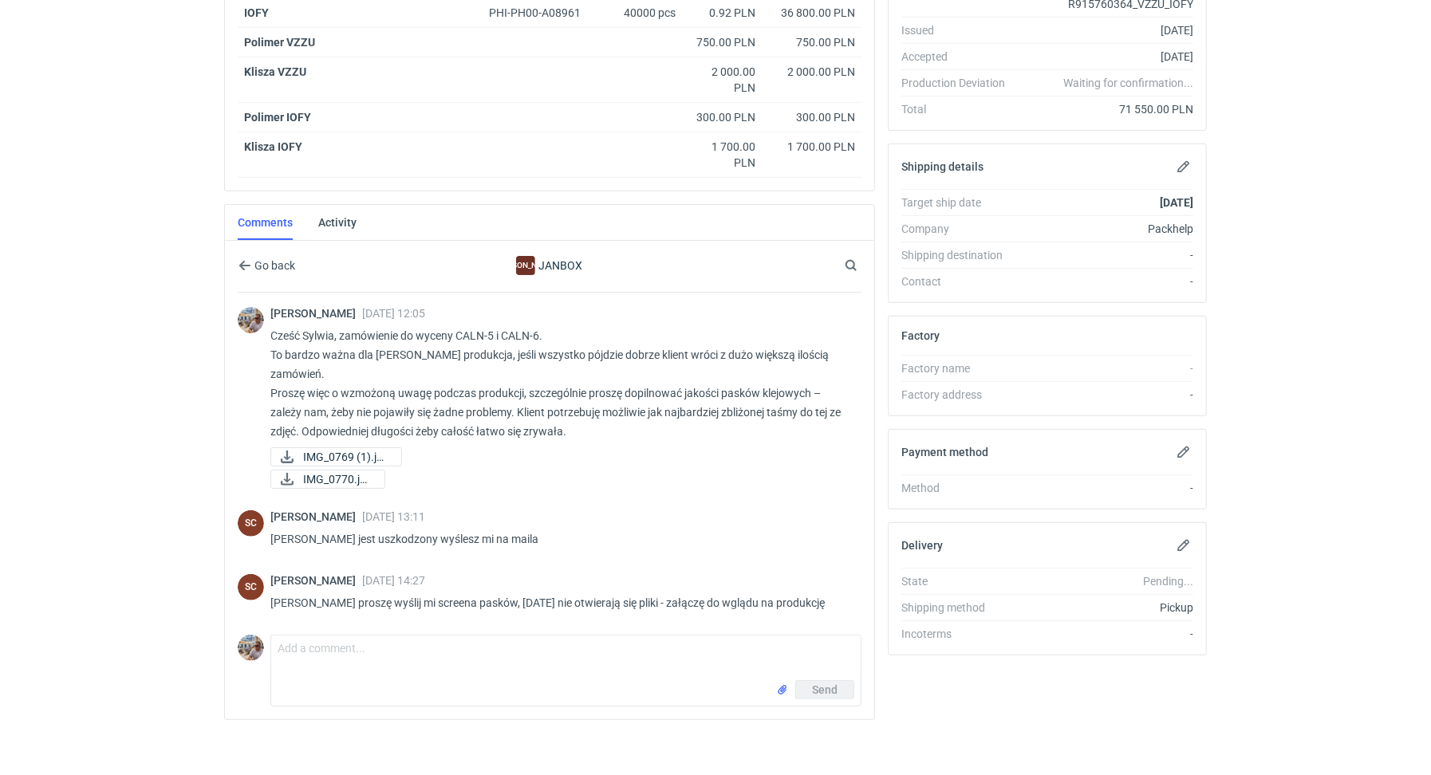
scroll to position [323, 0]
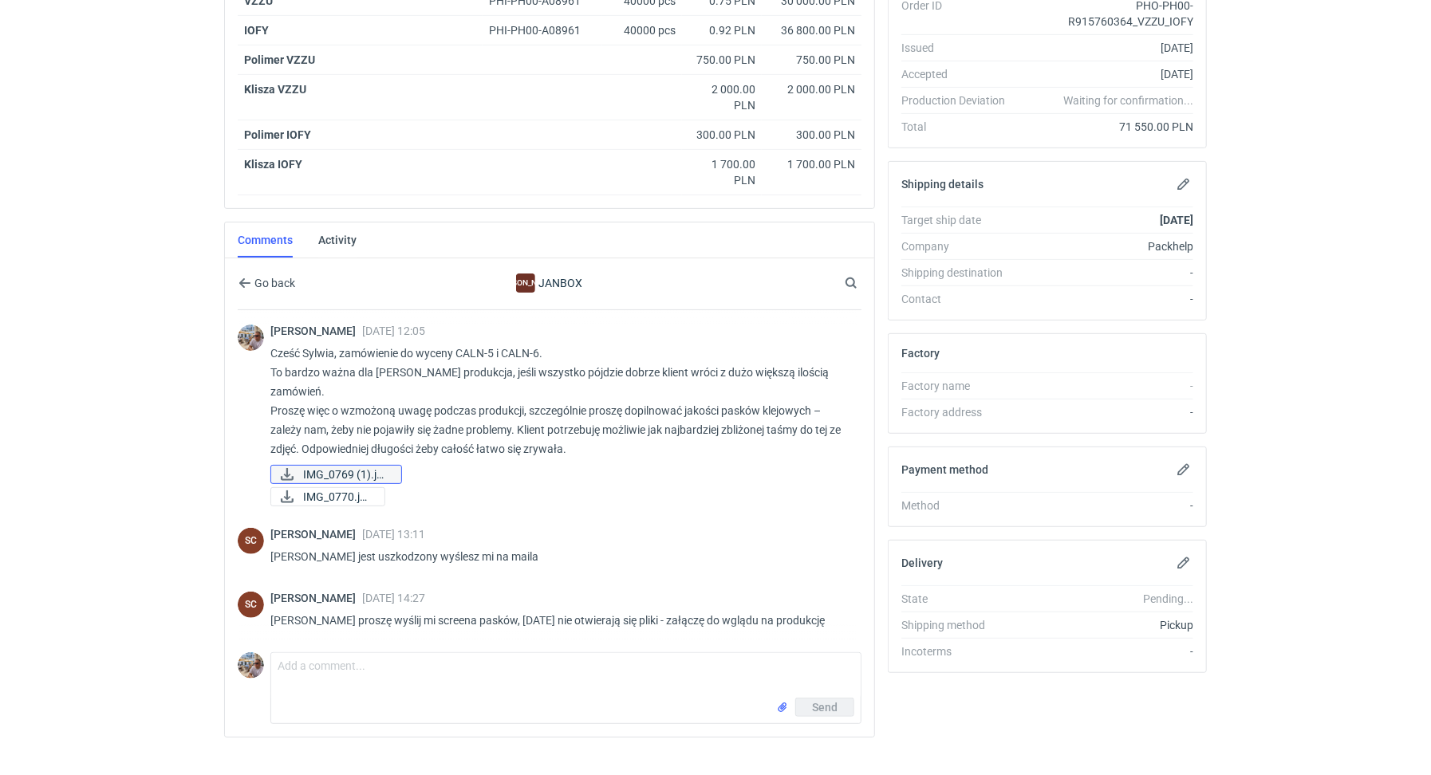
click at [352, 466] on span "IMG_0769 (1).jpeg" at bounding box center [345, 475] width 85 height 18
click at [340, 488] on span "IMG_0770.jpeg" at bounding box center [337, 497] width 69 height 18
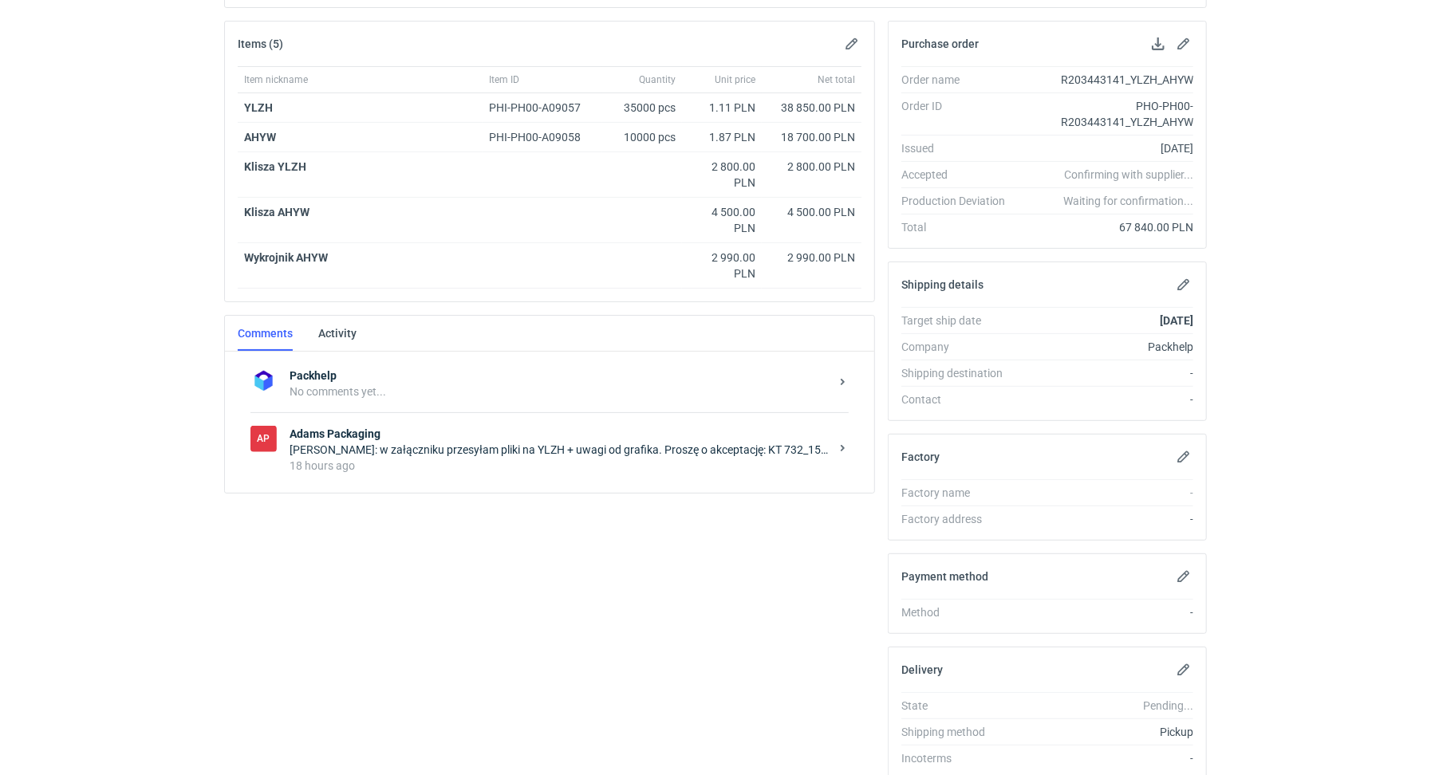
scroll to position [282, 0]
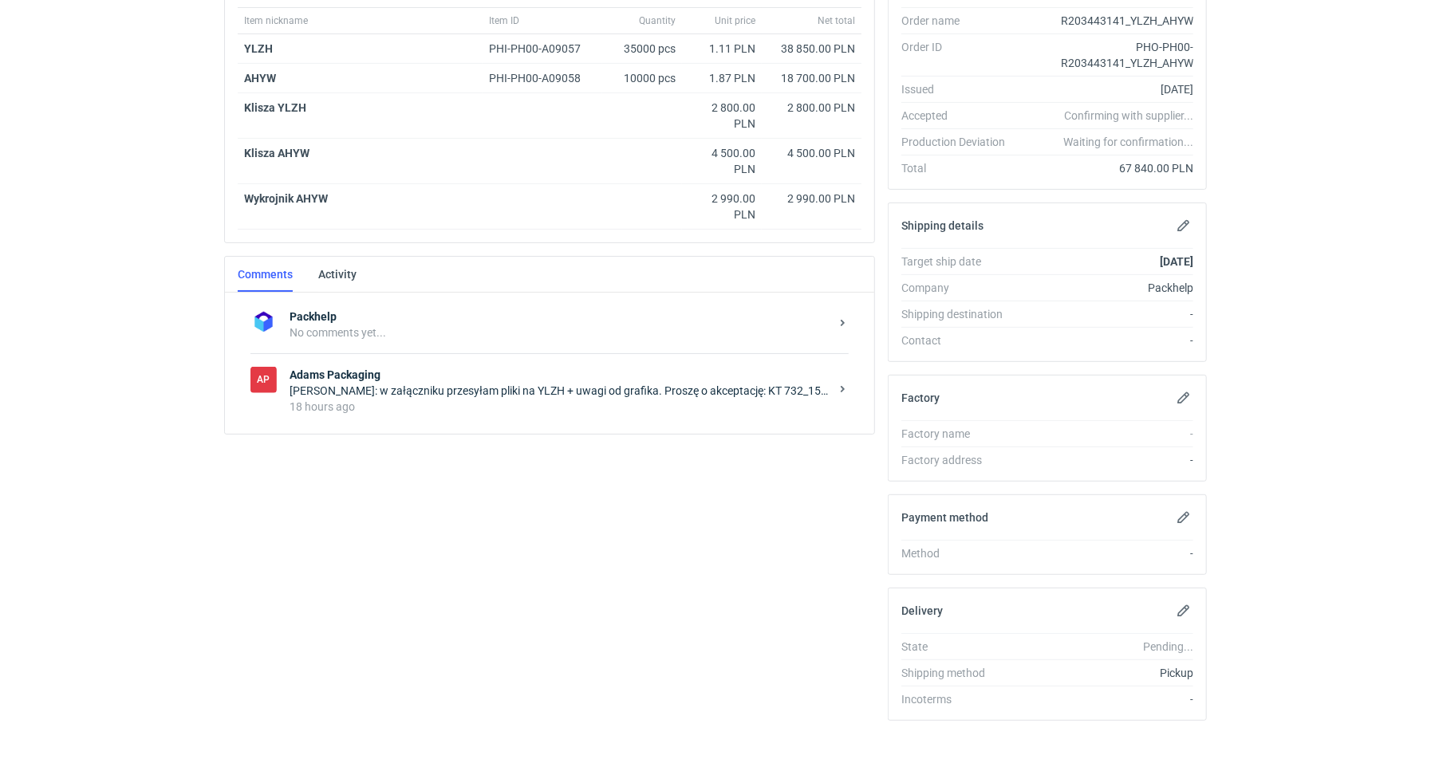
click at [485, 399] on div "18 hours ago" at bounding box center [560, 407] width 540 height 16
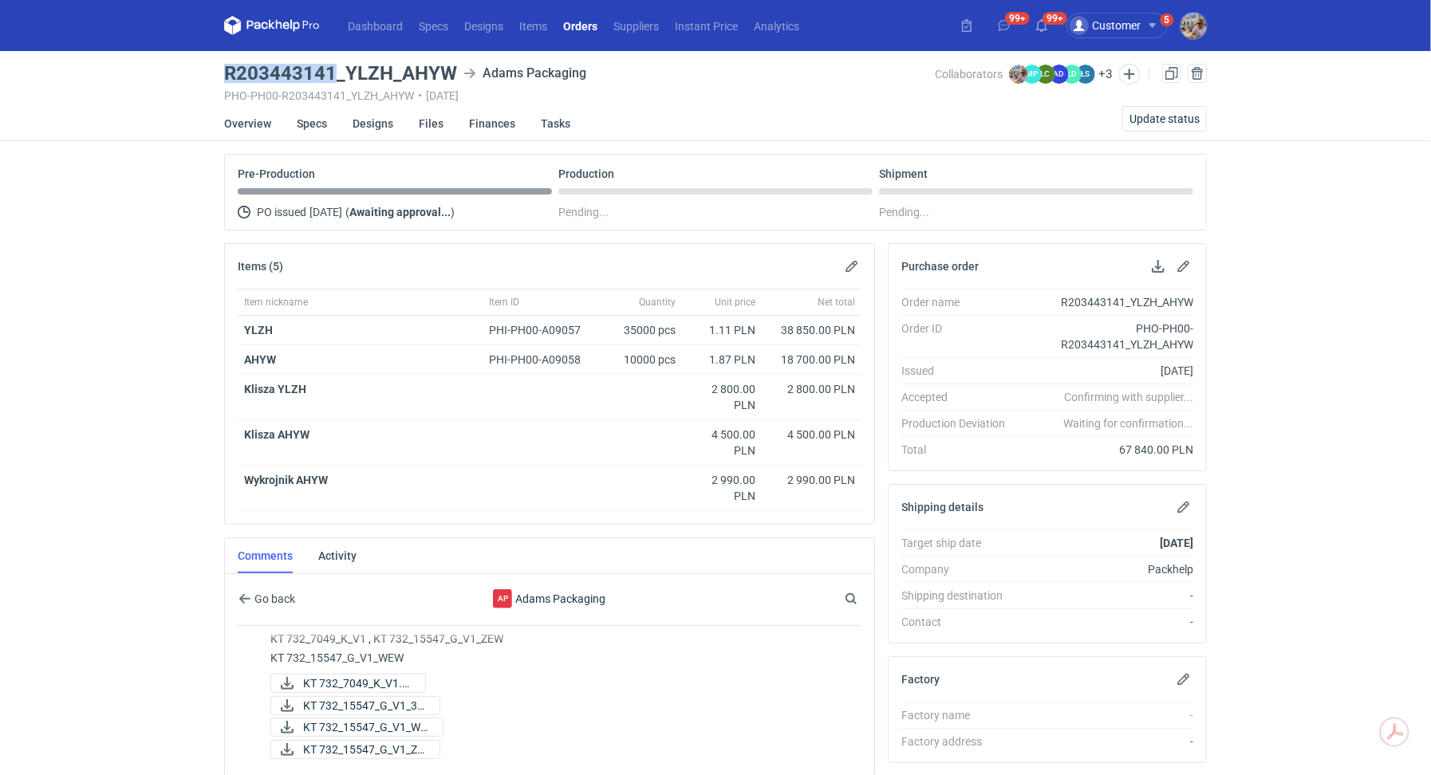
drag, startPoint x: 333, startPoint y: 71, endPoint x: 214, endPoint y: 69, distance: 118.9
click at [214, 69] on div "Dashboard Specs Designs Items Orders Suppliers Instant Price Analytics 99+ 99+ …" at bounding box center [715, 387] width 1431 height 775
copy h3 "R203443141"
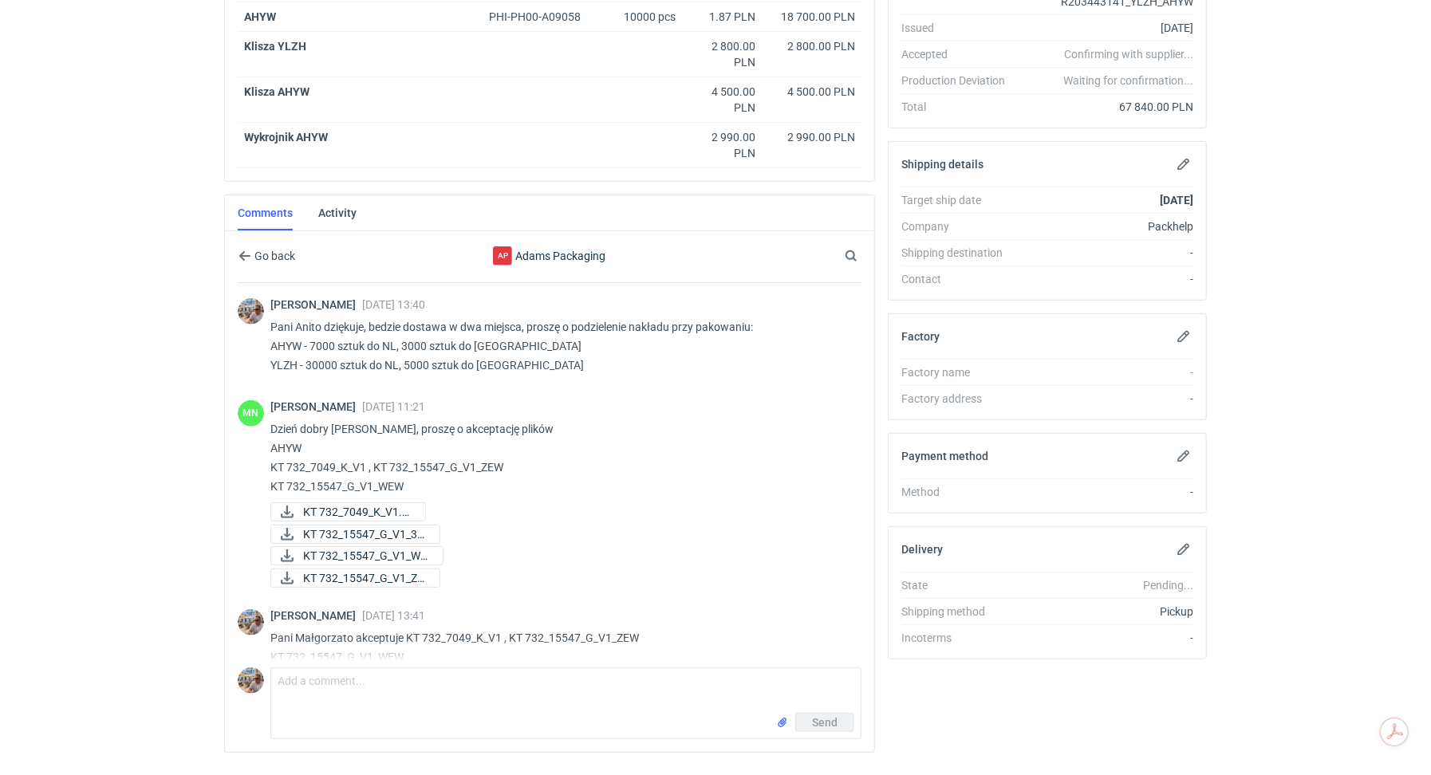
scroll to position [656, 0]
click at [392, 546] on span "KT 732_15547_G_V1_WE..." at bounding box center [366, 555] width 127 height 18
click at [385, 569] on span "KT 732_15547_G_V1_ZE..." at bounding box center [365, 578] width 124 height 18
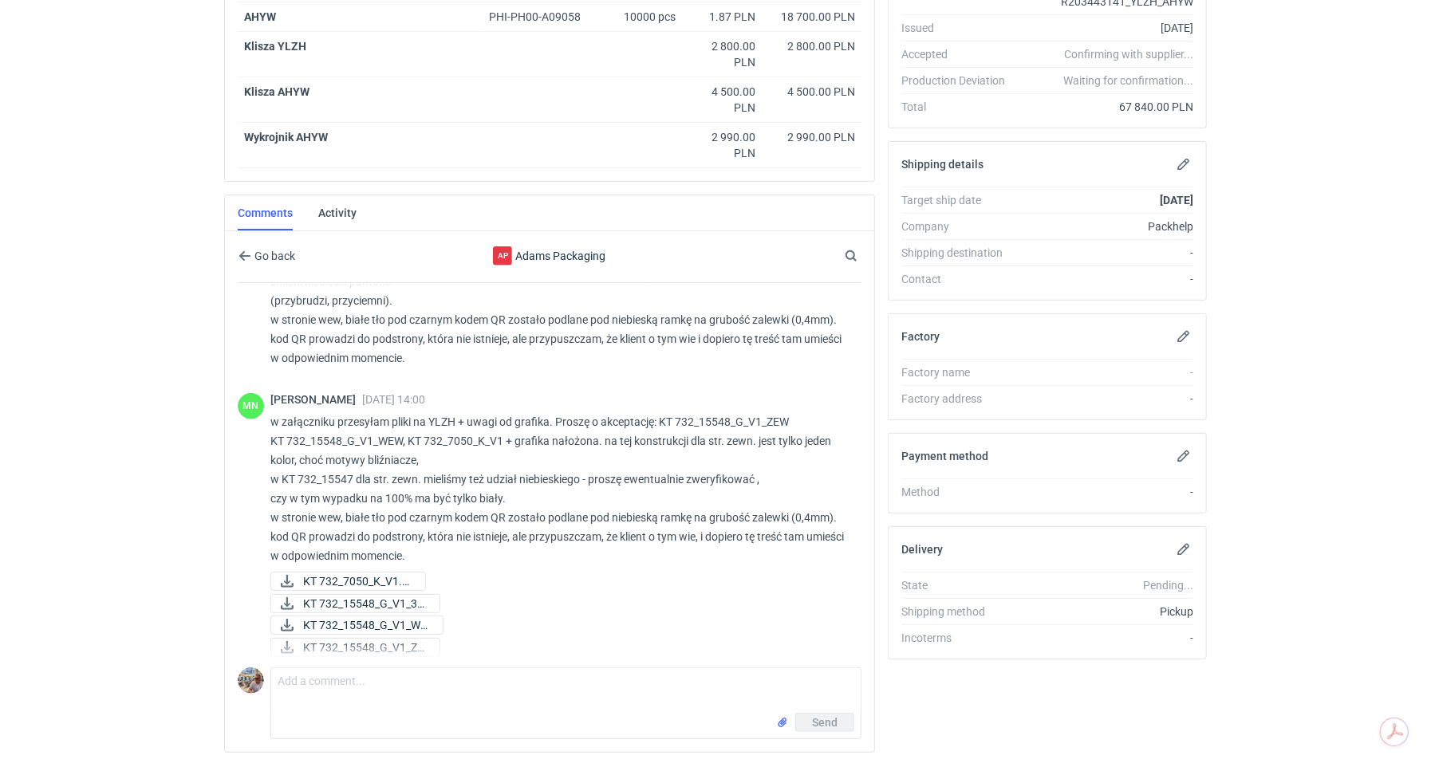
scroll to position [1161, 0]
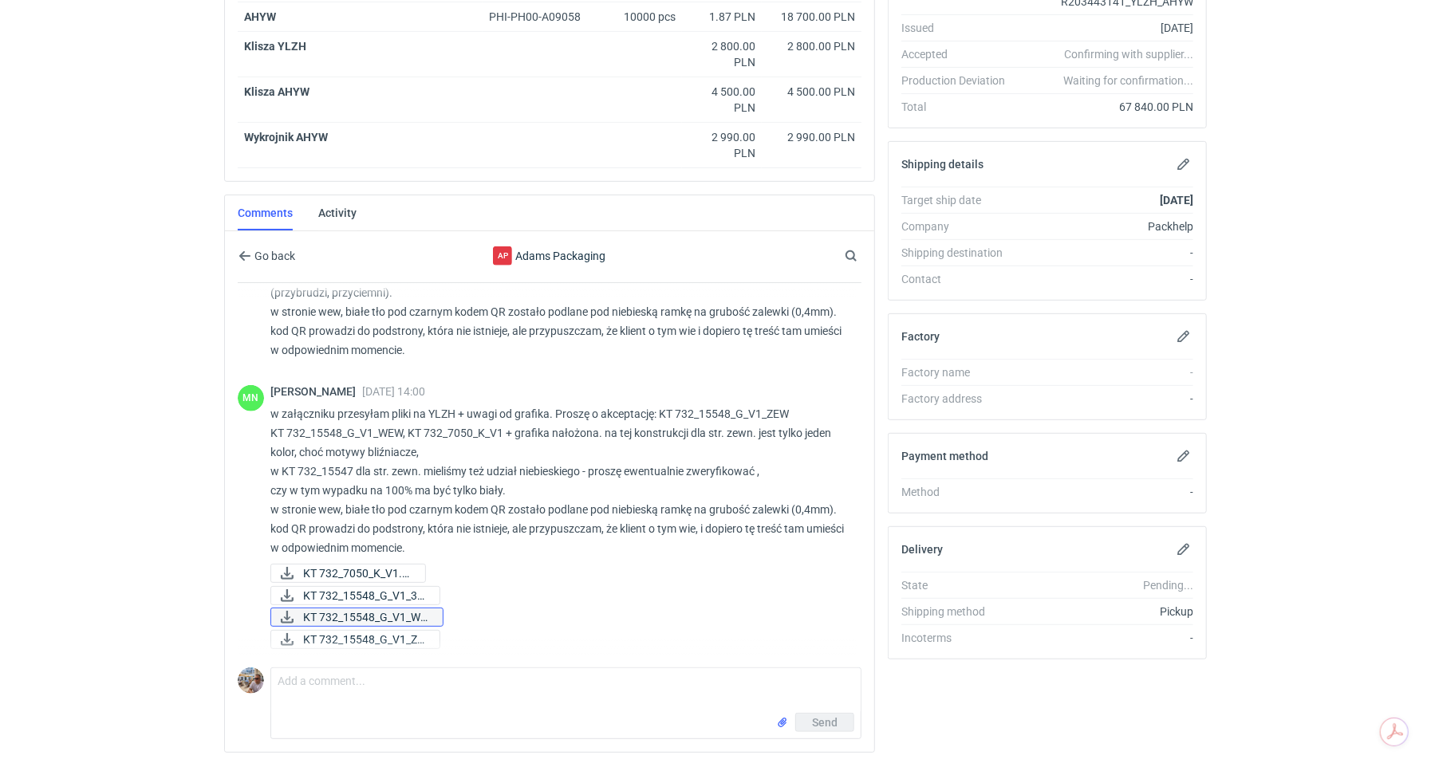
click at [376, 612] on span "KT 732_15548_G_V1_WE..." at bounding box center [366, 618] width 127 height 18
click at [382, 636] on span "KT 732_15548_G_V1_ZE..." at bounding box center [365, 640] width 124 height 18
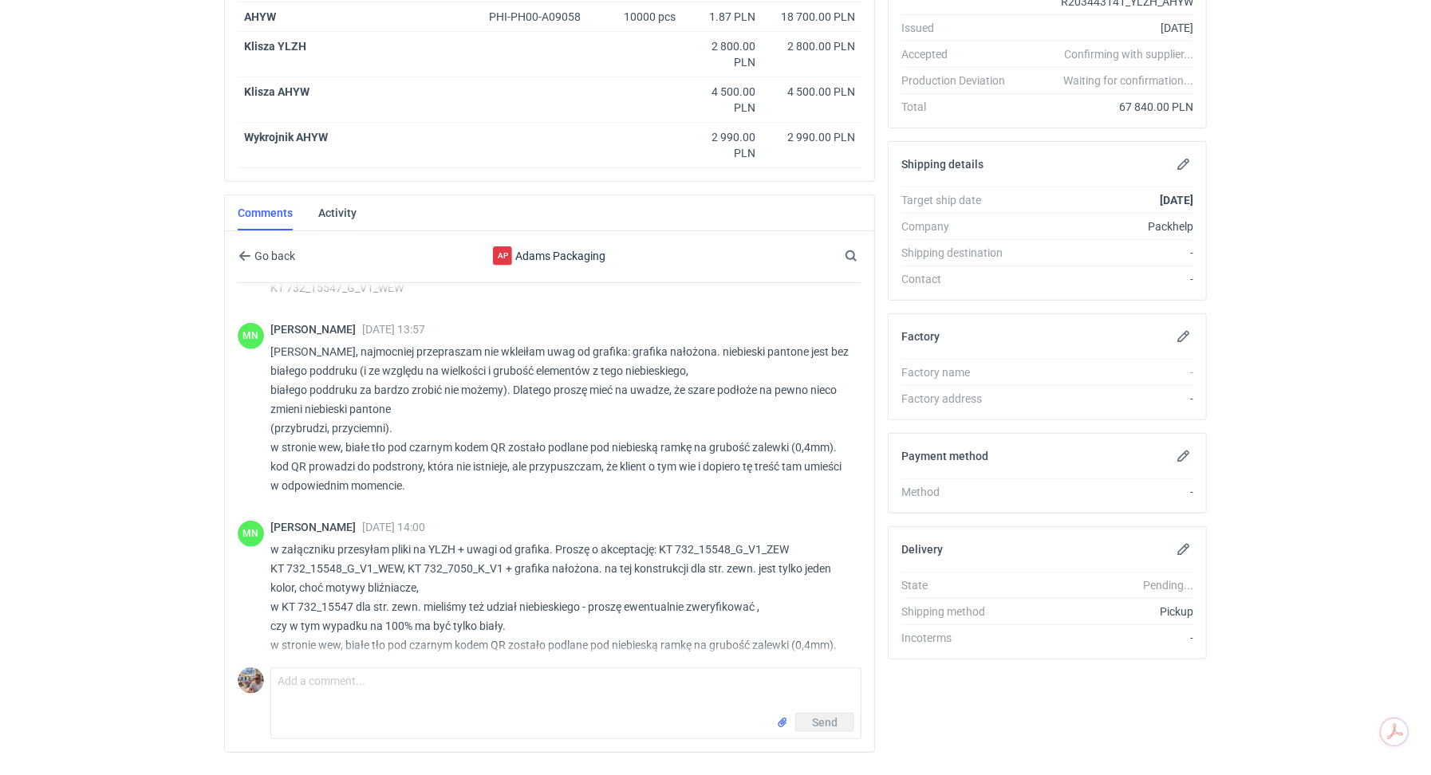
scroll to position [1024, 0]
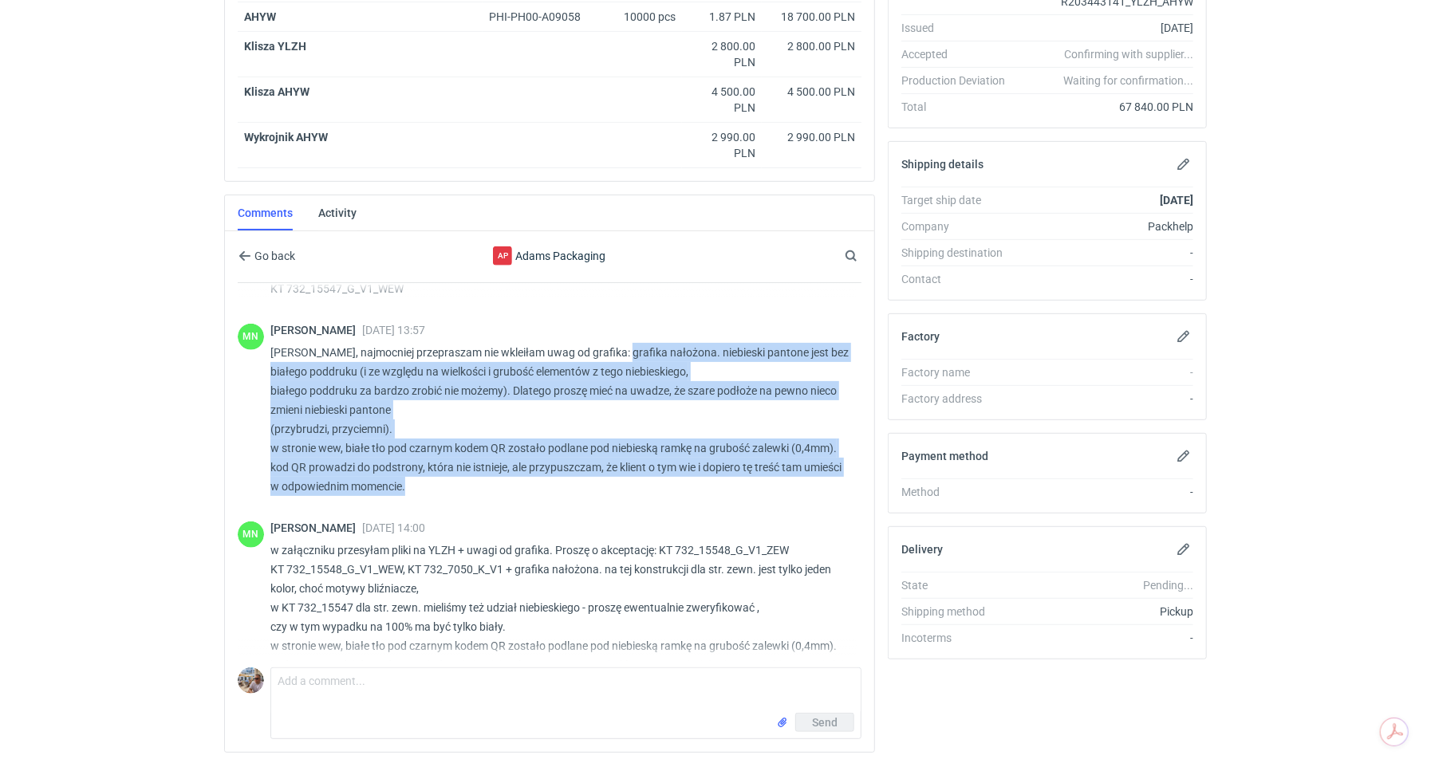
drag, startPoint x: 621, startPoint y: 345, endPoint x: 763, endPoint y: 479, distance: 195.8
click at [763, 479] on p "Panie Michale, najmocniej przepraszam nie wkleiłam uwag od grafika: grafika nał…" at bounding box center [559, 419] width 578 height 153
copy p "grafika nałożona. niebieski pantone jest bez białego poddruku (i ze względu na …"
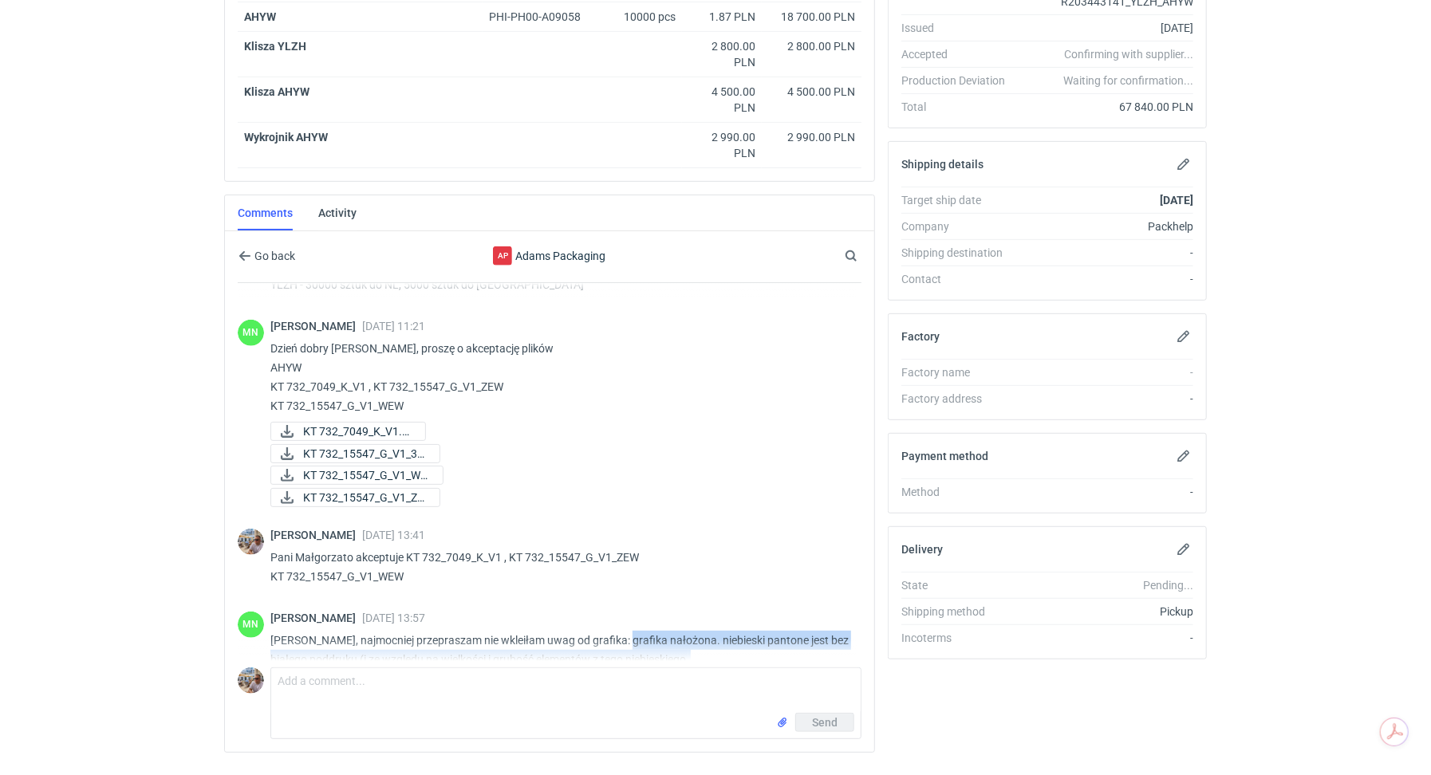
scroll to position [723, 0]
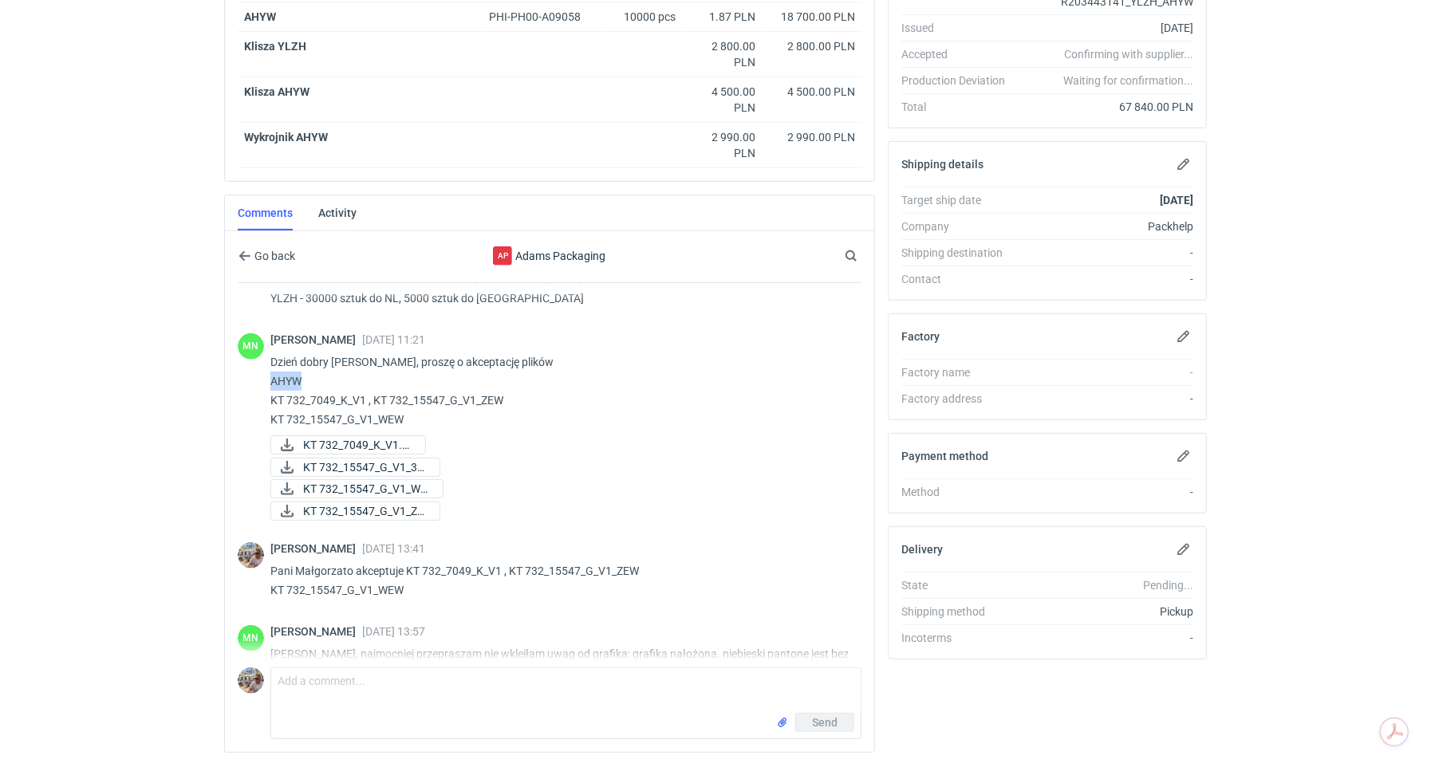
drag, startPoint x: 308, startPoint y: 380, endPoint x: 270, endPoint y: 378, distance: 38.4
click at [270, 378] on p "Dzień dobry Panie Michale, proszę o akceptację plików AHYW KT 732_7049_K_V1 , K…" at bounding box center [559, 391] width 578 height 77
copy p "AHYW"
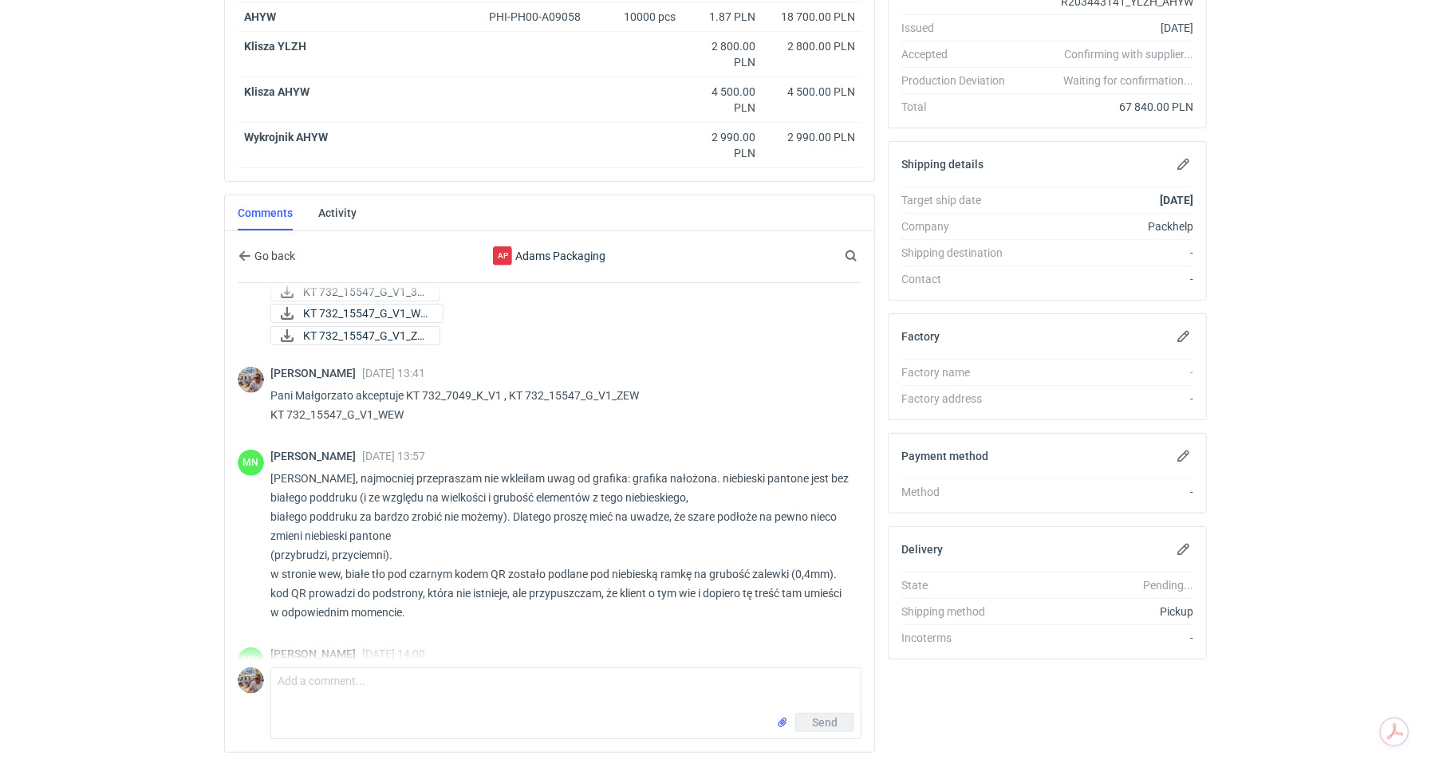
scroll to position [926, 0]
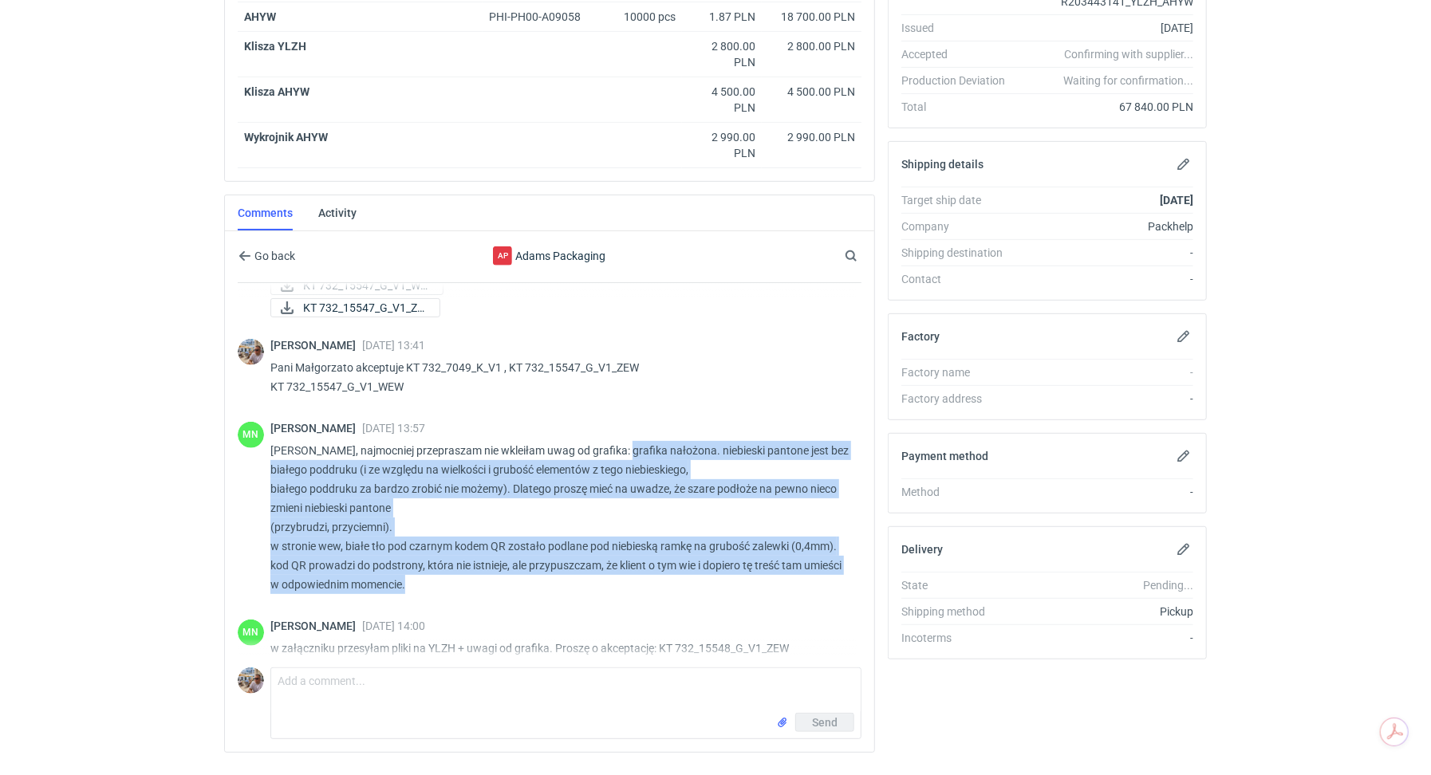
drag, startPoint x: 621, startPoint y: 444, endPoint x: 668, endPoint y: 572, distance: 136.3
click at [668, 572] on p "Panie Michale, najmocniej przepraszam nie wkleiłam uwag od grafika: grafika nał…" at bounding box center [559, 517] width 578 height 153
copy p "grafika nałożona. niebieski pantone jest bez białego poddruku (i ze względu na …"
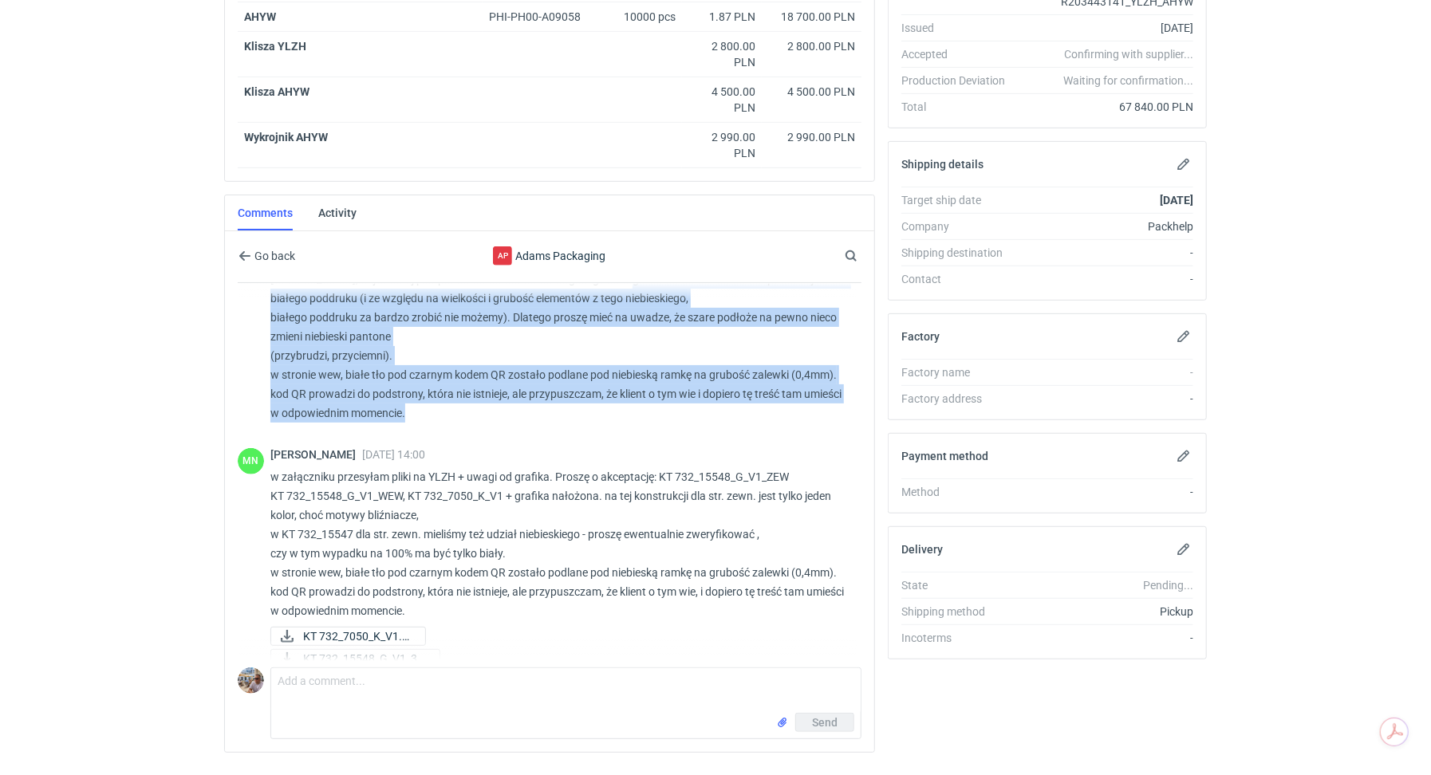
scroll to position [1161, 0]
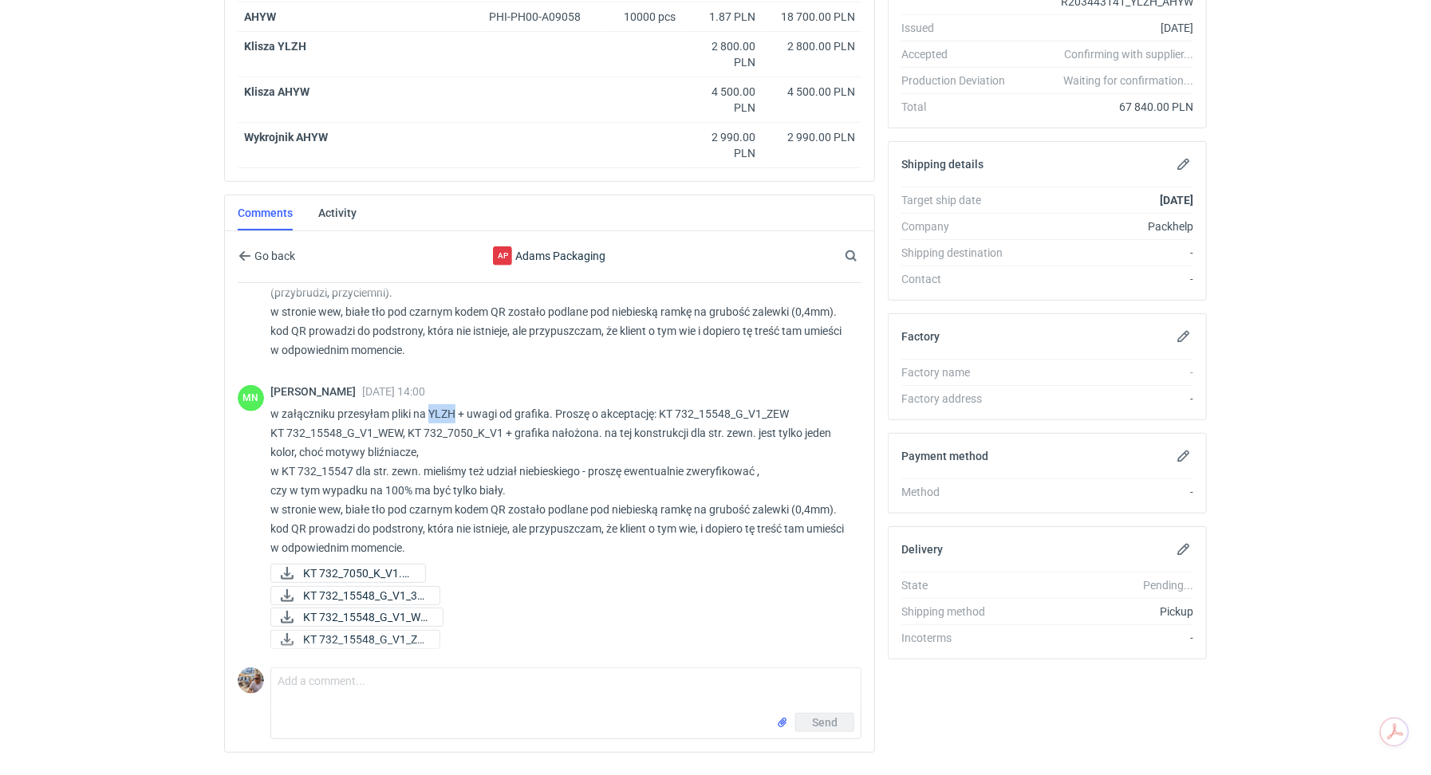
drag, startPoint x: 429, startPoint y: 408, endPoint x: 455, endPoint y: 408, distance: 26.3
click at [455, 408] on p "w załączniku przesyłam pliki na YLZH + uwagi od grafika. Proszę o akceptację: K…" at bounding box center [559, 480] width 578 height 153
copy p "YLZH"
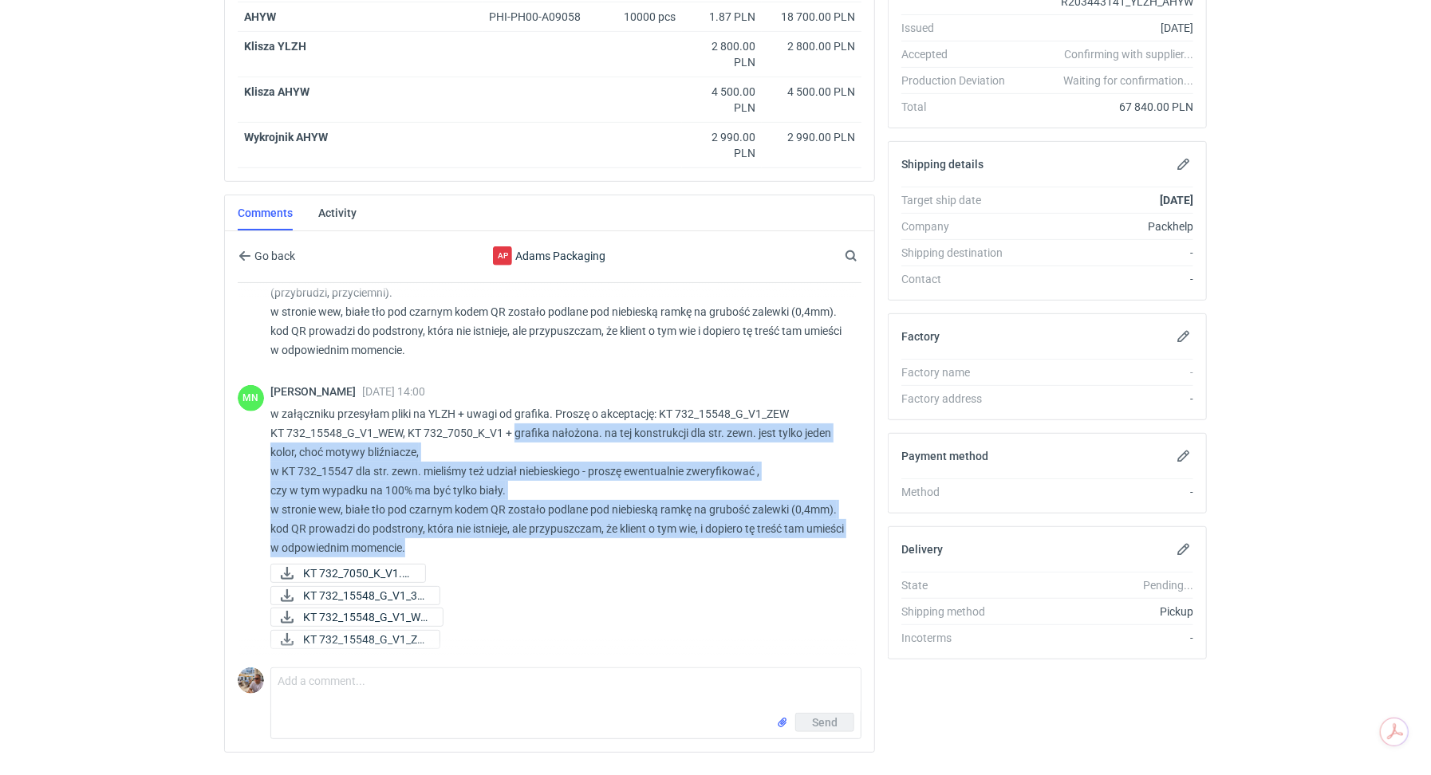
drag, startPoint x: 517, startPoint y: 428, endPoint x: 672, endPoint y: 540, distance: 191.9
click at [672, 540] on p "w załączniku przesyłam pliki na YLZH + uwagi od grafika. Proszę o akceptację: K…" at bounding box center [559, 480] width 578 height 153
copy p "grafika nałożona. na tej konstrukcji dla str. zewn. jest tylko jeden kolor, cho…"
